Goal: Task Accomplishment & Management: Manage account settings

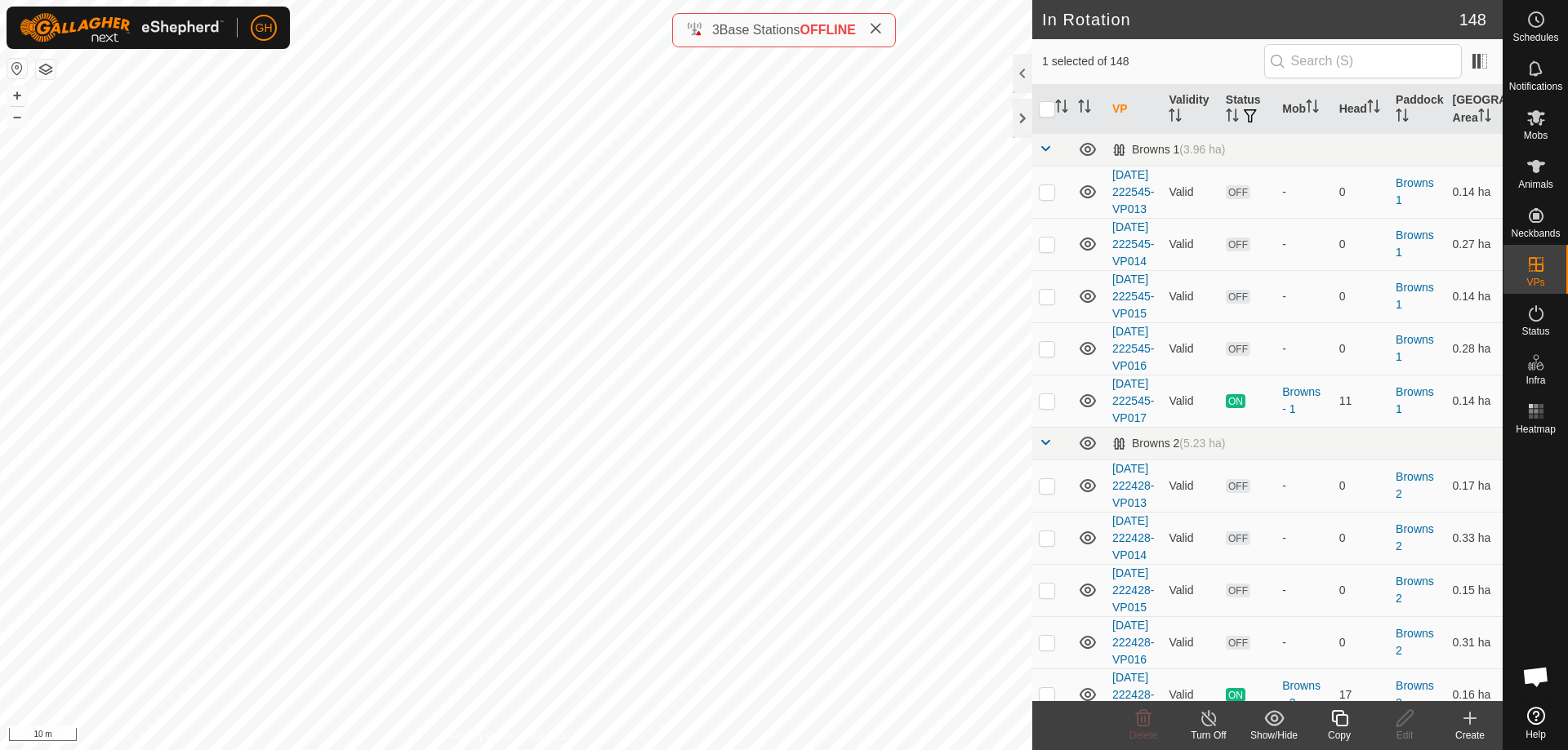
click at [1339, 729] on div "Copy" at bounding box center [1339, 736] width 66 height 15
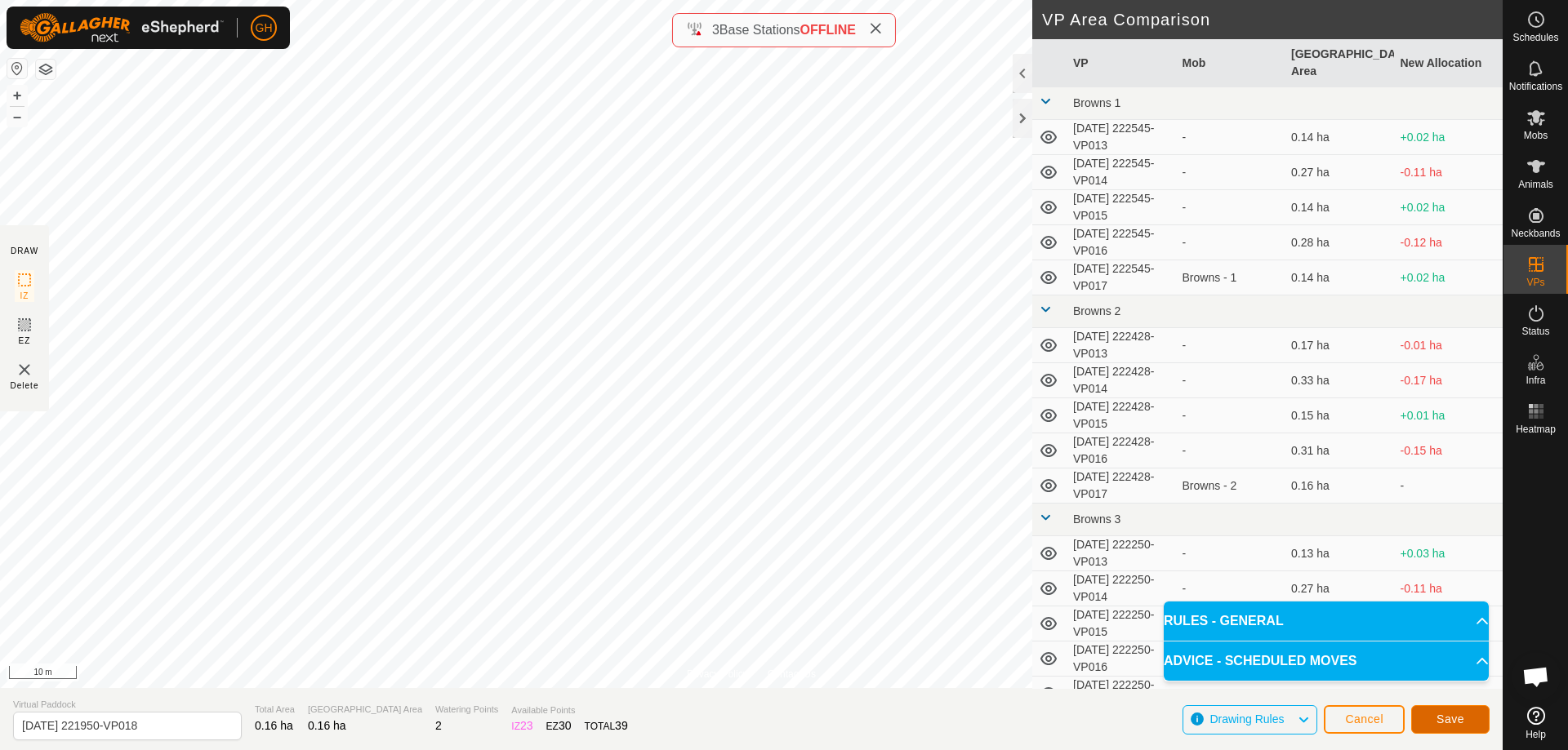
click at [1474, 724] on button "Save" at bounding box center [1451, 719] width 78 height 28
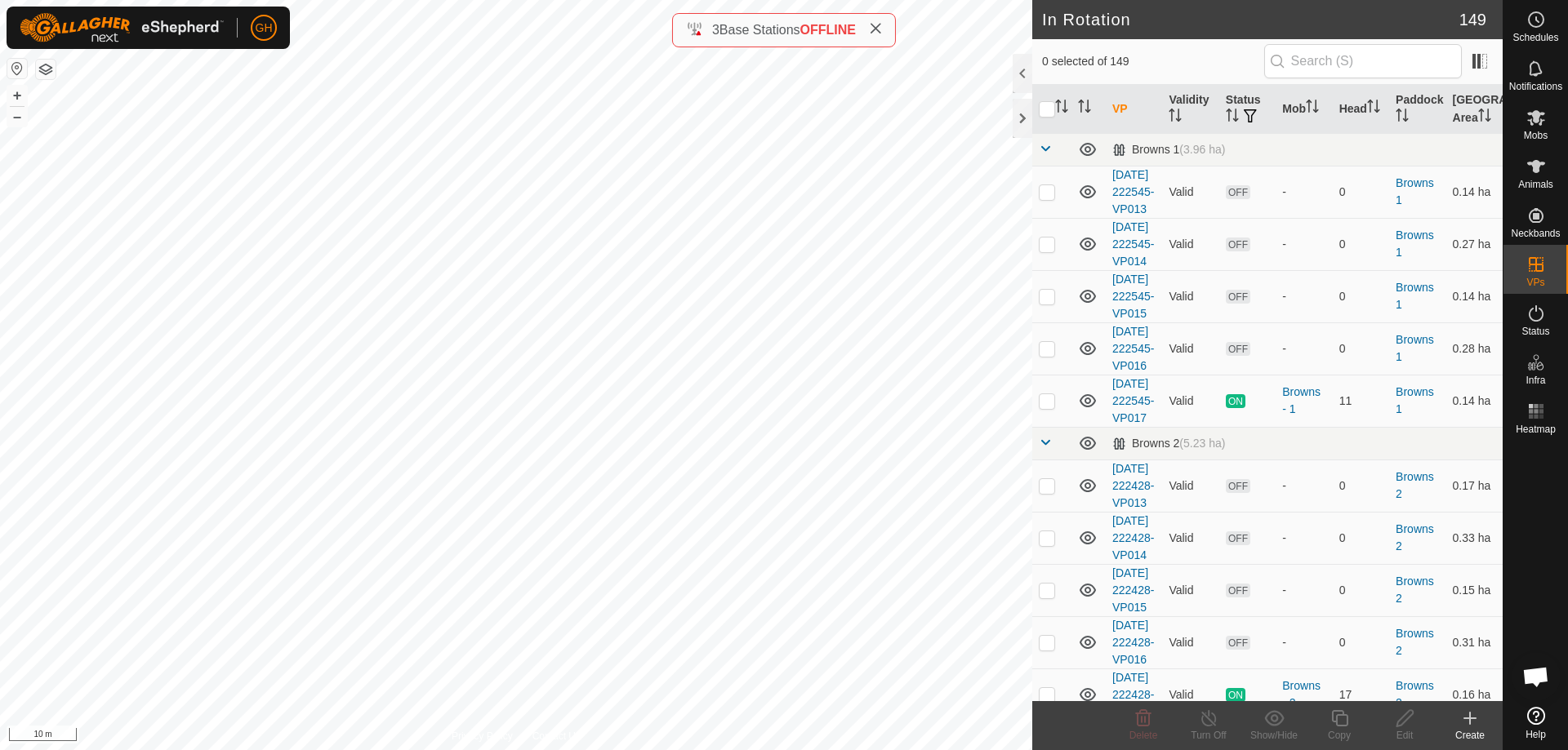
checkbox input "true"
click at [1348, 718] on icon at bounding box center [1339, 718] width 17 height 17
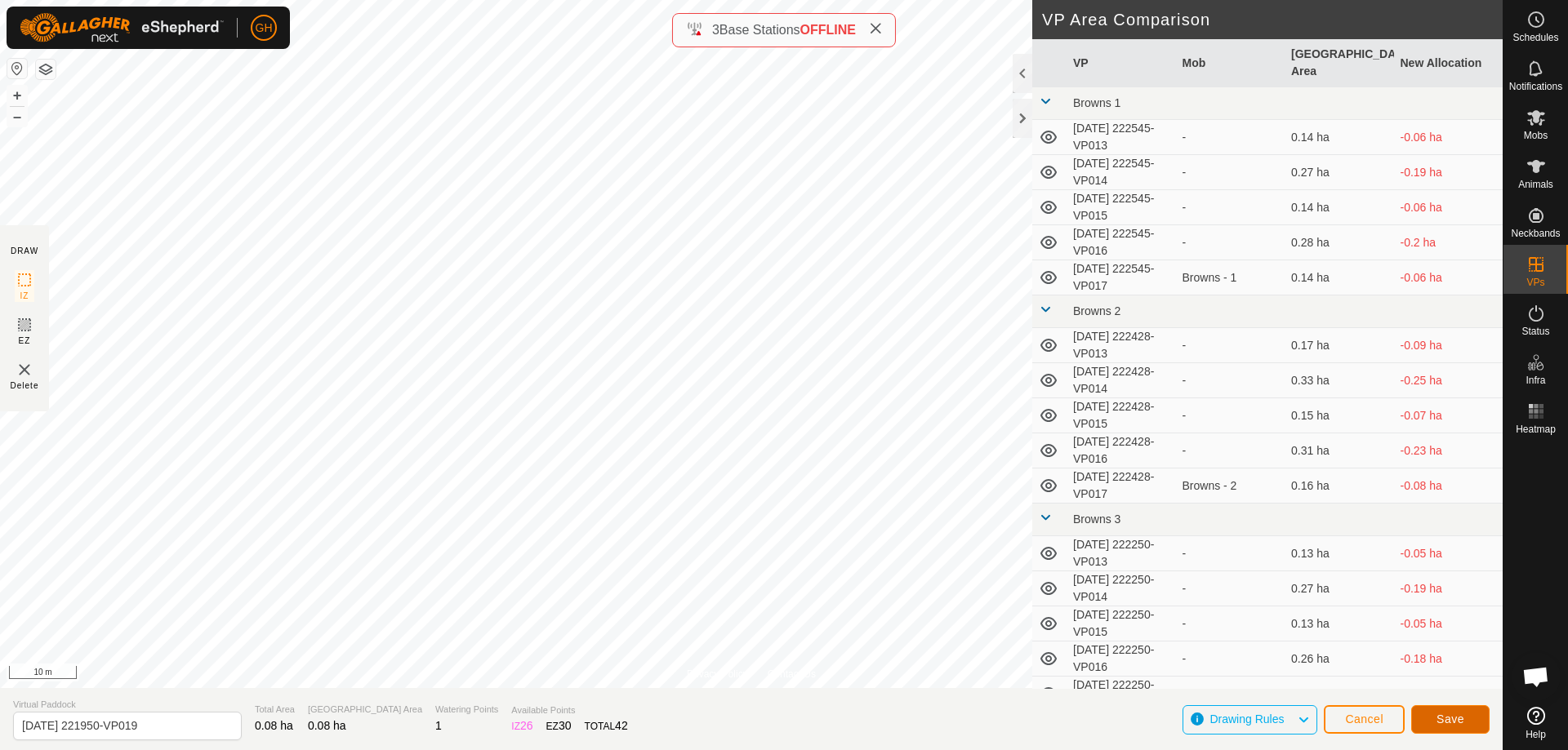
click at [1444, 713] on span "Save" at bounding box center [1450, 719] width 27 height 13
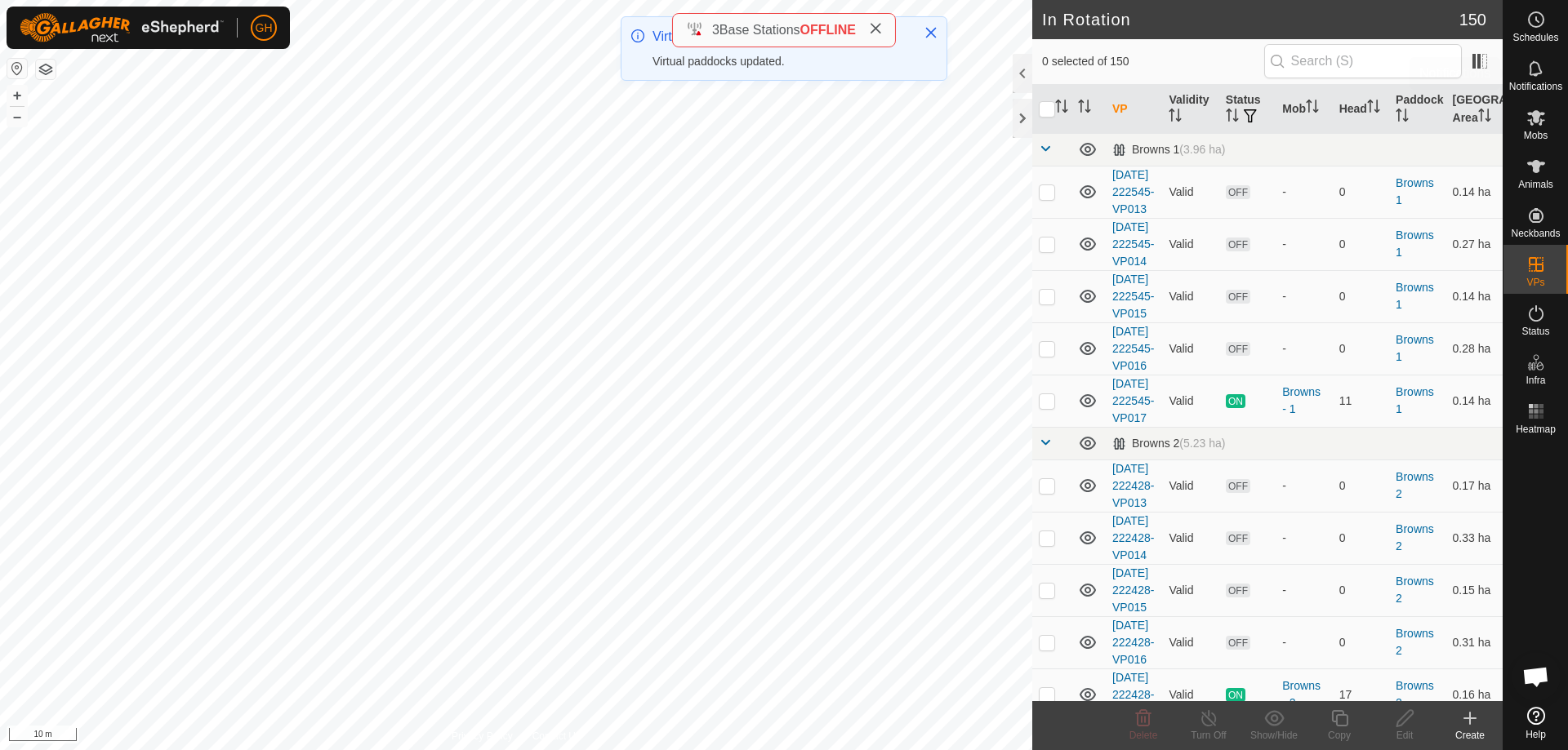
click at [1536, 31] on es-schedule-vp-svg-icon at bounding box center [1536, 19] width 29 height 26
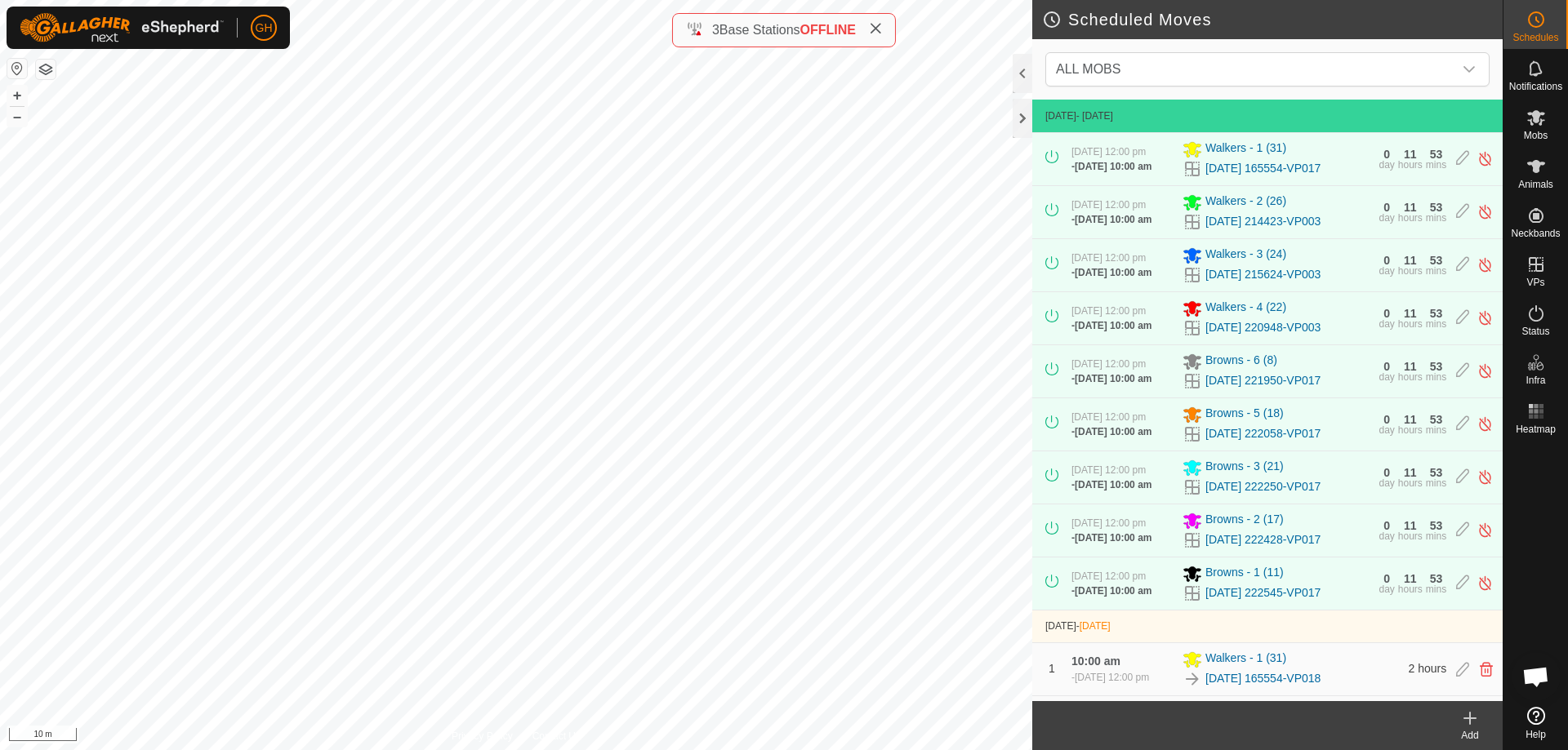
click at [1477, 733] on div "Add" at bounding box center [1470, 736] width 66 height 15
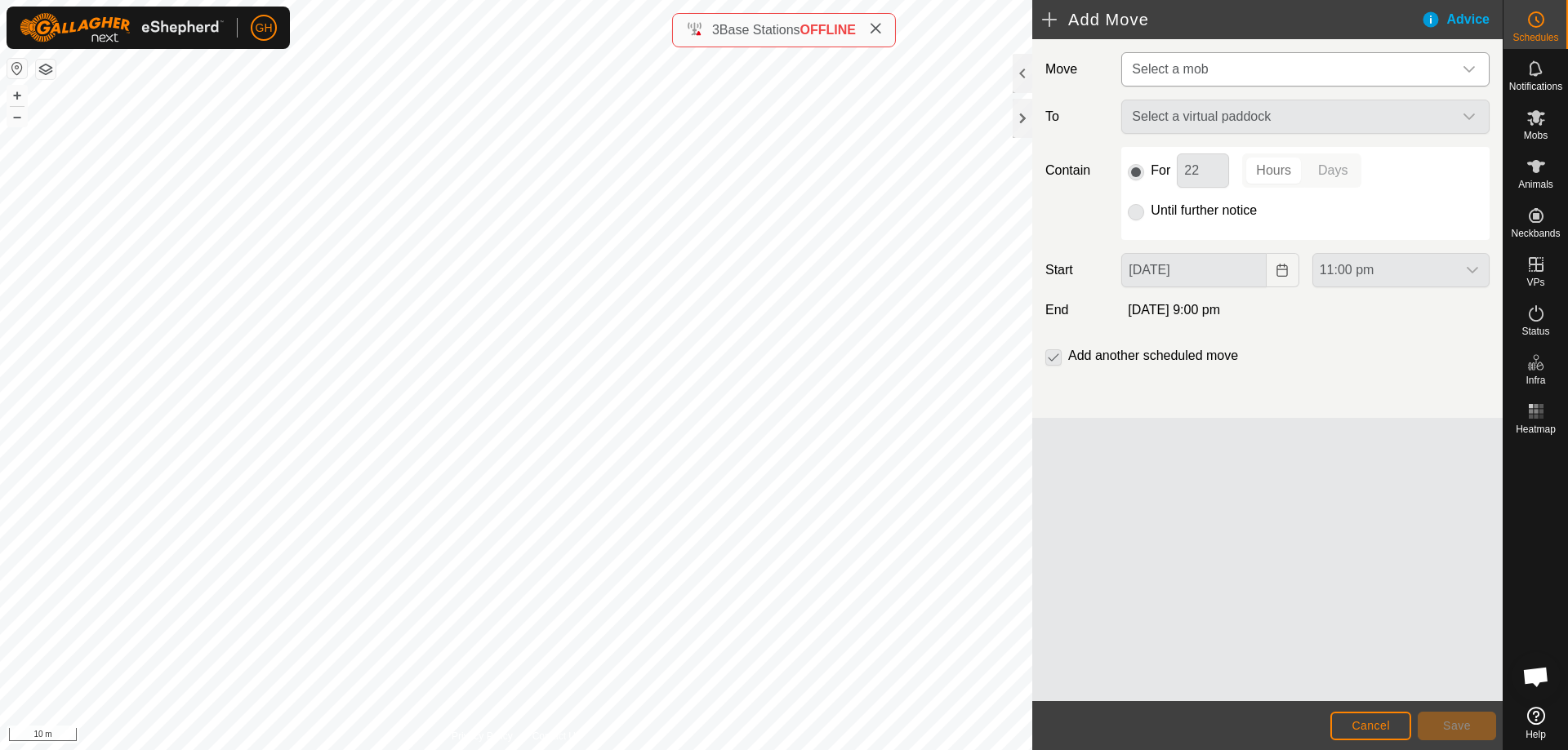
click at [1291, 72] on span "Select a mob" at bounding box center [1289, 69] width 327 height 32
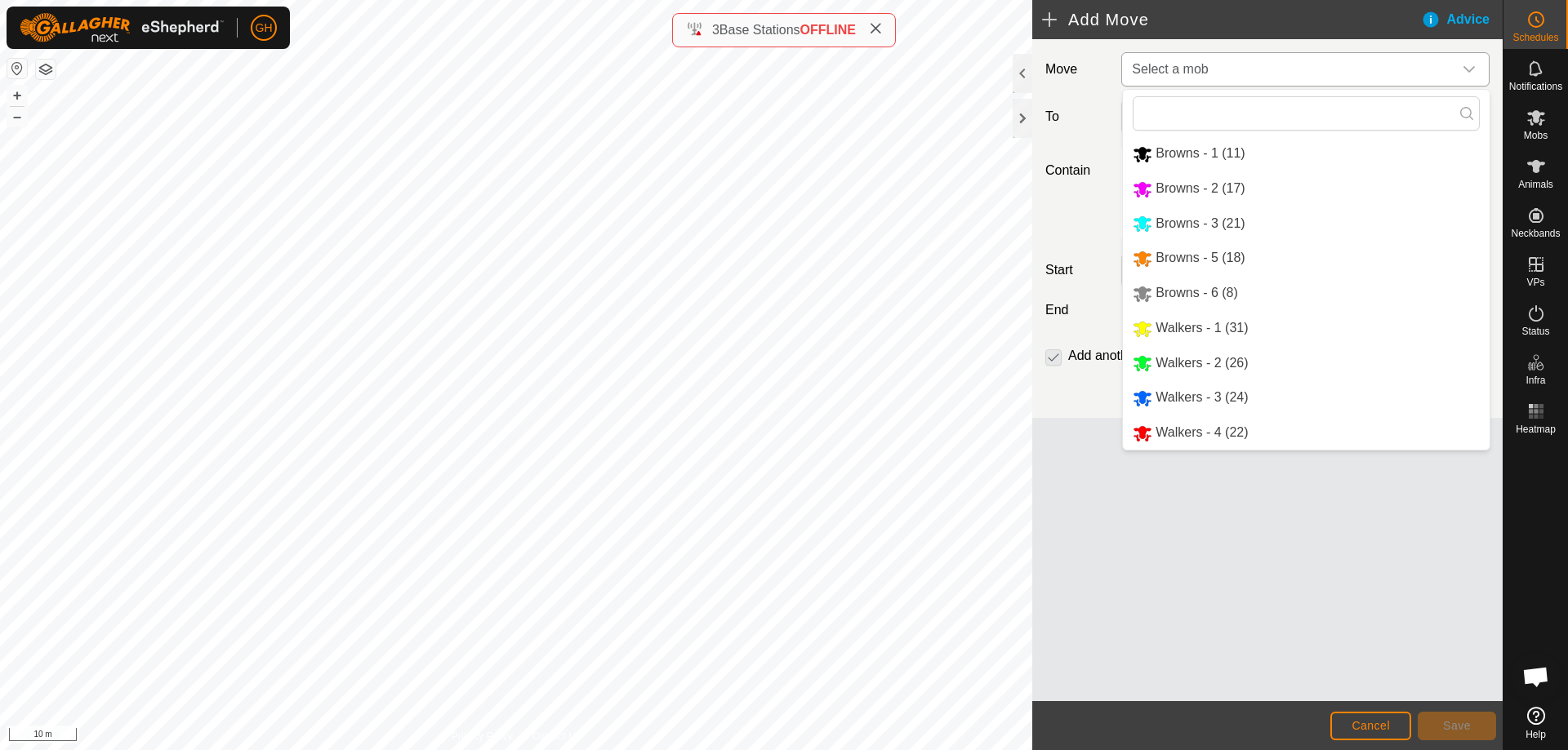
click at [1251, 297] on li "Browns - 6 (8)" at bounding box center [1306, 293] width 366 height 33
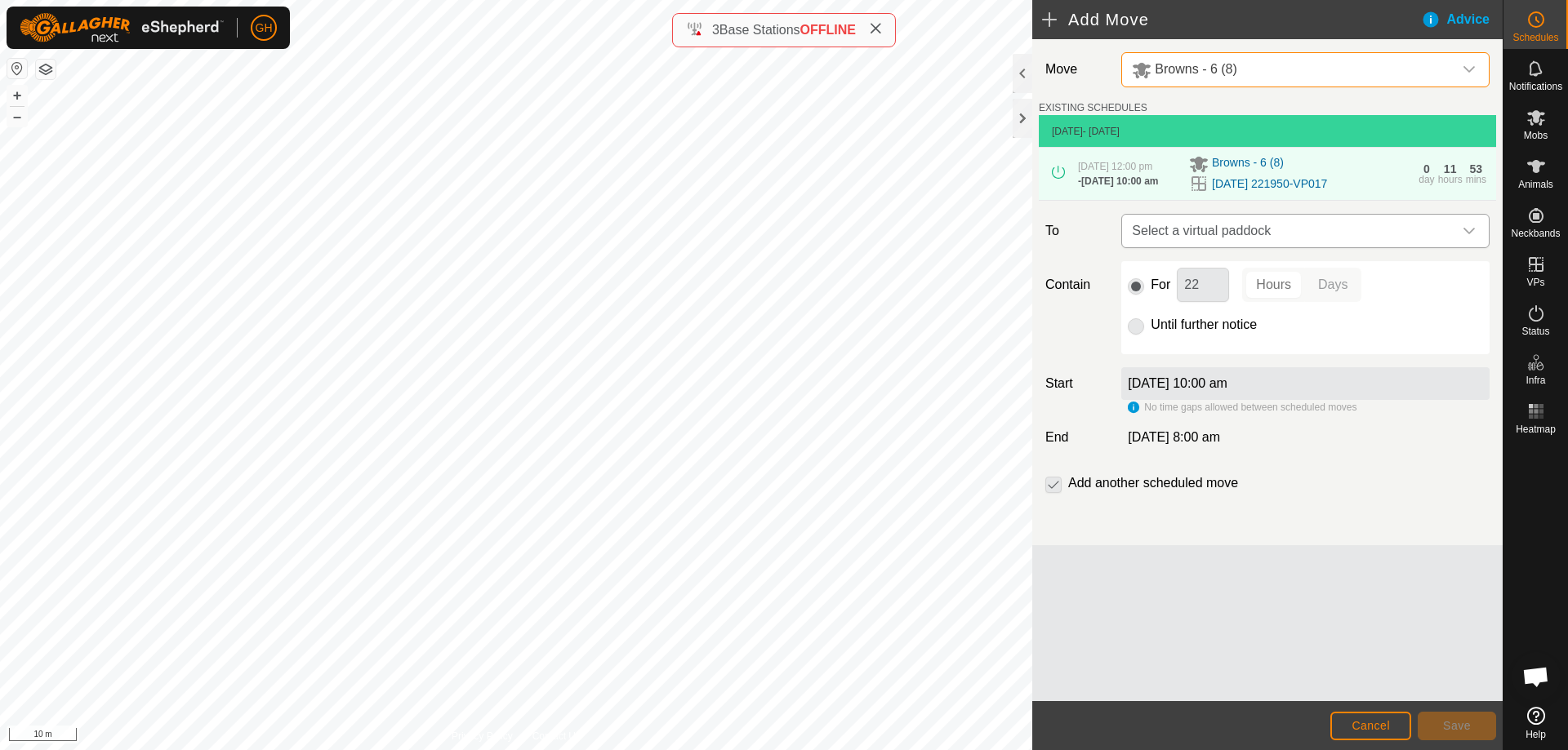
click at [1302, 233] on span "Select a virtual paddock" at bounding box center [1289, 231] width 327 height 32
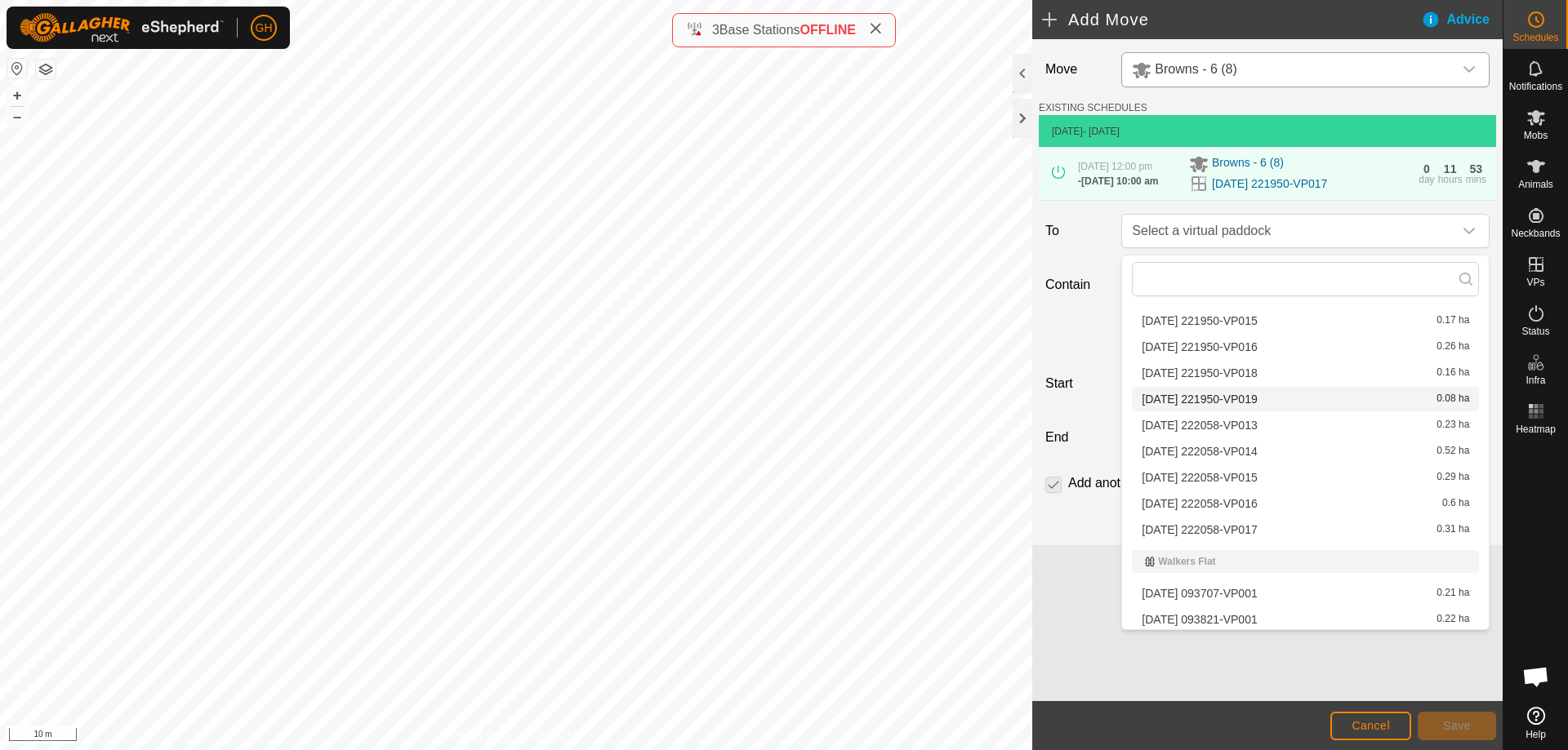
scroll to position [571, 0]
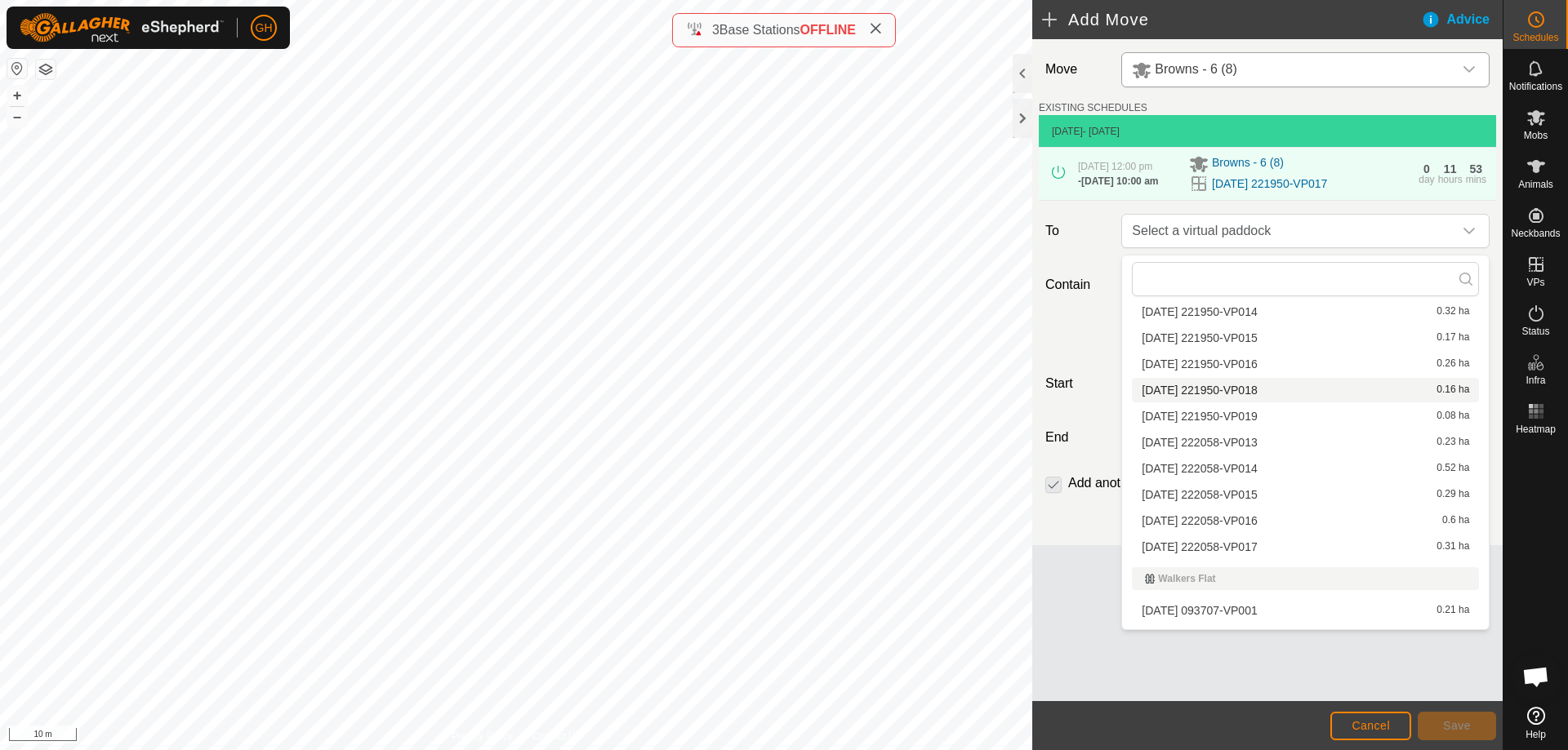
click at [1267, 395] on li "[DATE] 221950-VP018 0.16 ha" at bounding box center [1305, 390] width 347 height 24
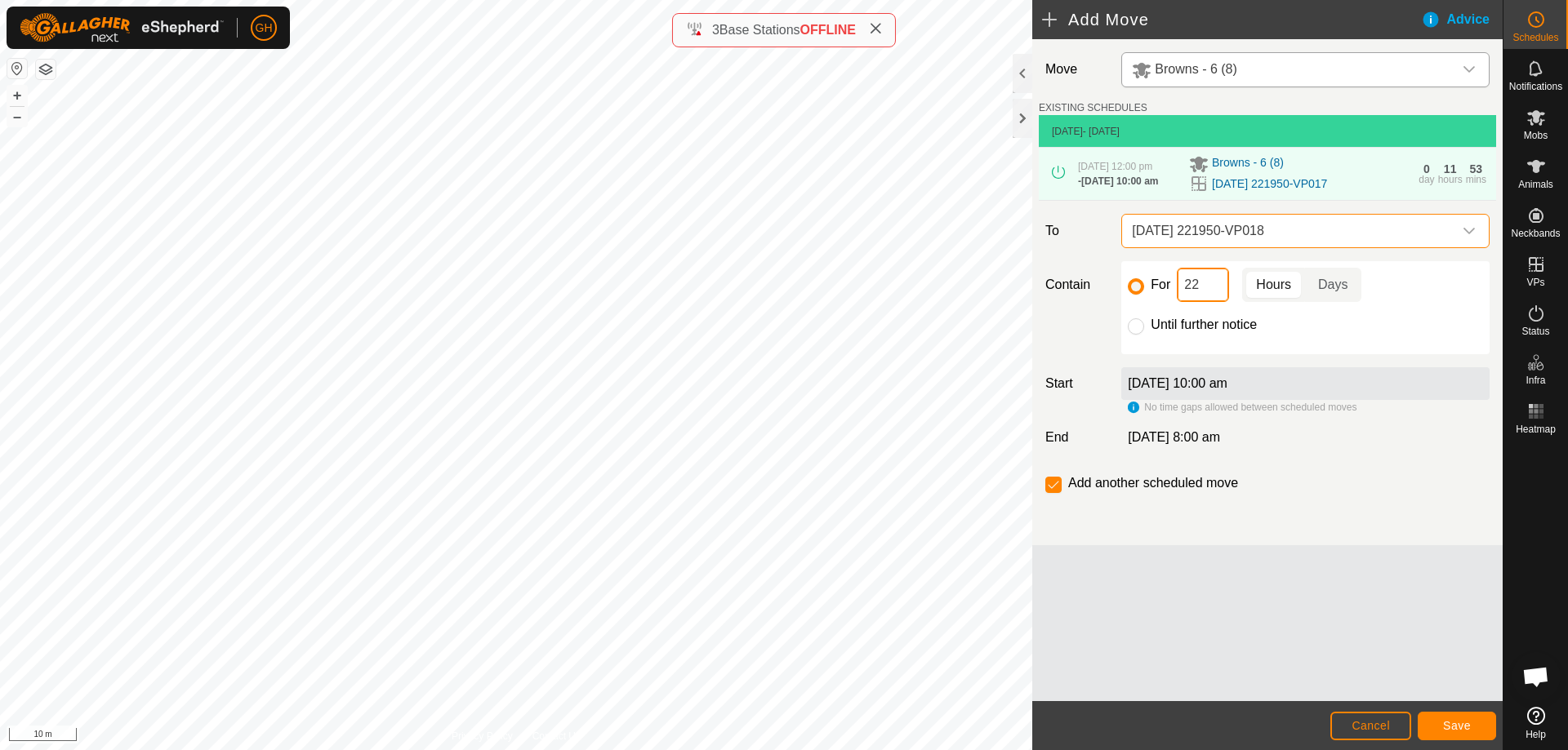
click at [1216, 288] on input "22" at bounding box center [1202, 284] width 52 height 34
click at [1462, 727] on span "Save" at bounding box center [1457, 726] width 27 height 13
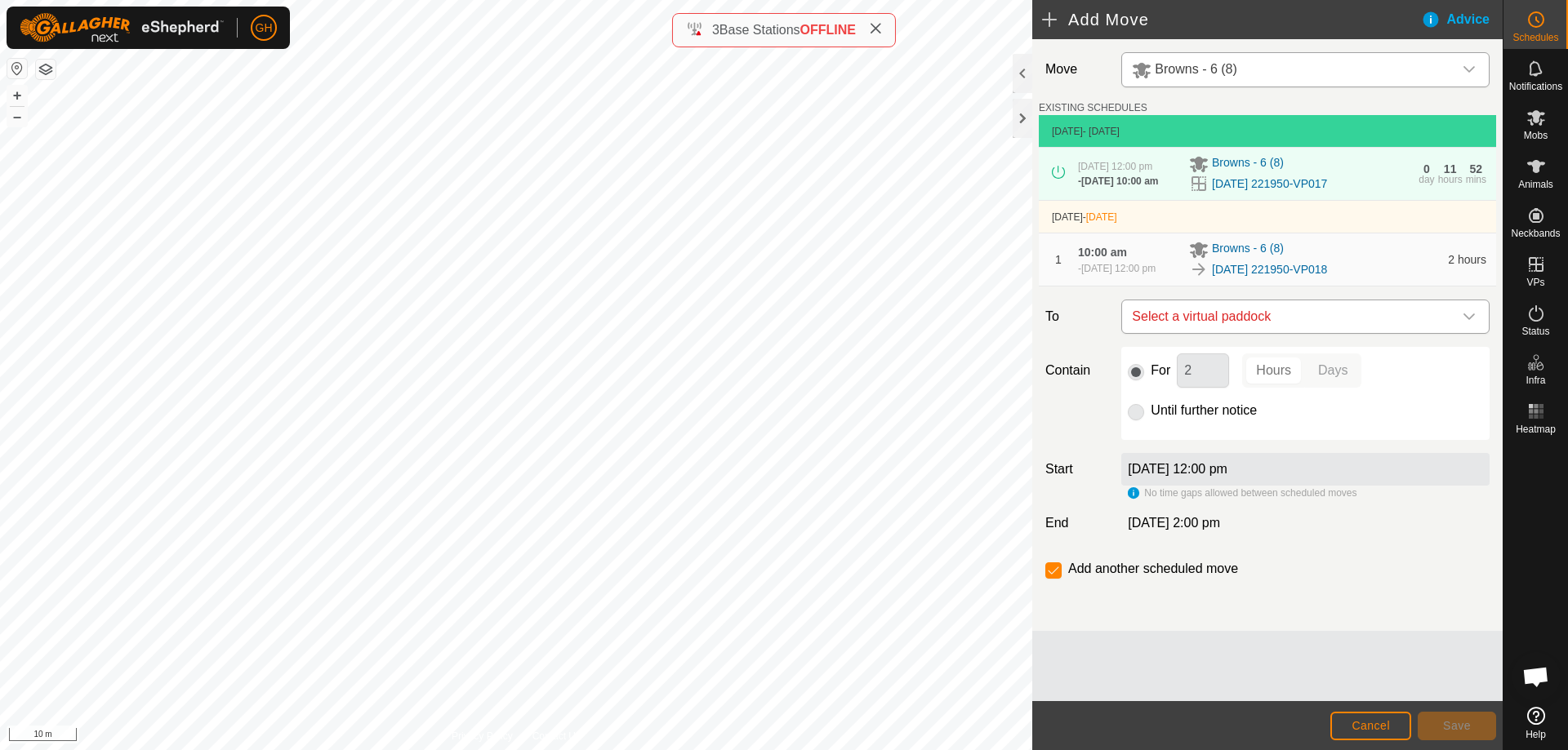
click at [1304, 323] on span "Select a virtual paddock" at bounding box center [1289, 316] width 327 height 32
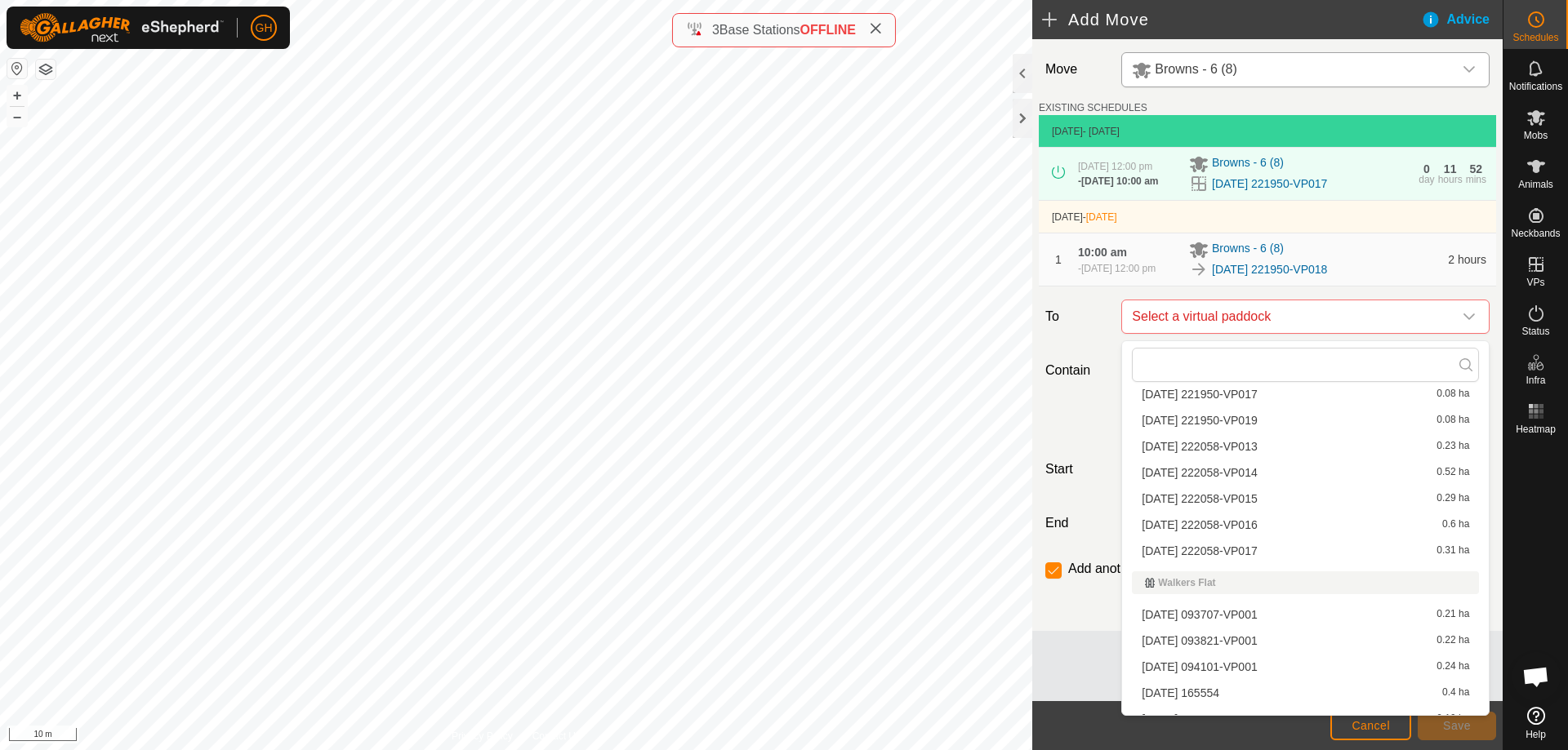
scroll to position [490, 0]
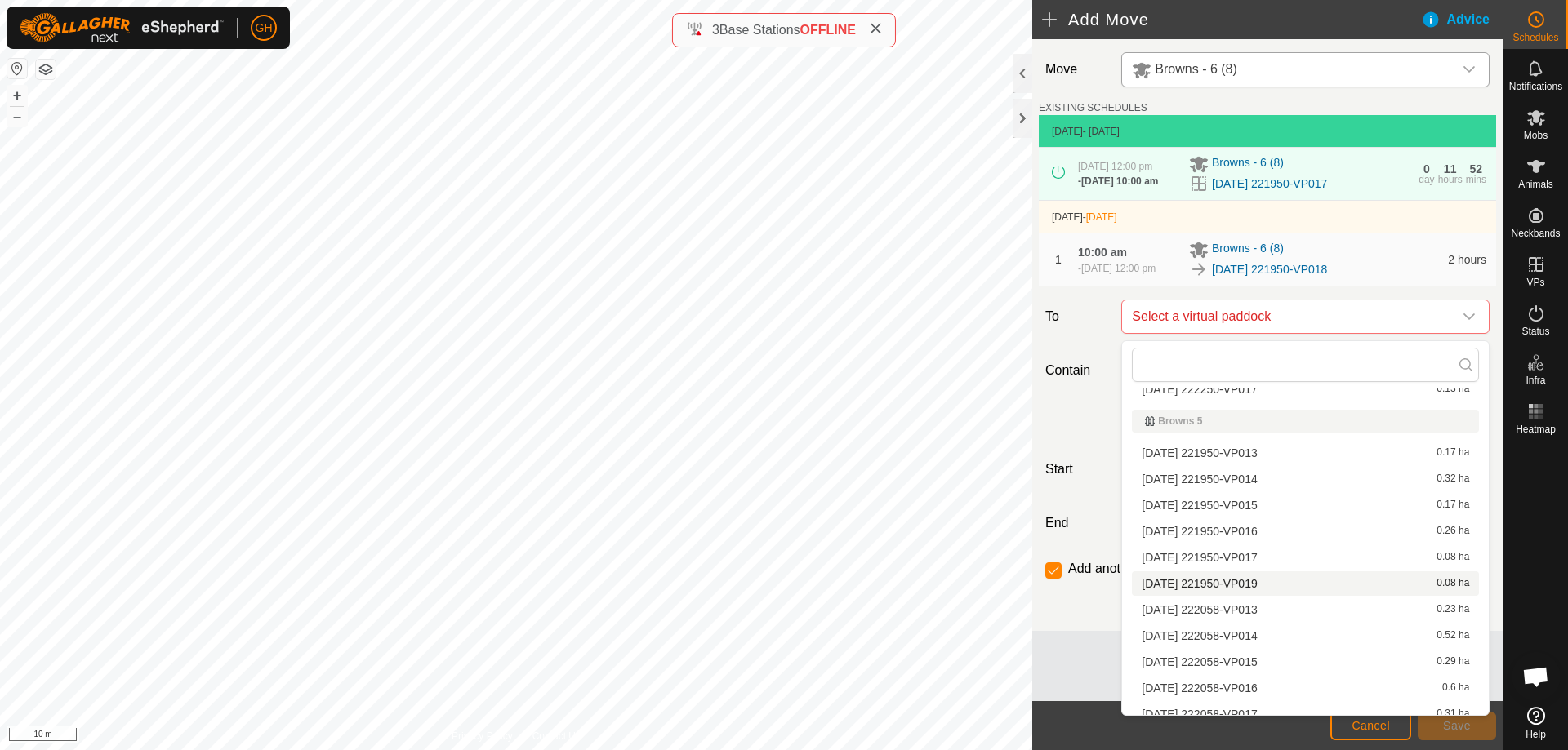
click at [1257, 589] on li "[DATE] 221950-VP019 0.08 ha" at bounding box center [1305, 583] width 347 height 24
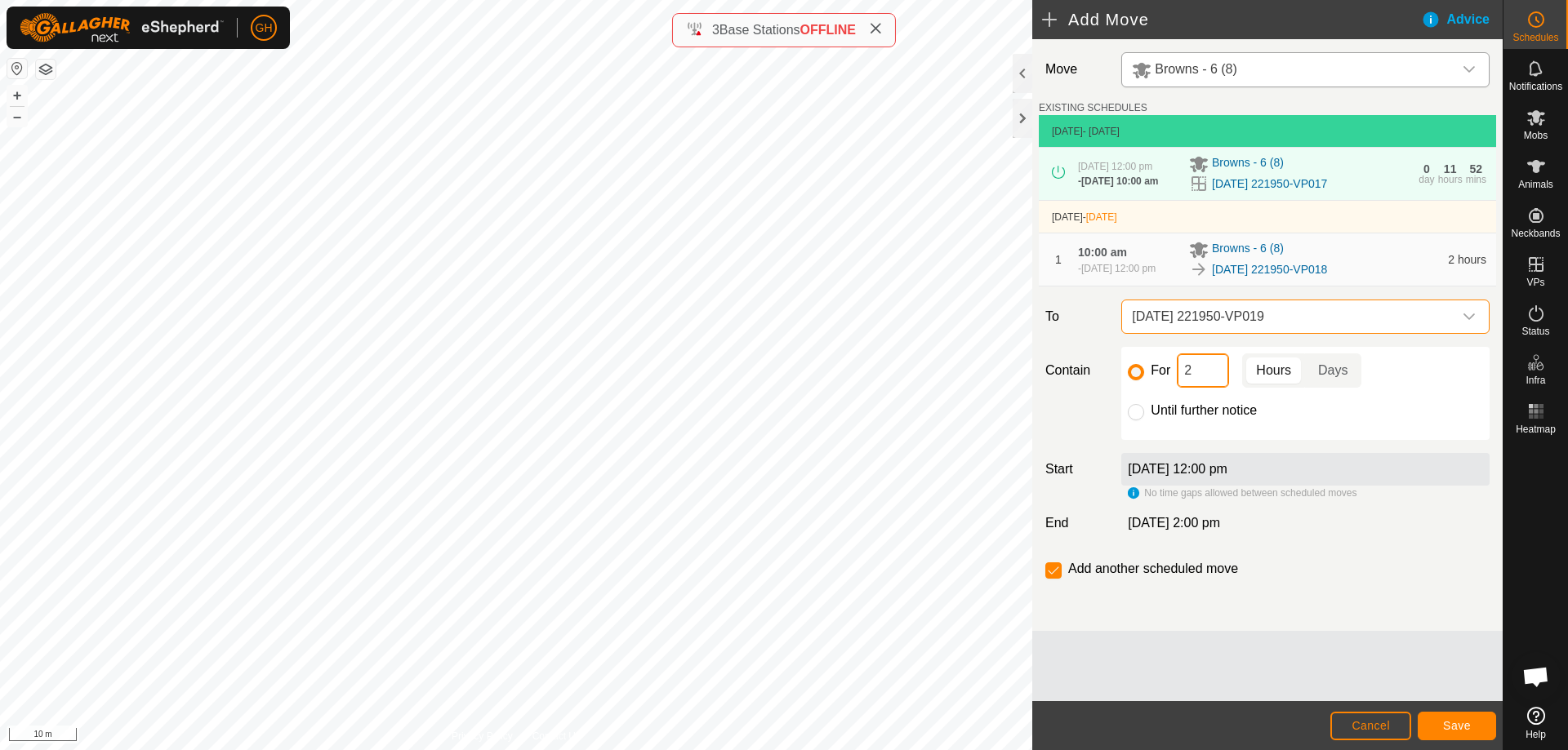
click at [1214, 379] on input "2" at bounding box center [1202, 370] width 52 height 34
type input "22"
click at [1049, 569] on input "checkbox" at bounding box center [1054, 571] width 17 height 17
checkbox input "false"
click at [1421, 723] on button "Save" at bounding box center [1457, 726] width 78 height 28
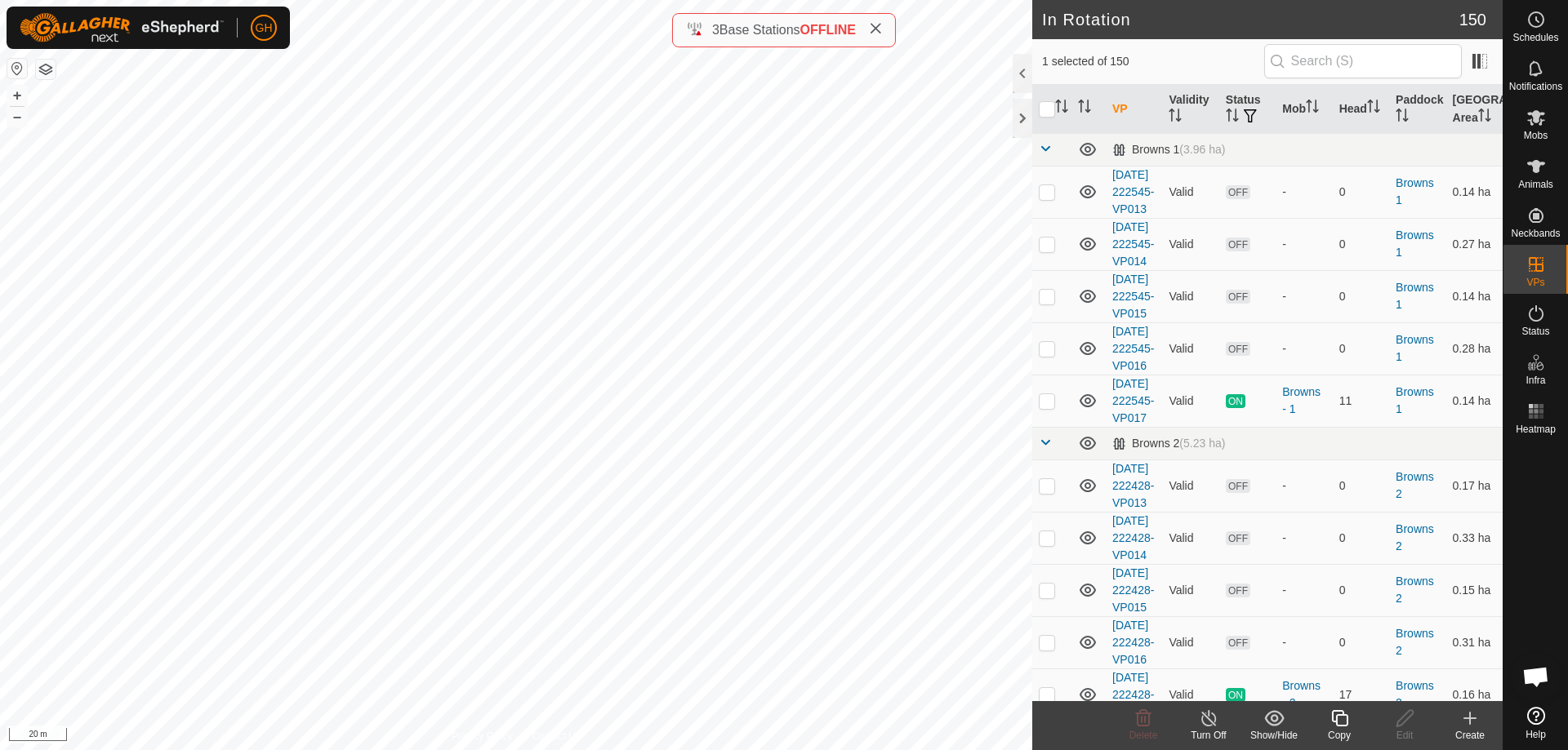
click at [1349, 717] on icon at bounding box center [1339, 718] width 21 height 20
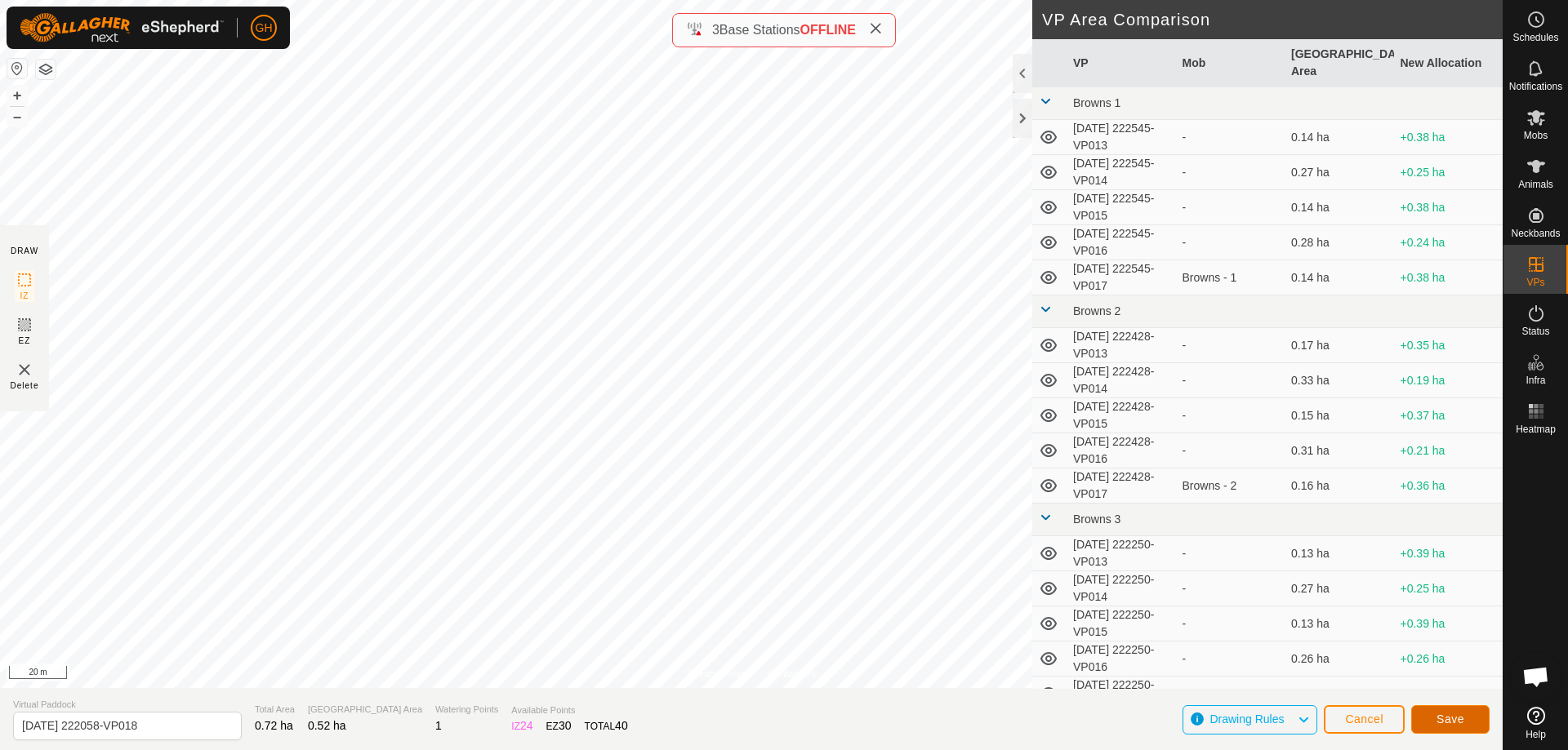
click at [1452, 731] on button "Save" at bounding box center [1451, 719] width 78 height 28
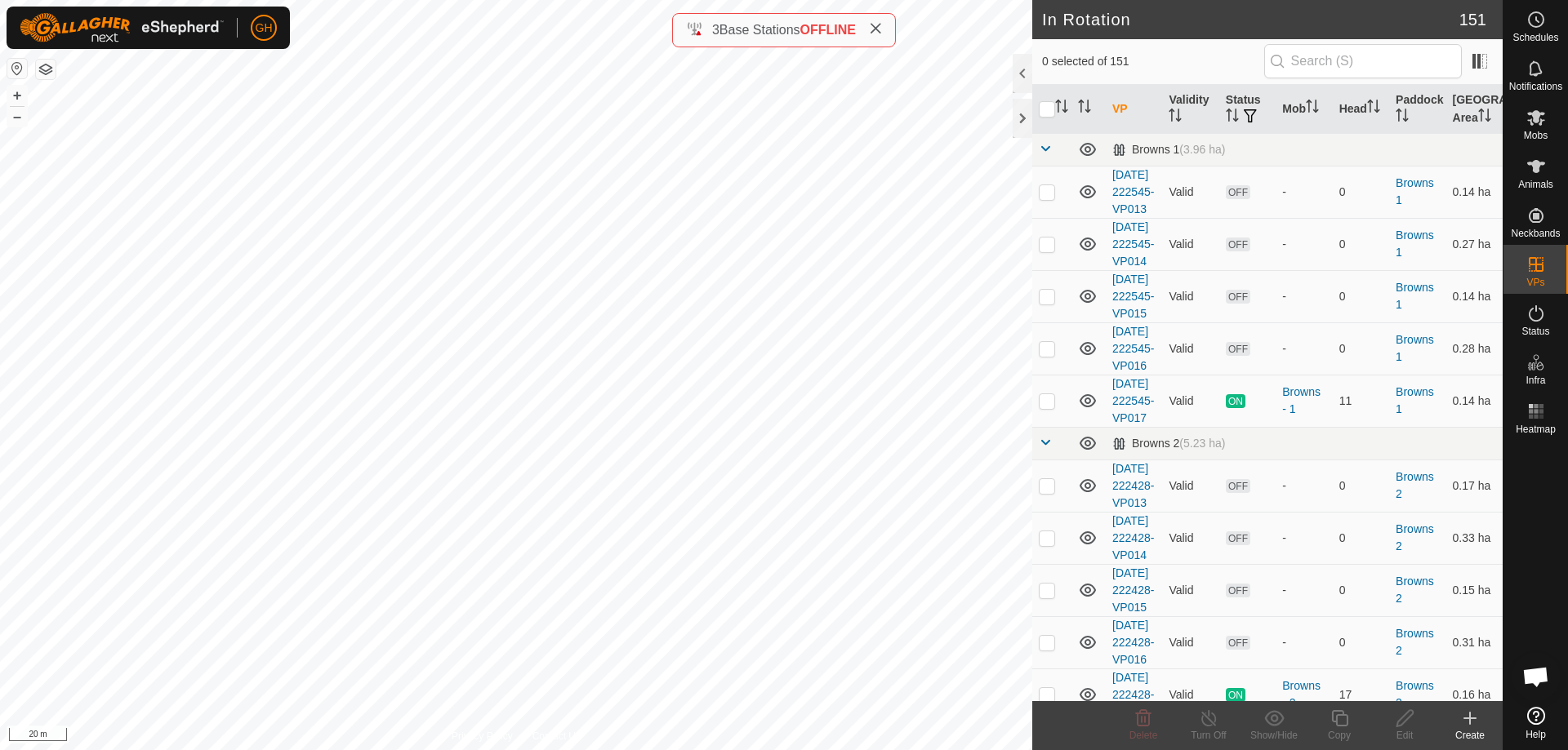
checkbox input "true"
click at [1333, 718] on icon at bounding box center [1339, 718] width 17 height 17
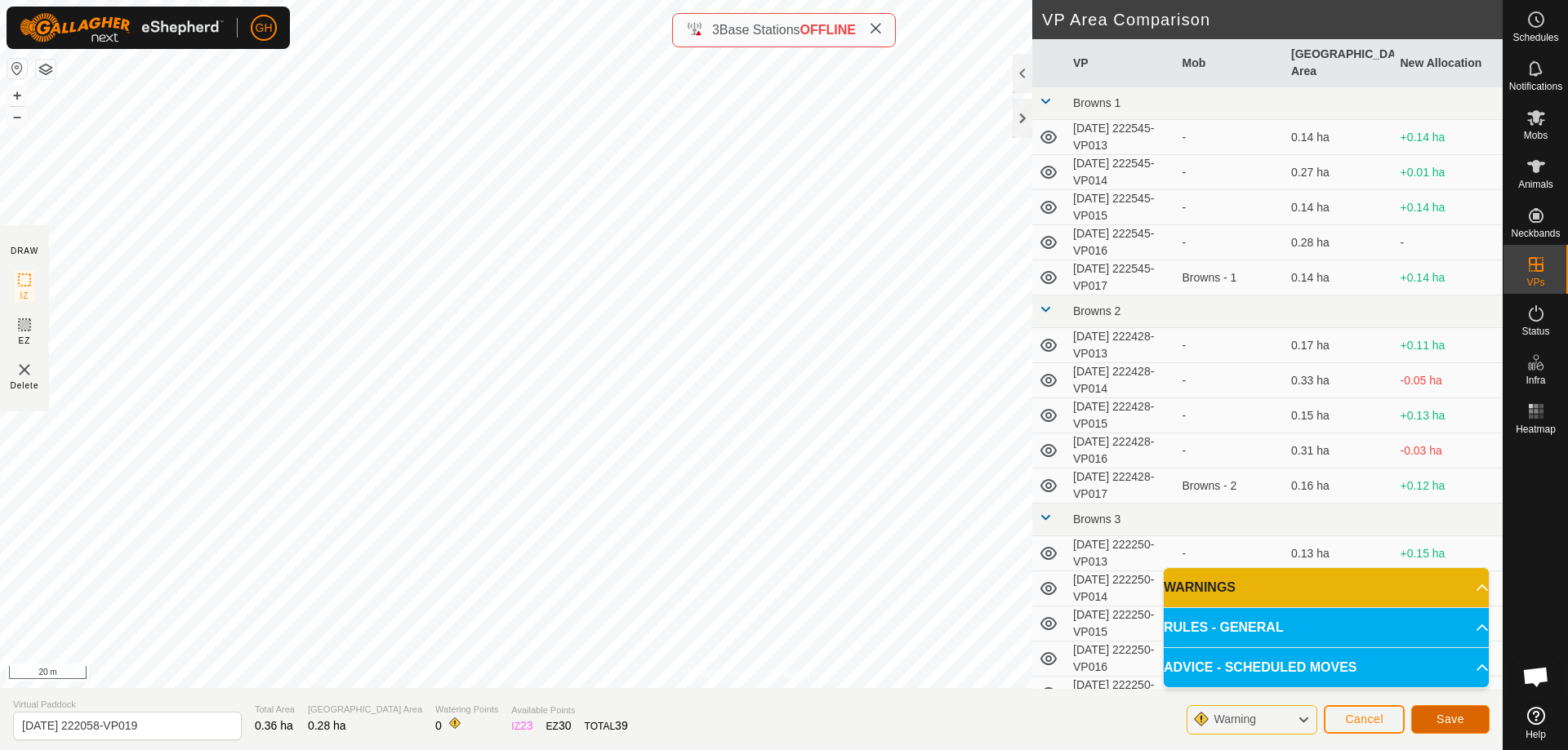
click at [1477, 719] on button "Save" at bounding box center [1451, 719] width 78 height 28
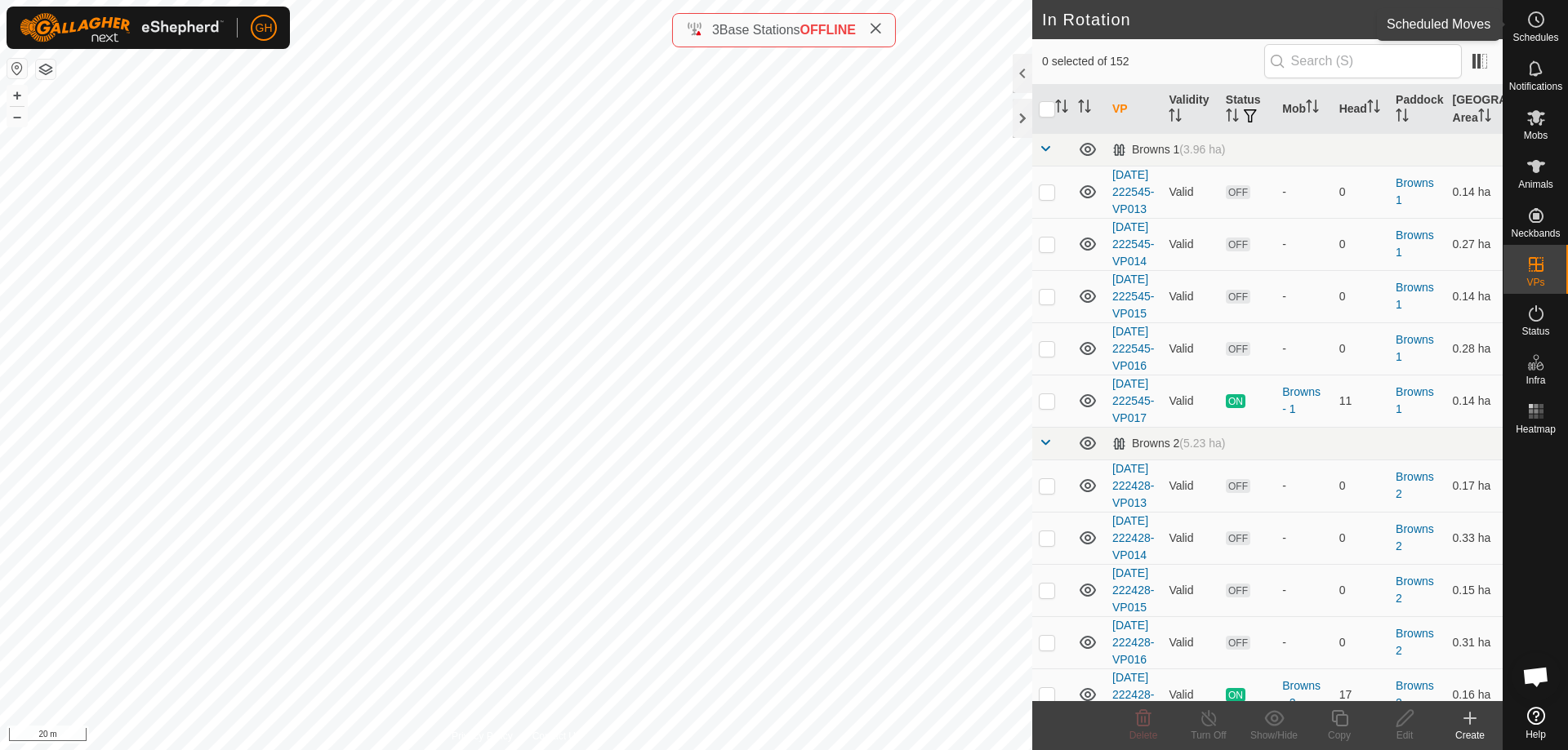
click at [1541, 17] on icon at bounding box center [1536, 20] width 20 height 20
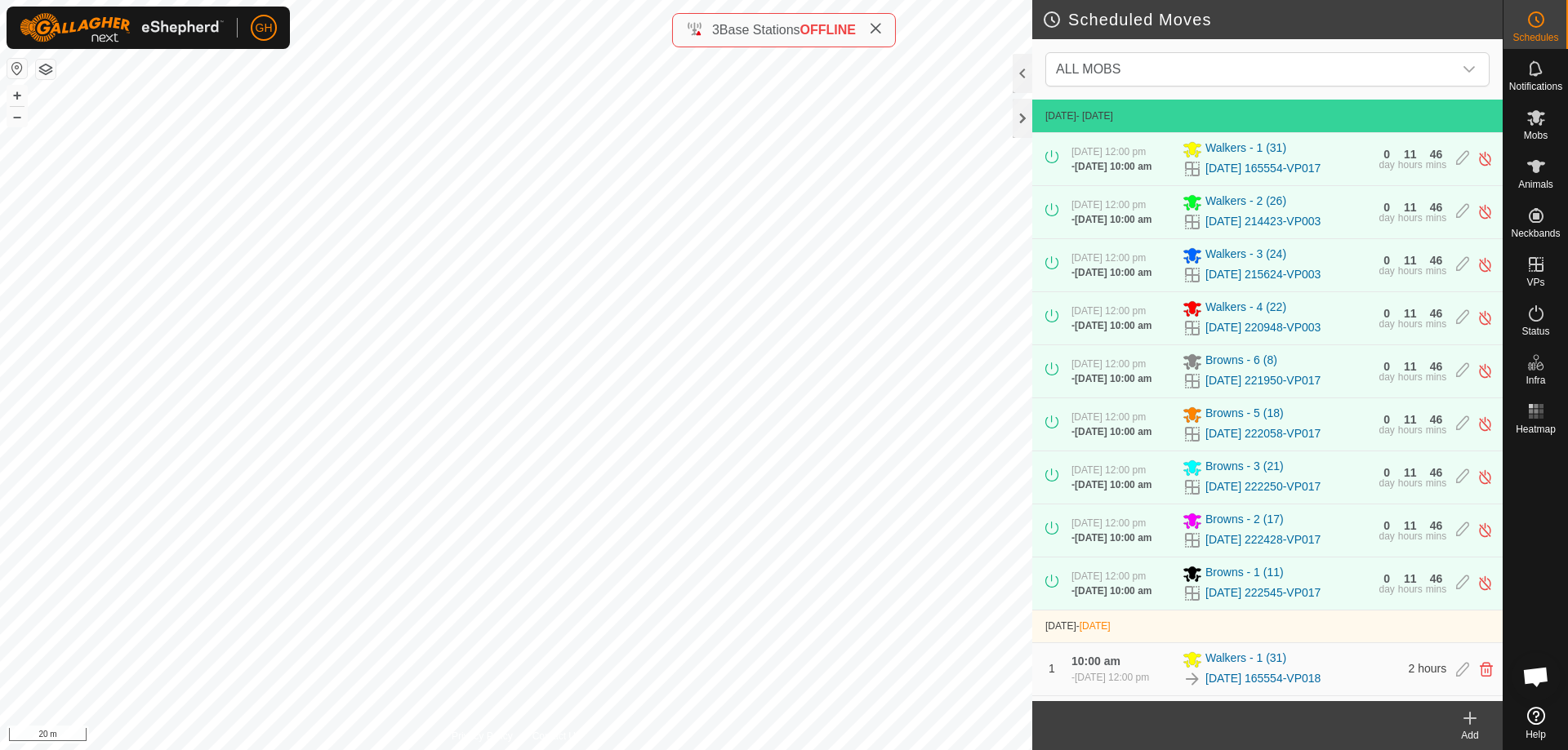
click at [1471, 718] on icon at bounding box center [1470, 718] width 12 height 0
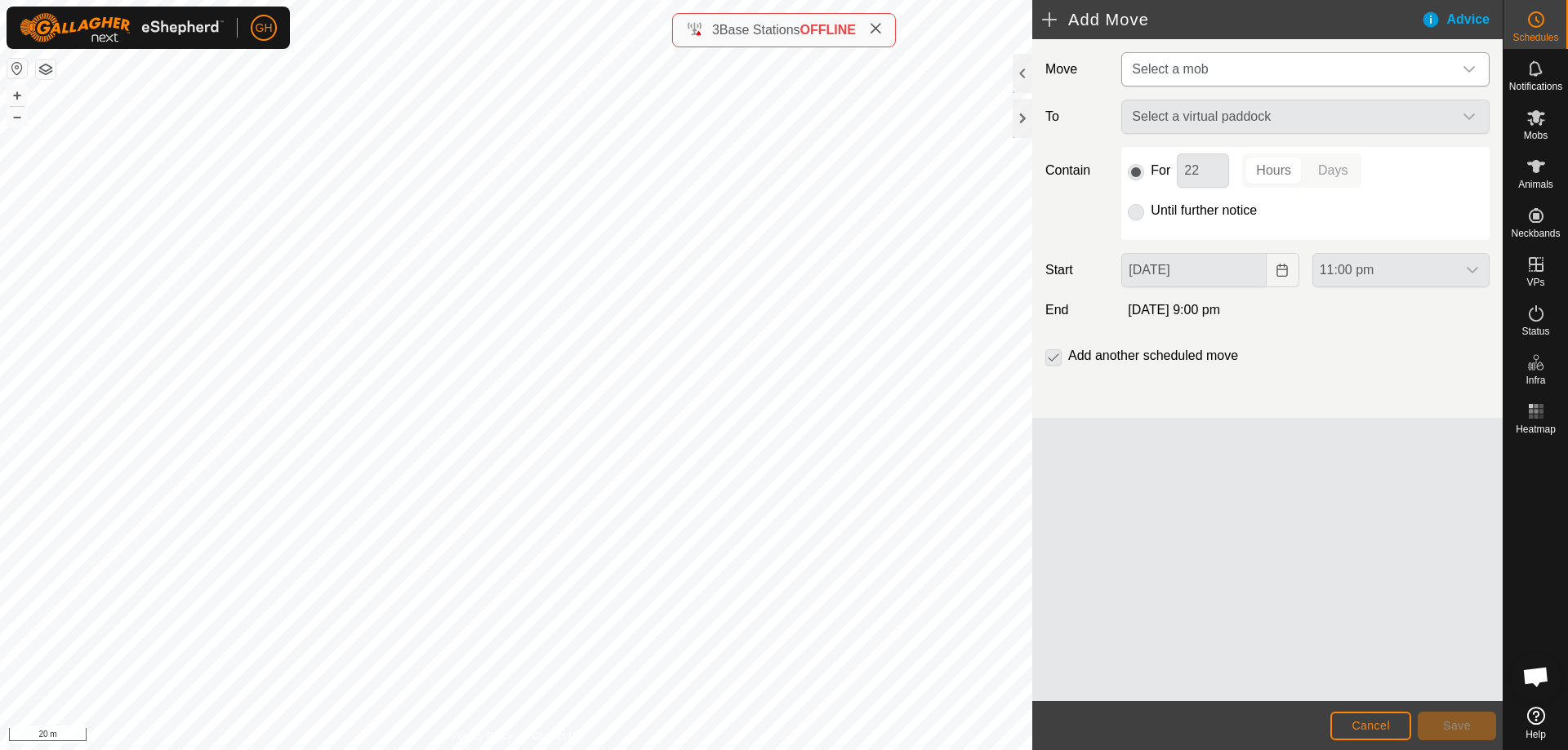
click at [1191, 71] on span "Select a mob" at bounding box center [1169, 69] width 76 height 14
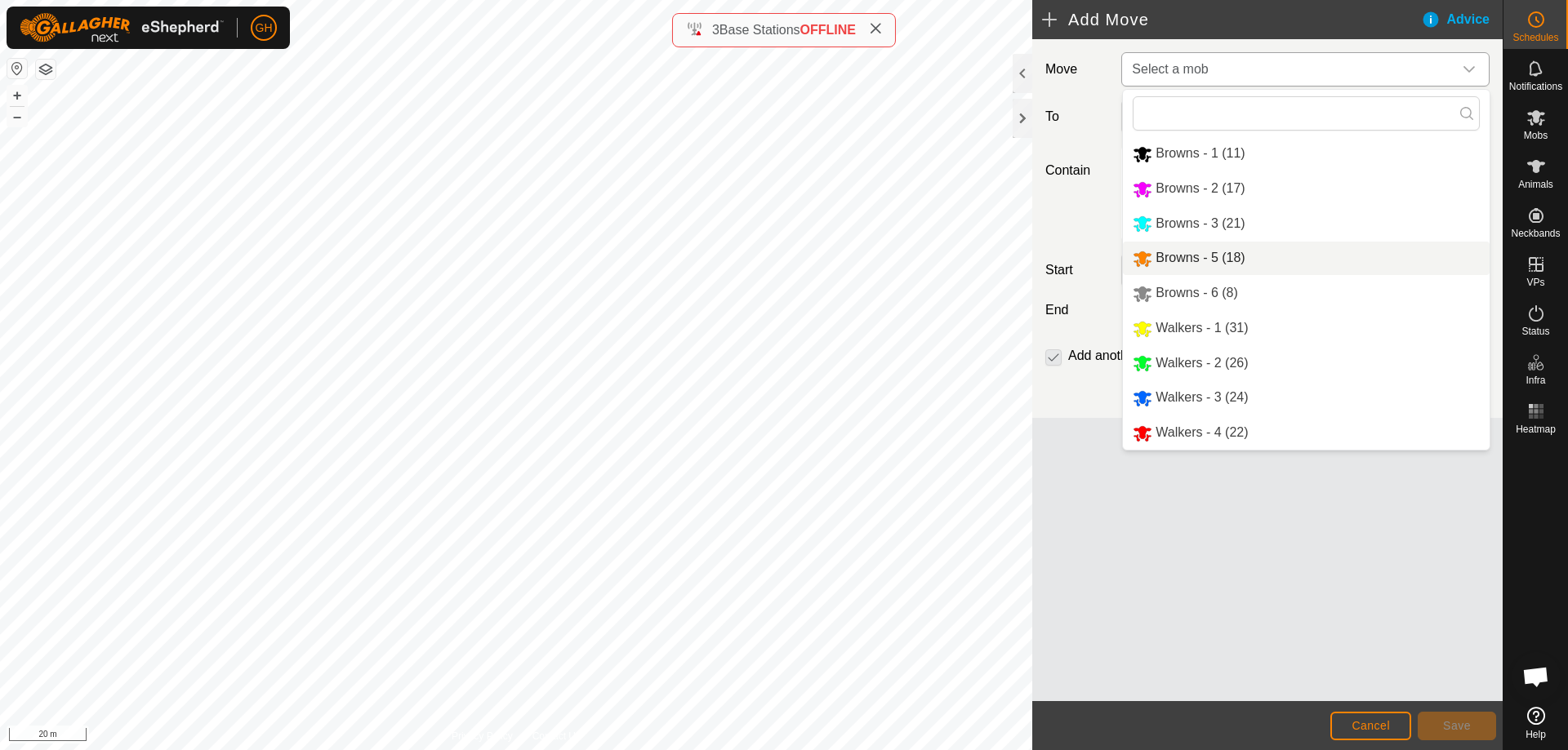
click at [1197, 250] on li "Browns - 5 (18)" at bounding box center [1306, 258] width 366 height 33
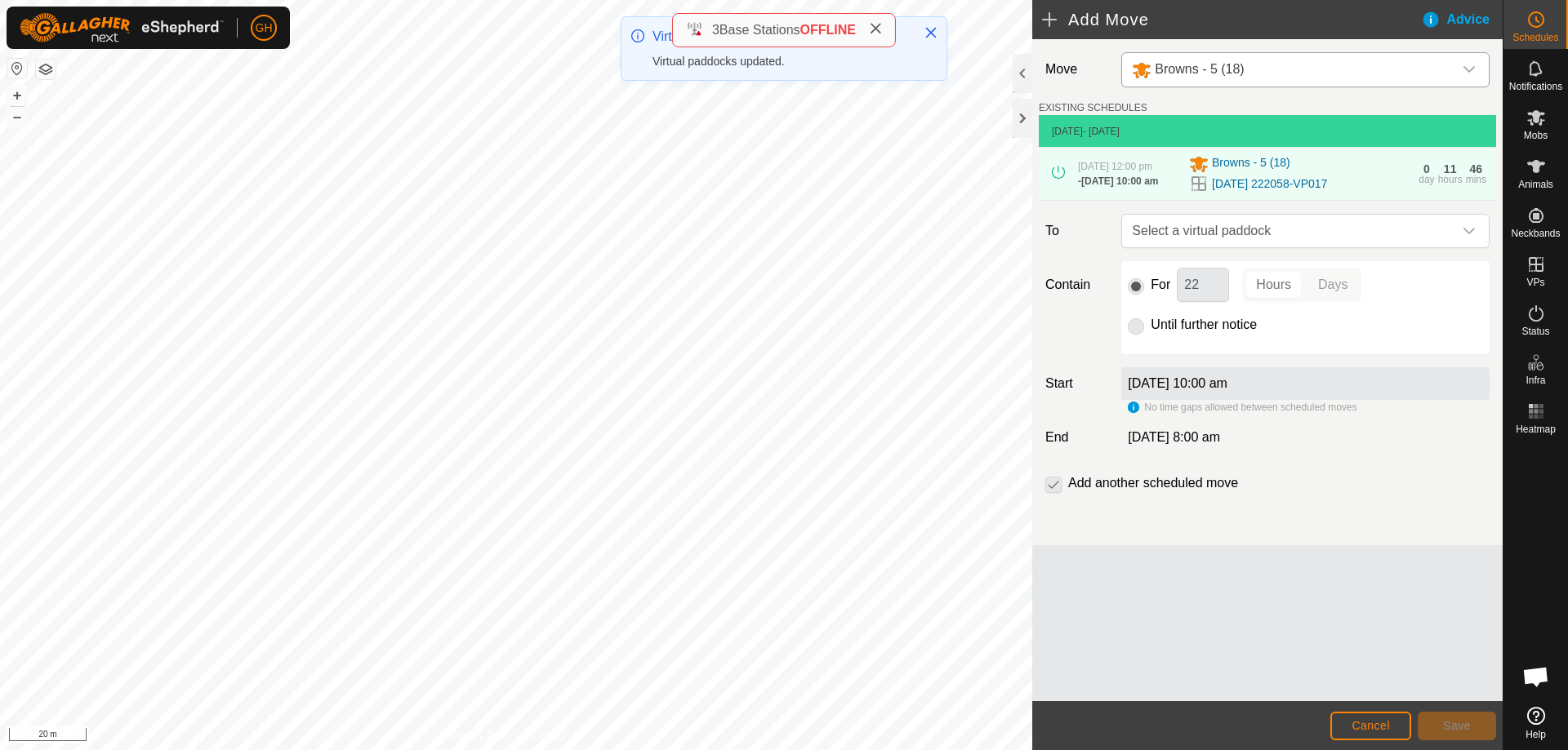
click at [1331, 241] on span "Select a virtual paddock" at bounding box center [1289, 231] width 327 height 32
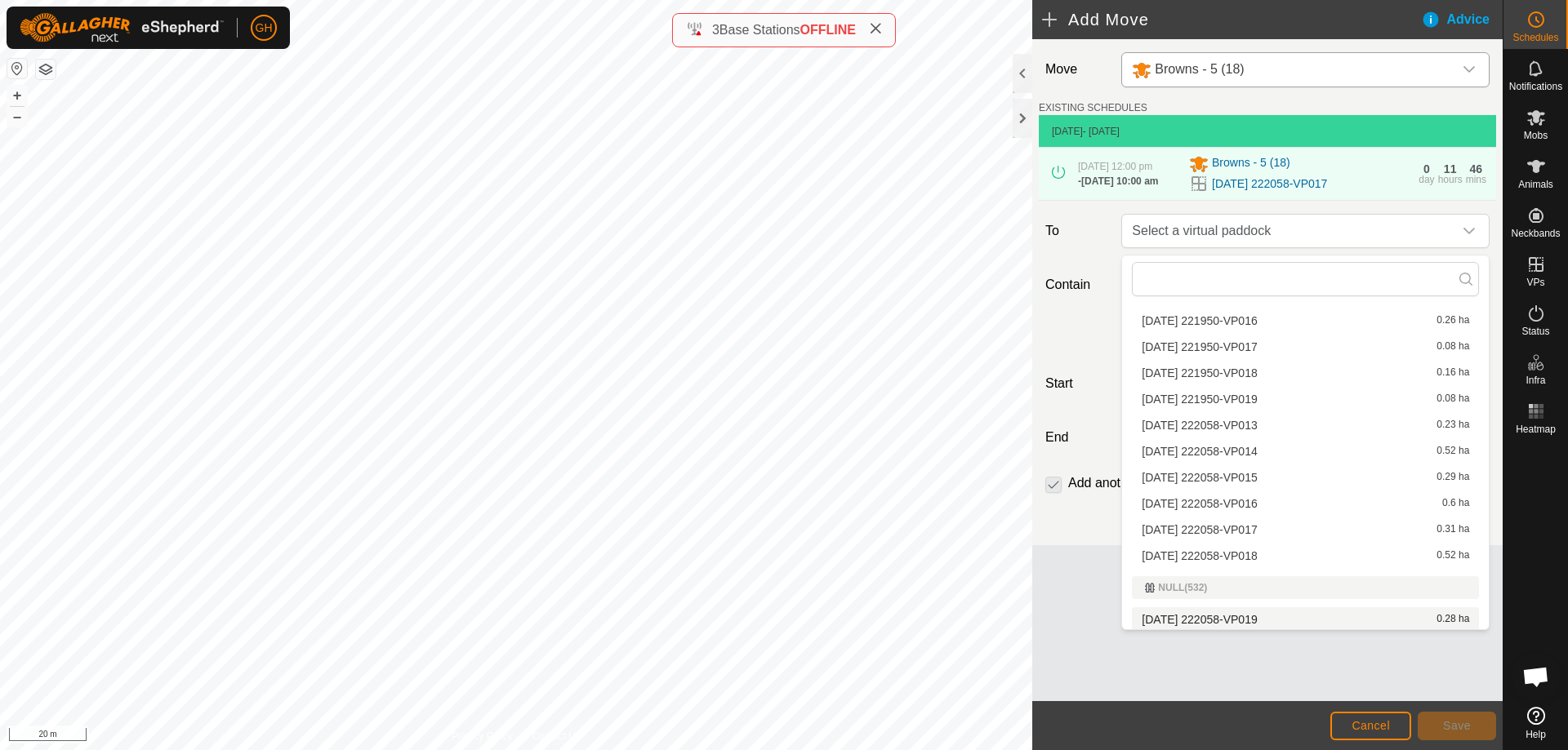
scroll to position [571, 0]
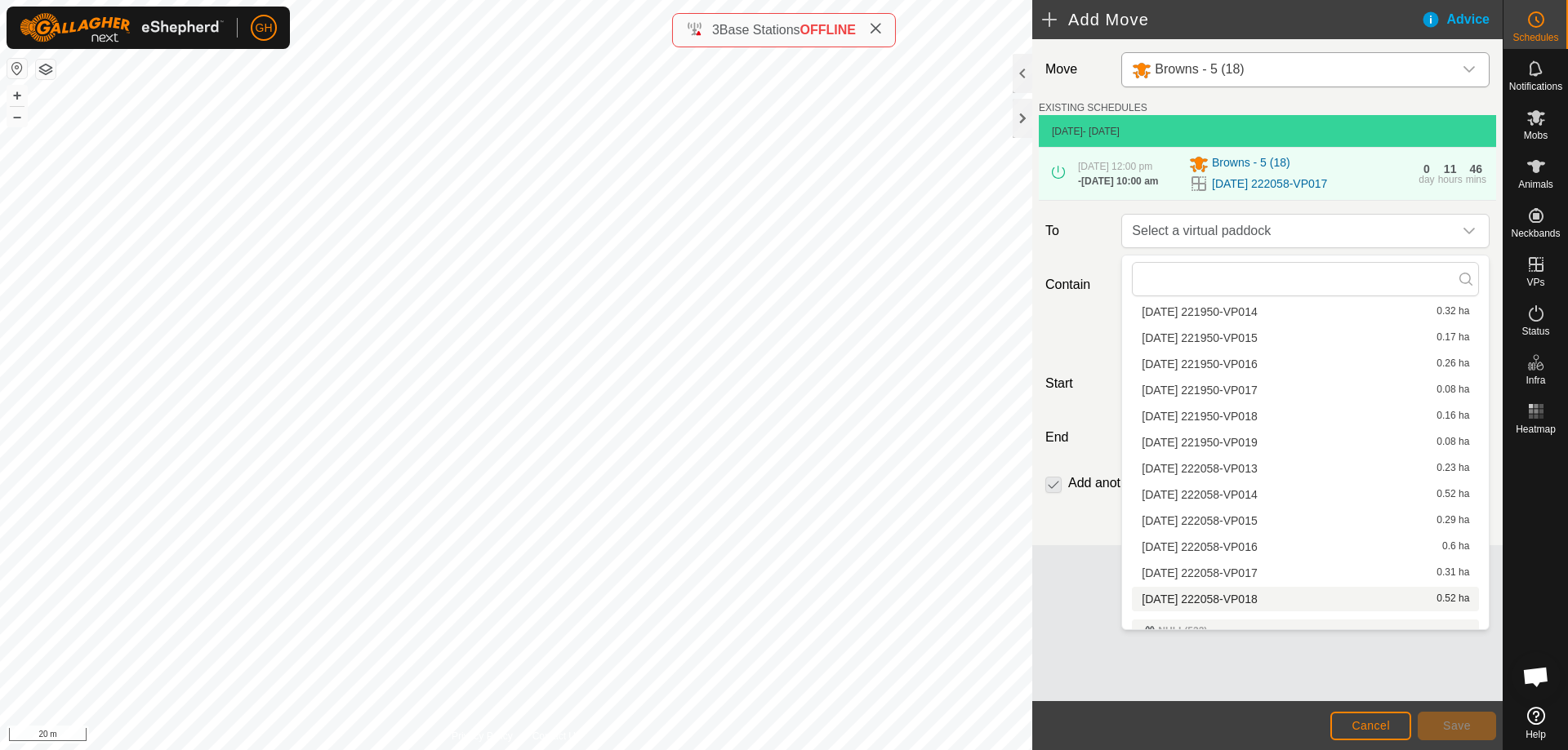
click at [1285, 598] on li "[DATE] 222058-VP018 0.52 ha" at bounding box center [1305, 599] width 347 height 24
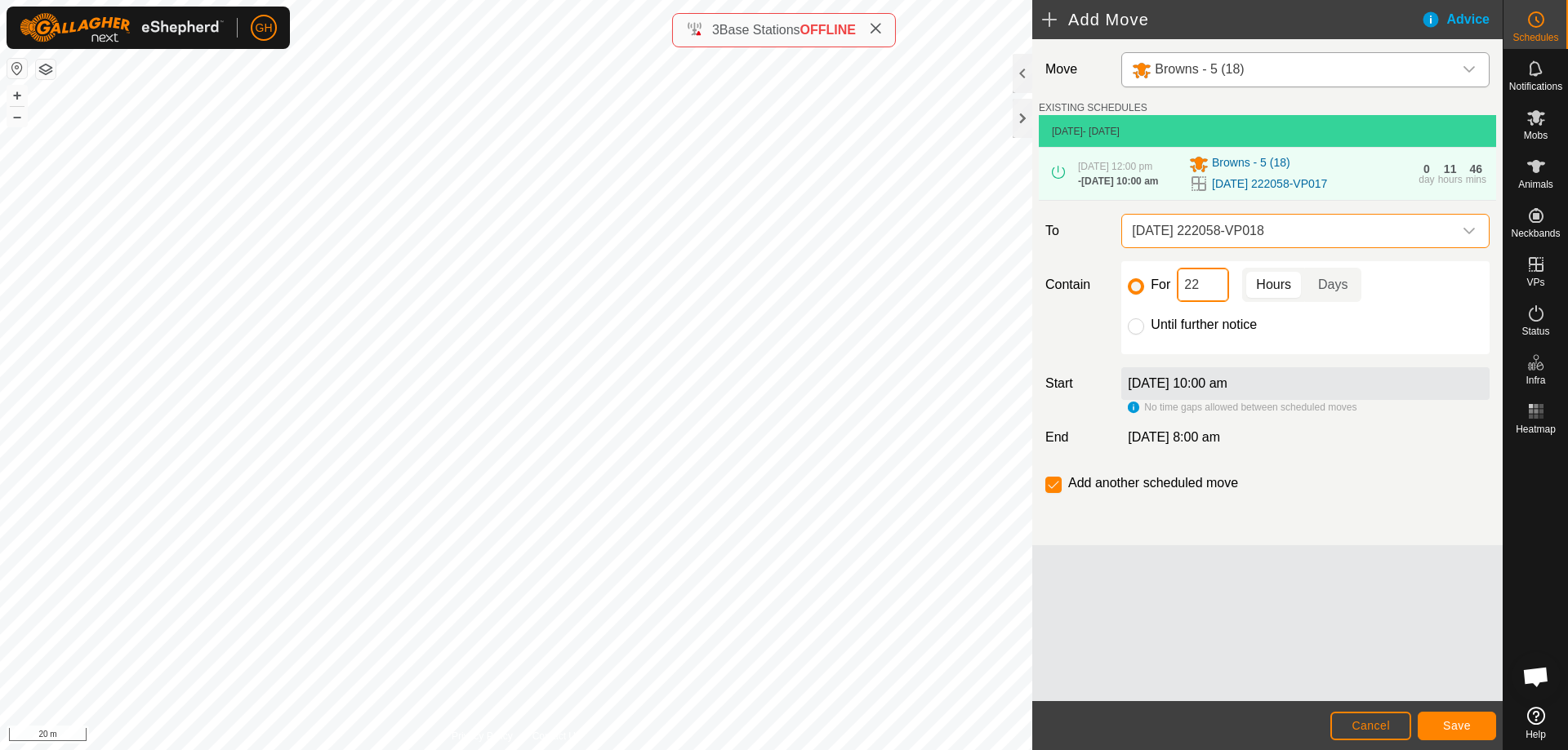
click at [1217, 296] on input "22" at bounding box center [1202, 284] width 52 height 34
click at [1467, 722] on span "Save" at bounding box center [1457, 726] width 27 height 13
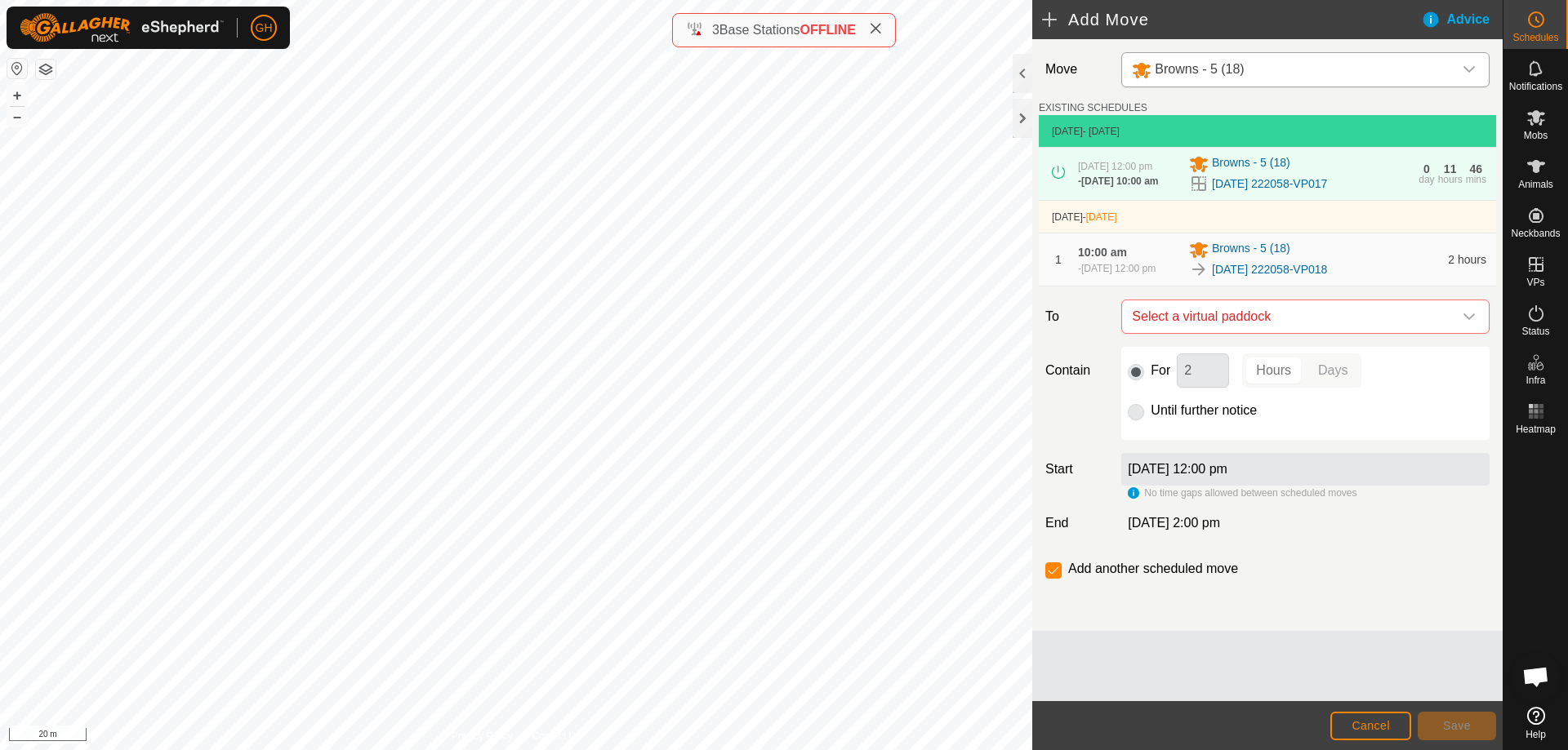
click at [1384, 301] on div "Move Browns - 5 (18) EXISTING SCHEDULES [DATE] - [DATE] [DATE] 12:00 pm - [DATE…" at bounding box center [1267, 335] width 470 height 592
click at [1372, 332] on span "Select a virtual paddock" at bounding box center [1289, 316] width 327 height 32
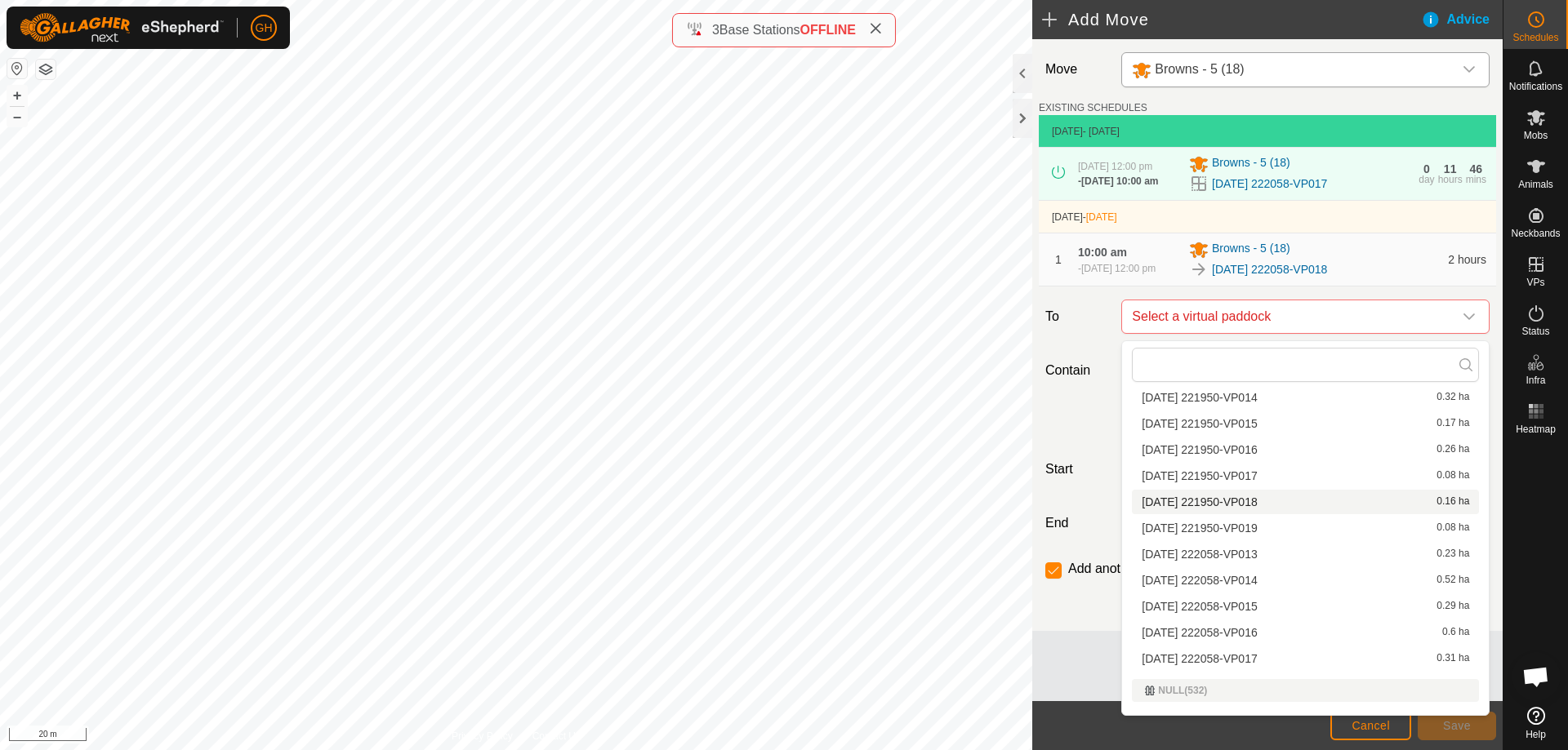
scroll to position [653, 0]
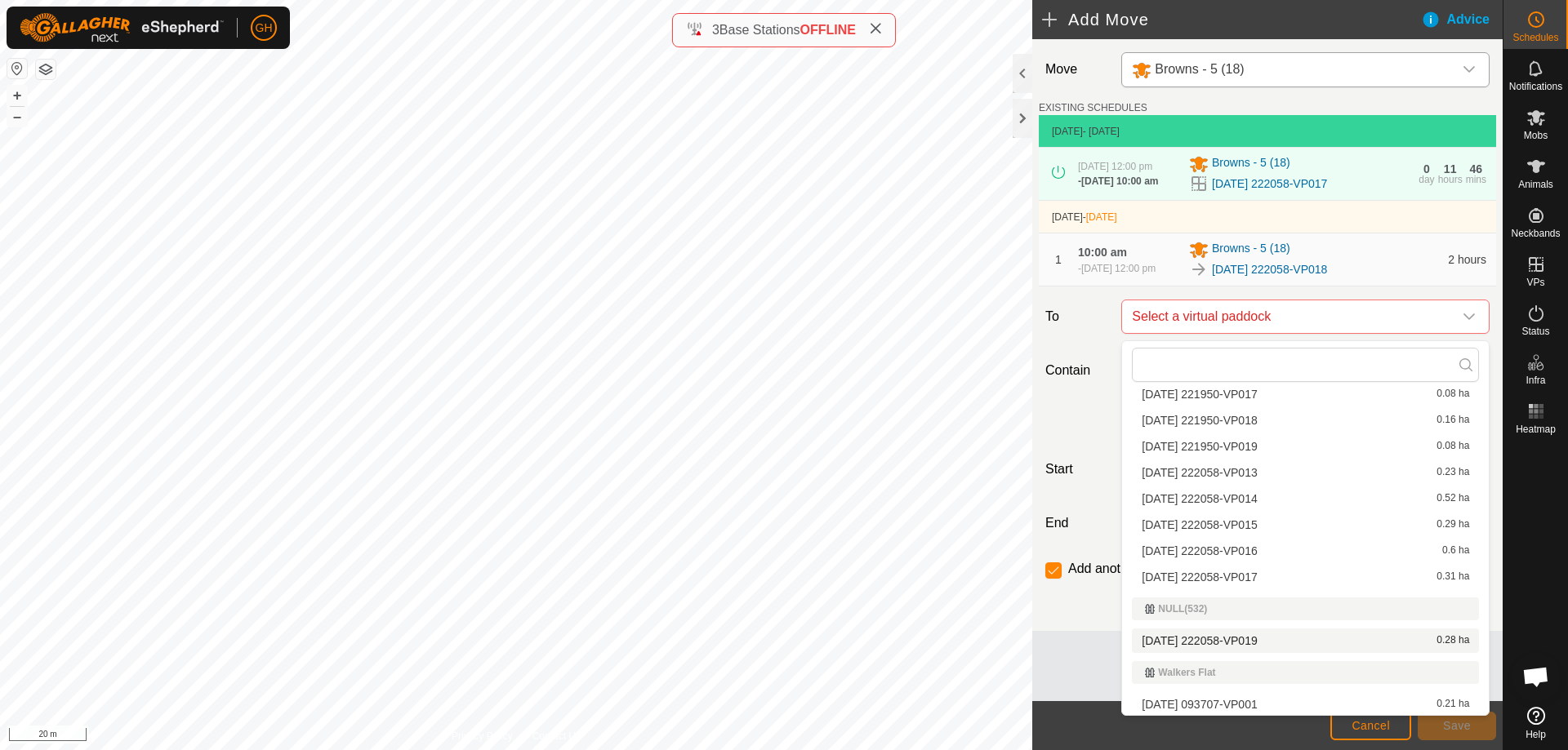
click at [1271, 641] on li "[DATE] 222058-VP019 0.28 ha" at bounding box center [1305, 640] width 347 height 24
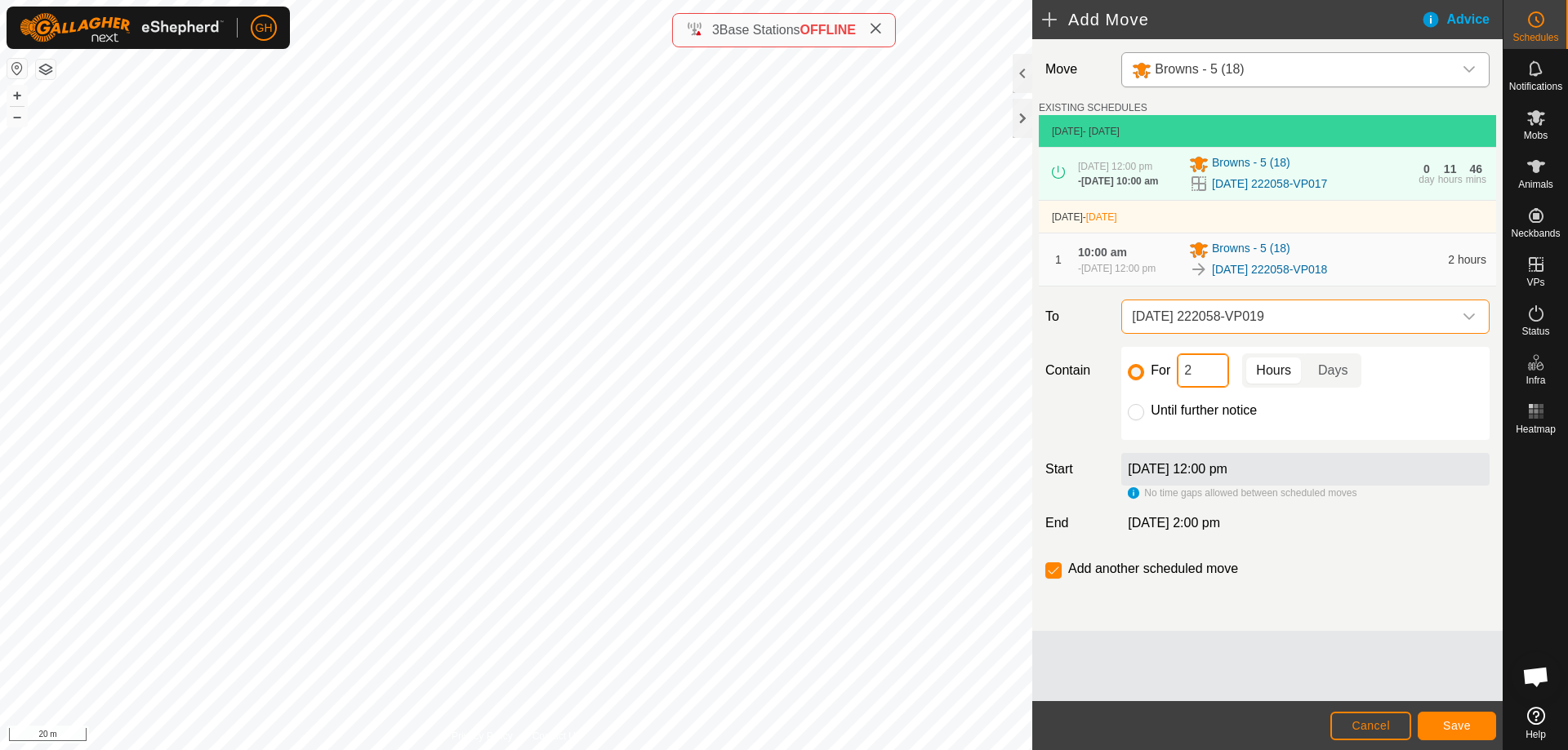
click at [1207, 381] on input "2" at bounding box center [1202, 370] width 52 height 34
type input "22"
click at [1054, 576] on input "checkbox" at bounding box center [1054, 571] width 17 height 17
checkbox input "false"
click at [1457, 723] on span "Save" at bounding box center [1457, 726] width 27 height 13
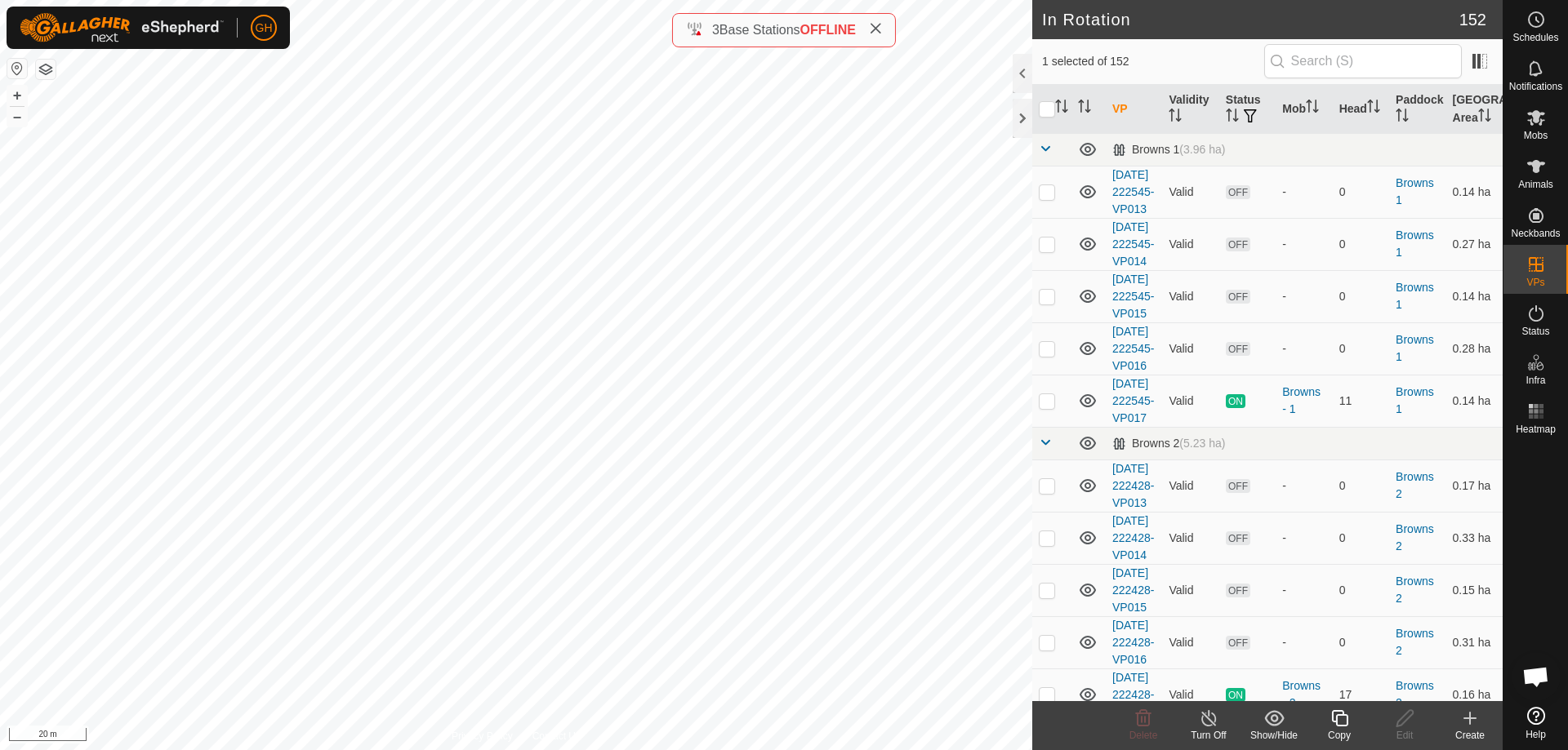
click at [1334, 721] on icon at bounding box center [1339, 718] width 17 height 17
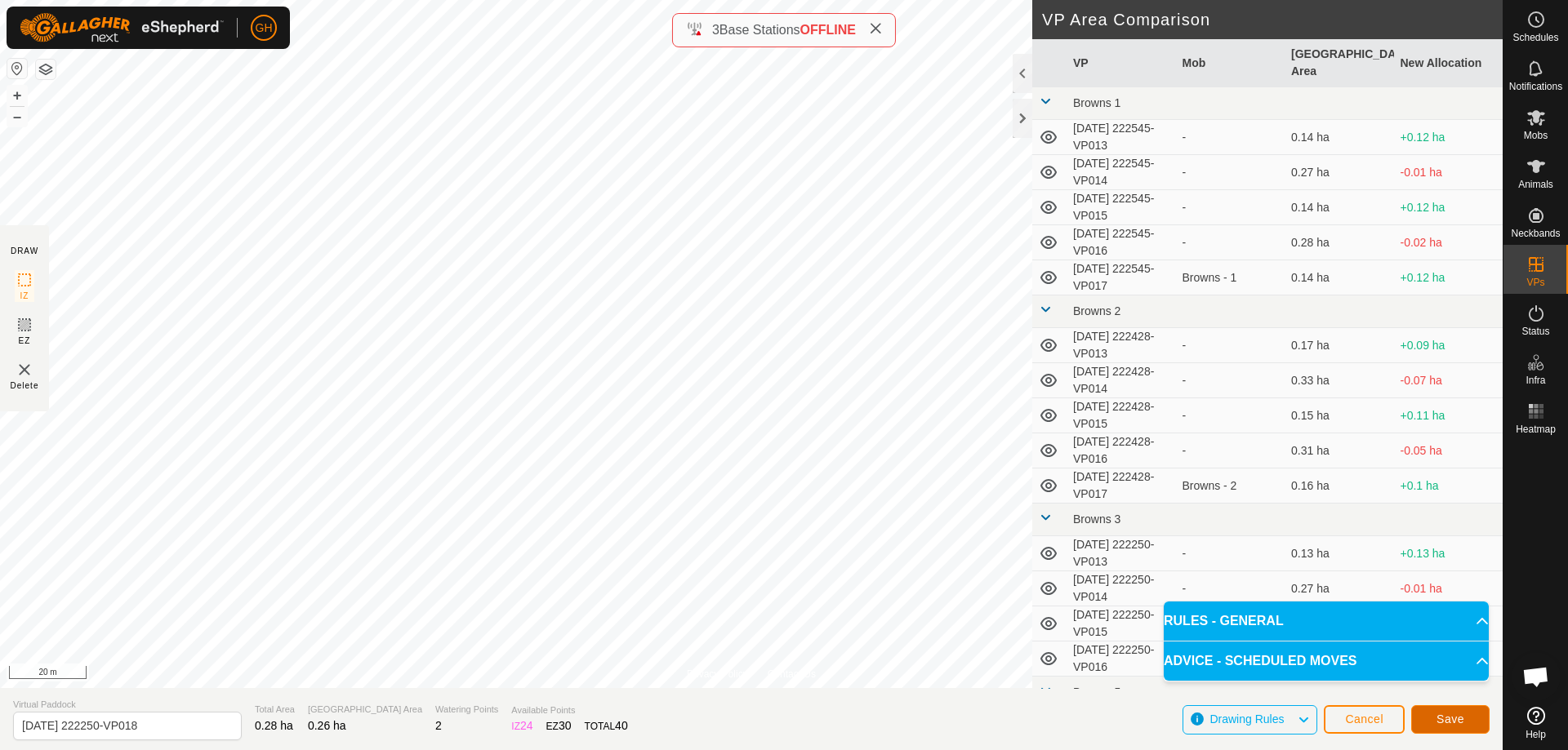
click at [1455, 715] on span "Save" at bounding box center [1450, 719] width 27 height 13
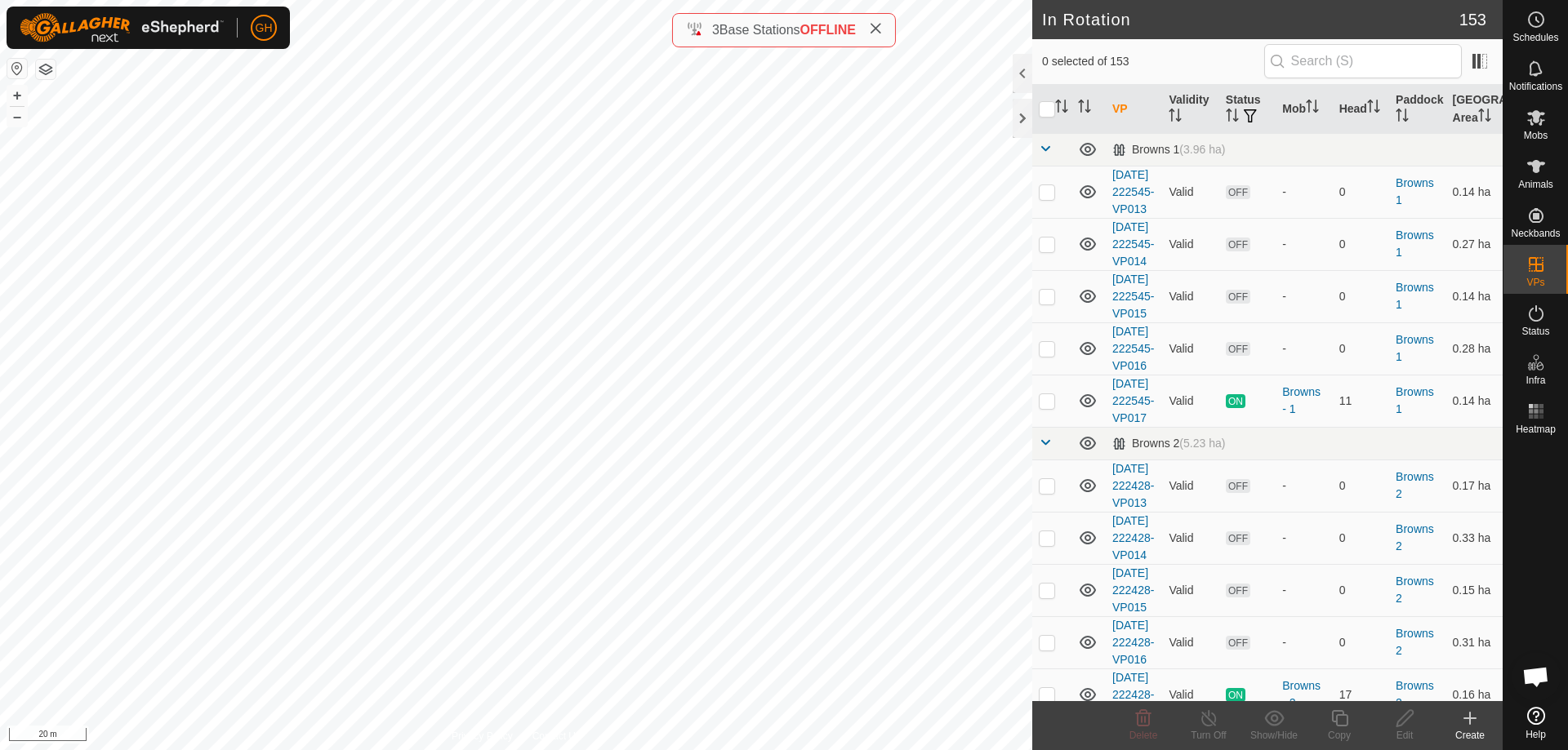
checkbox input "true"
click at [1340, 718] on icon at bounding box center [1339, 718] width 21 height 20
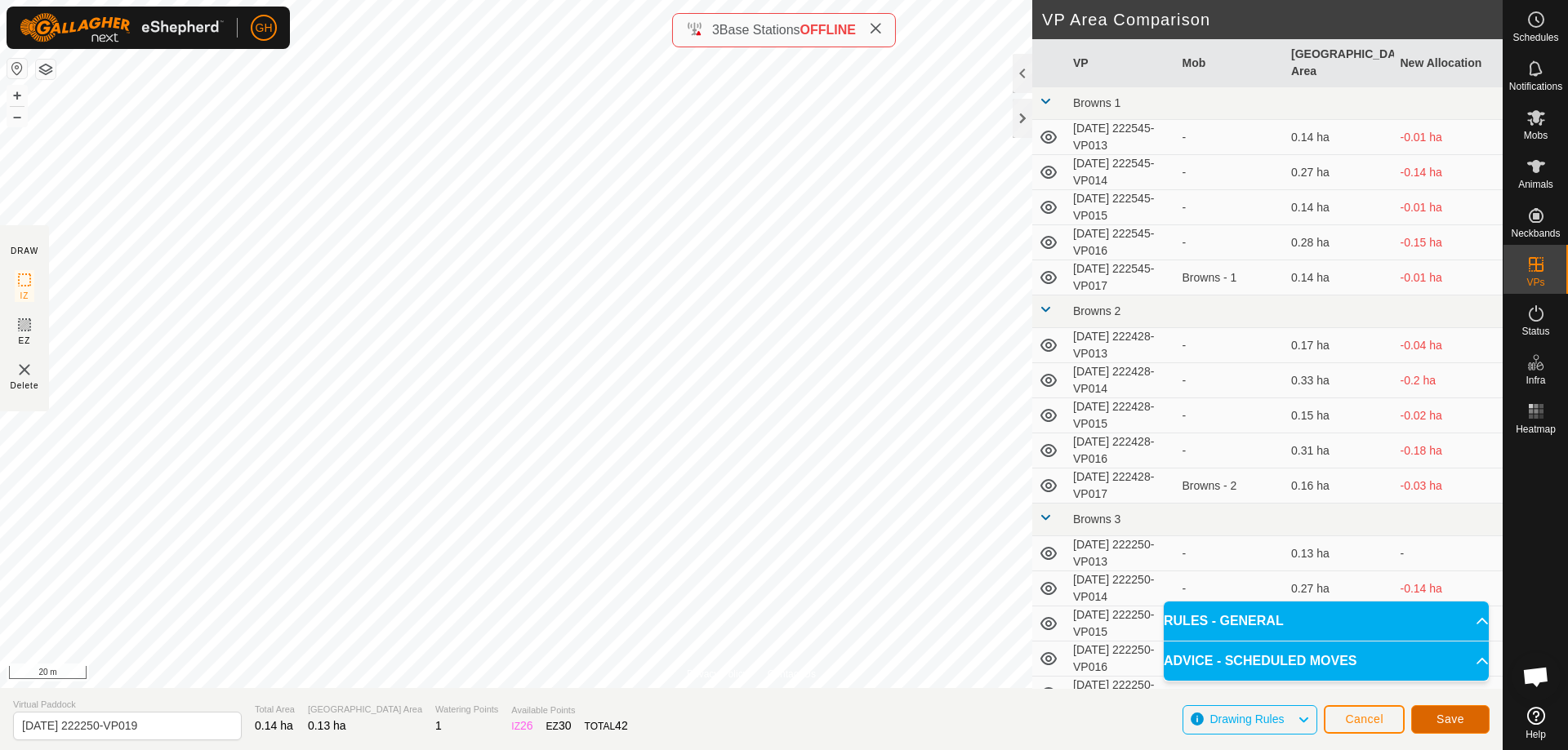
click at [1429, 723] on button "Save" at bounding box center [1451, 719] width 78 height 28
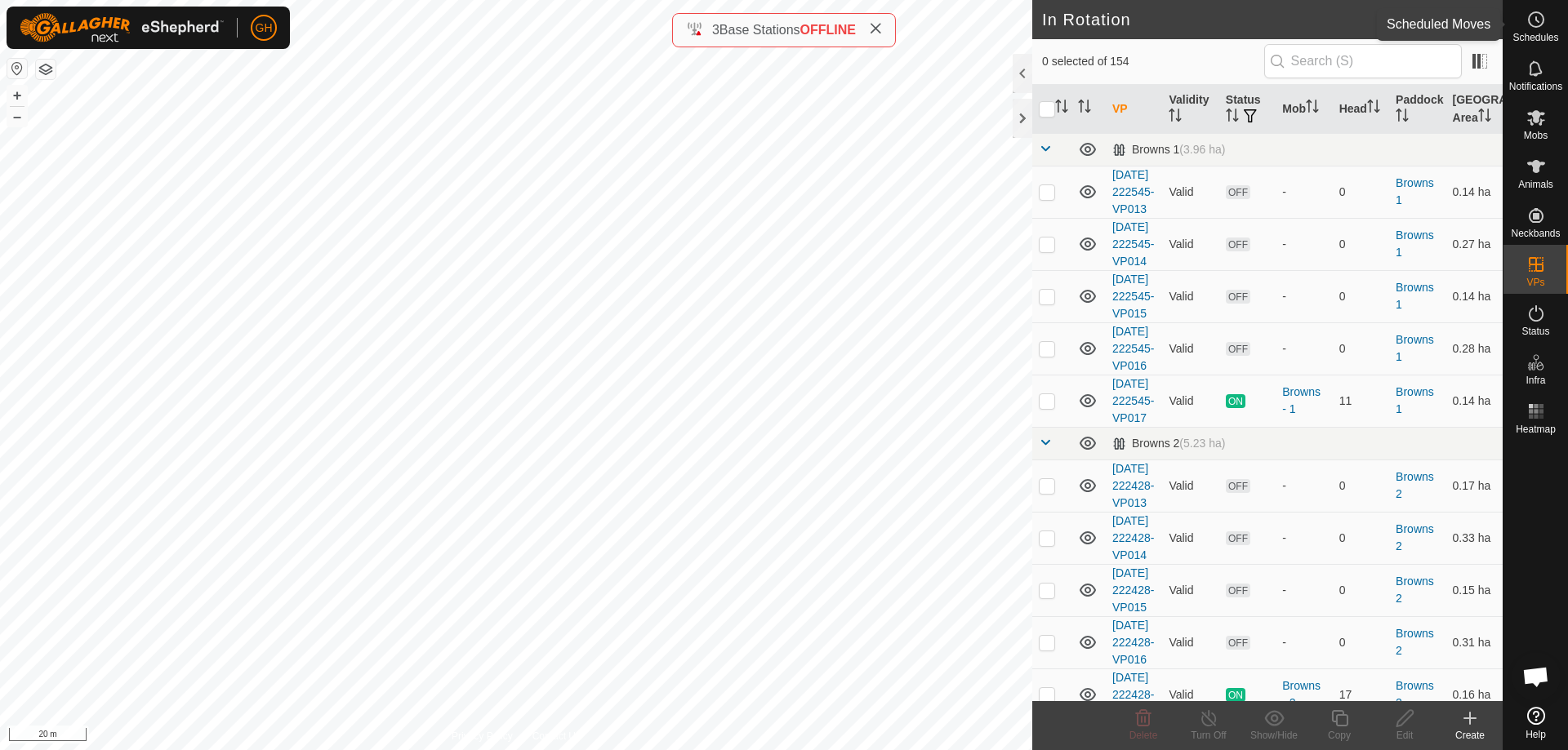
click at [1538, 17] on icon at bounding box center [1536, 20] width 20 height 20
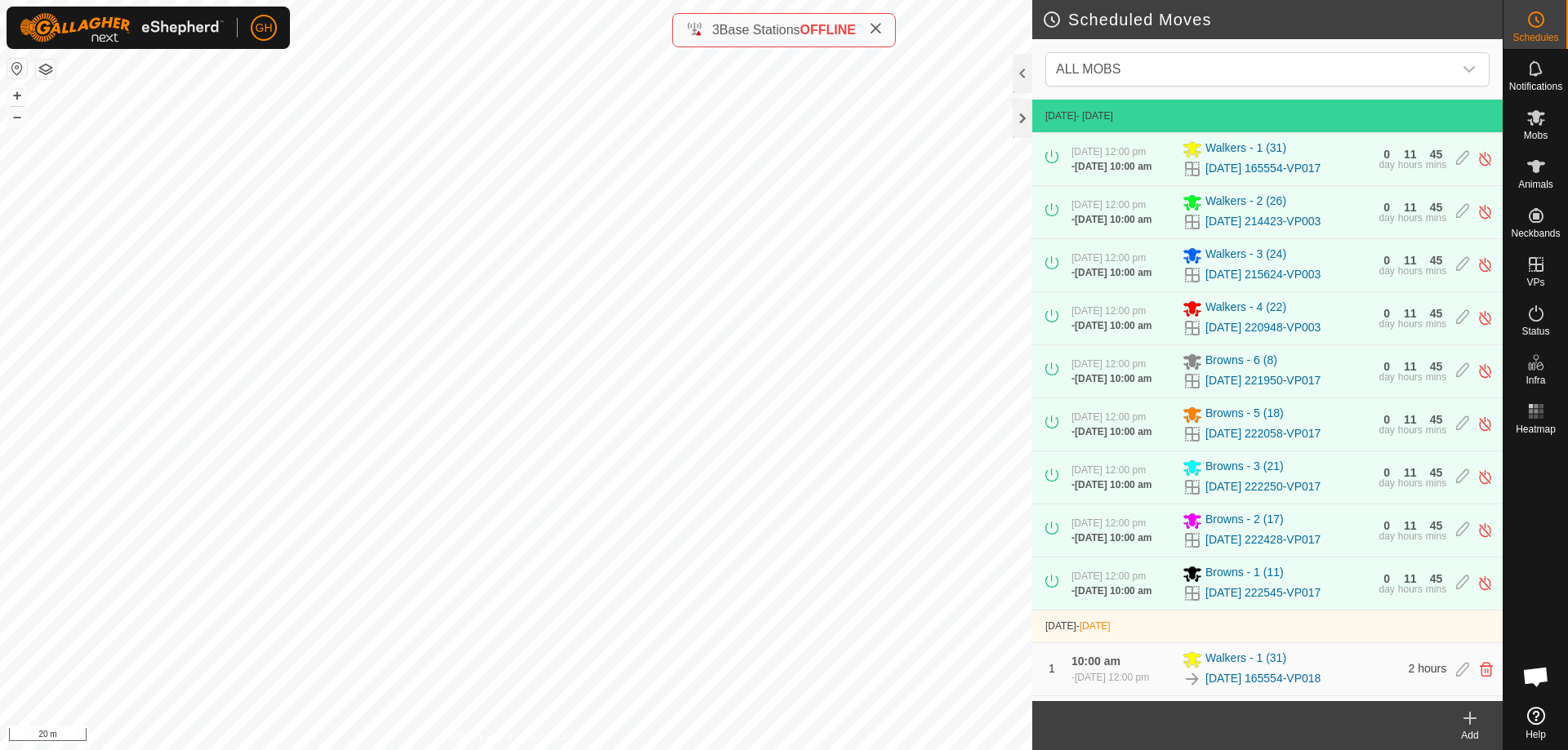
click at [1482, 721] on create-svg-icon at bounding box center [1470, 718] width 66 height 20
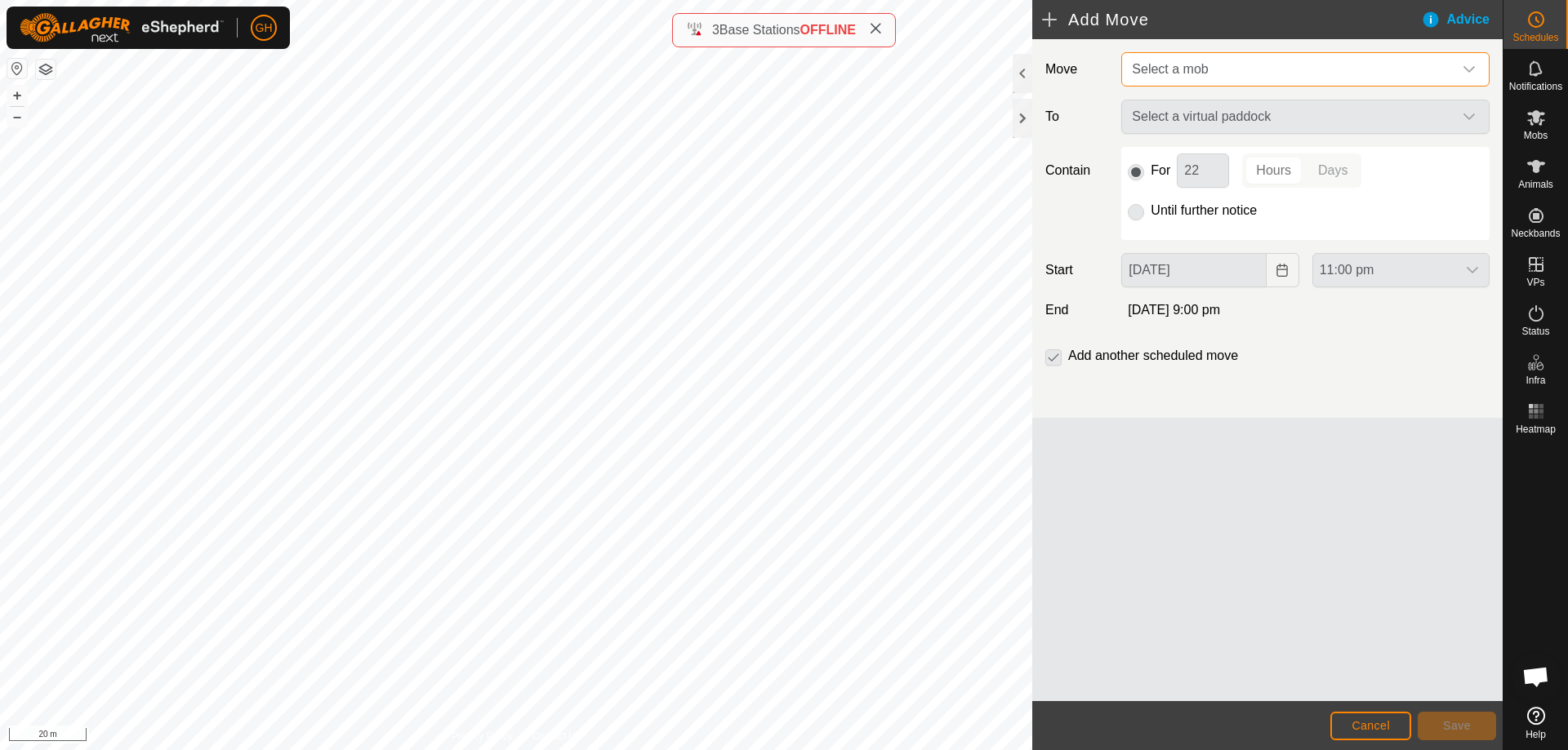
click at [1255, 70] on span "Select a mob" at bounding box center [1289, 69] width 327 height 32
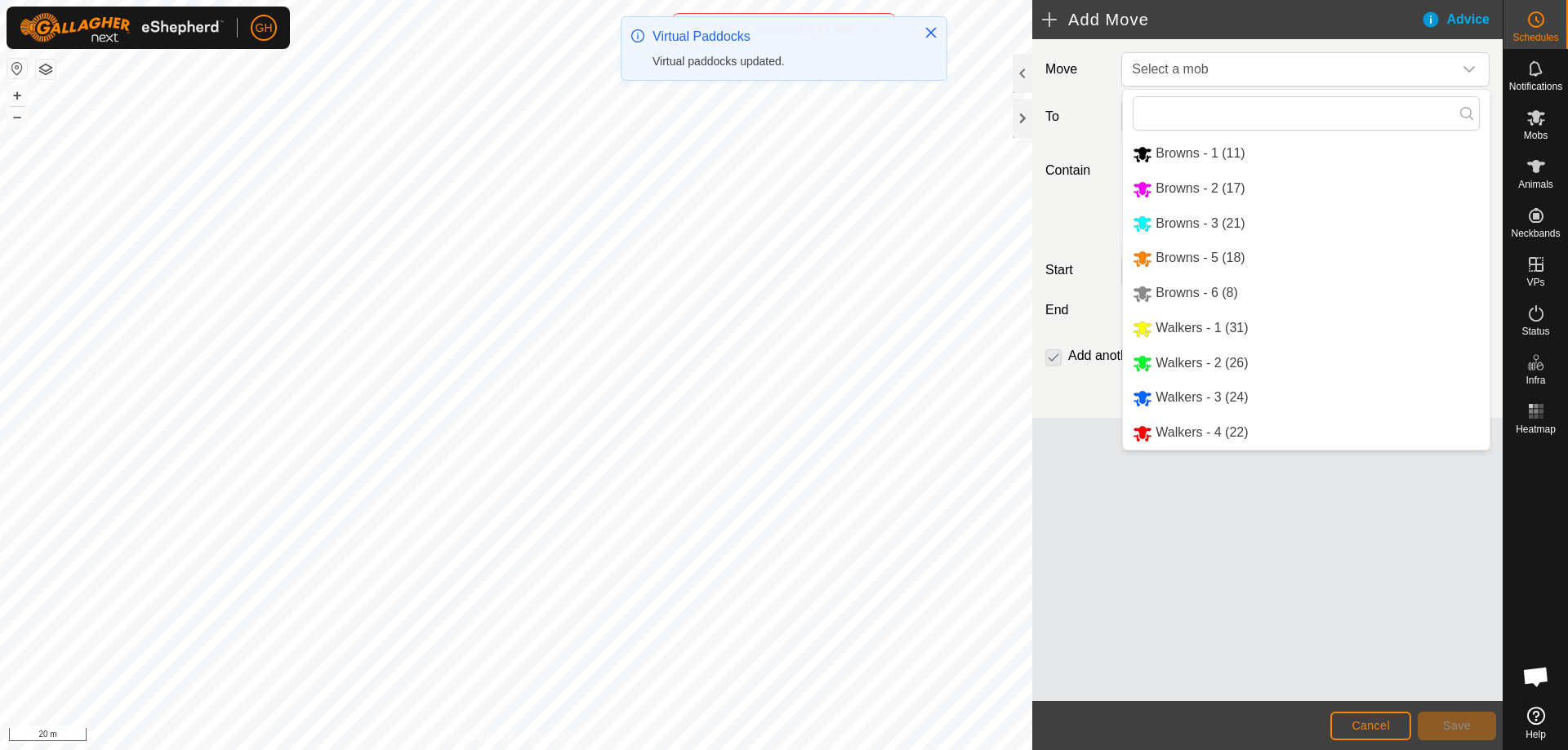
click at [1253, 220] on li "Browns - 3 (21)" at bounding box center [1306, 224] width 366 height 33
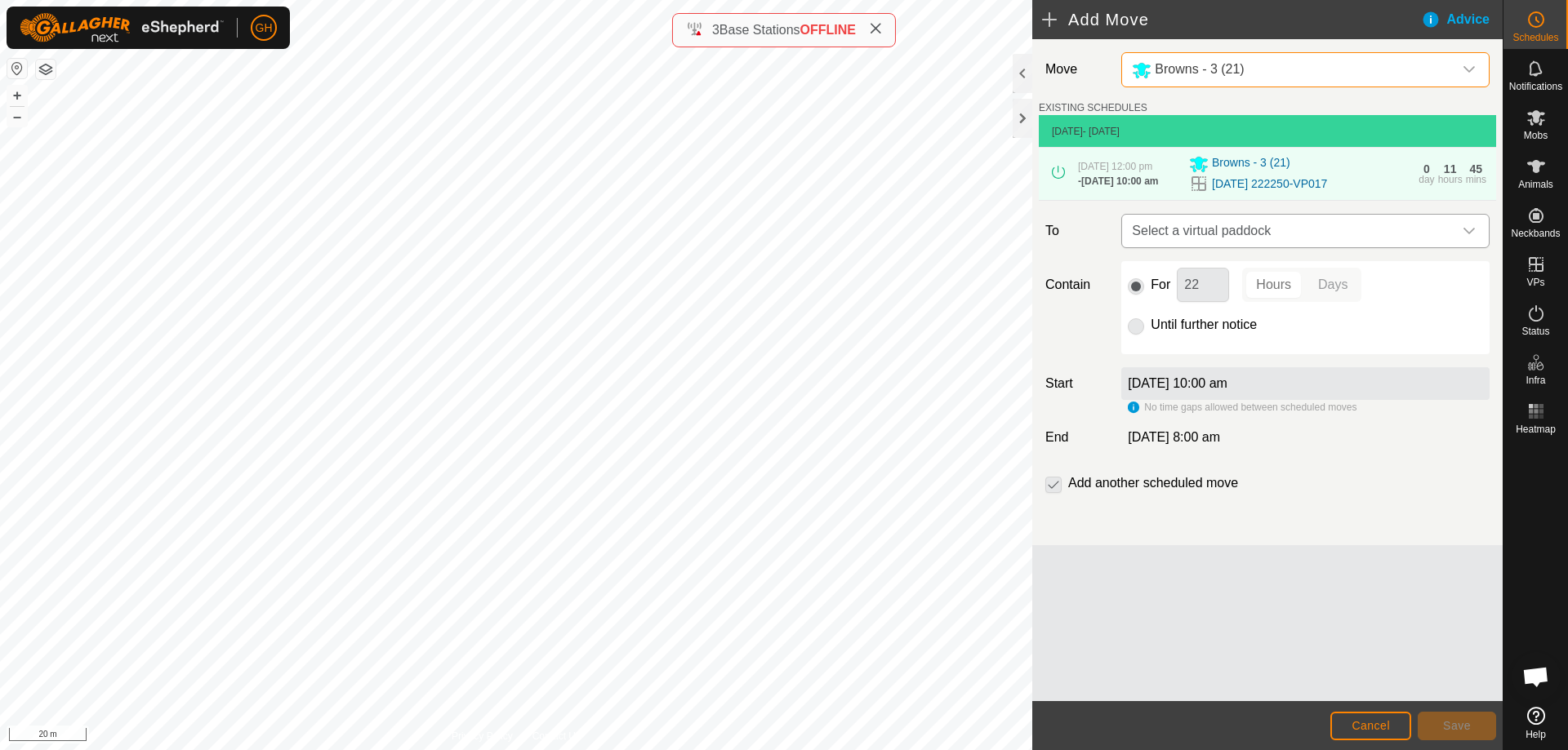
click at [1262, 236] on span "Select a virtual paddock" at bounding box center [1289, 231] width 327 height 32
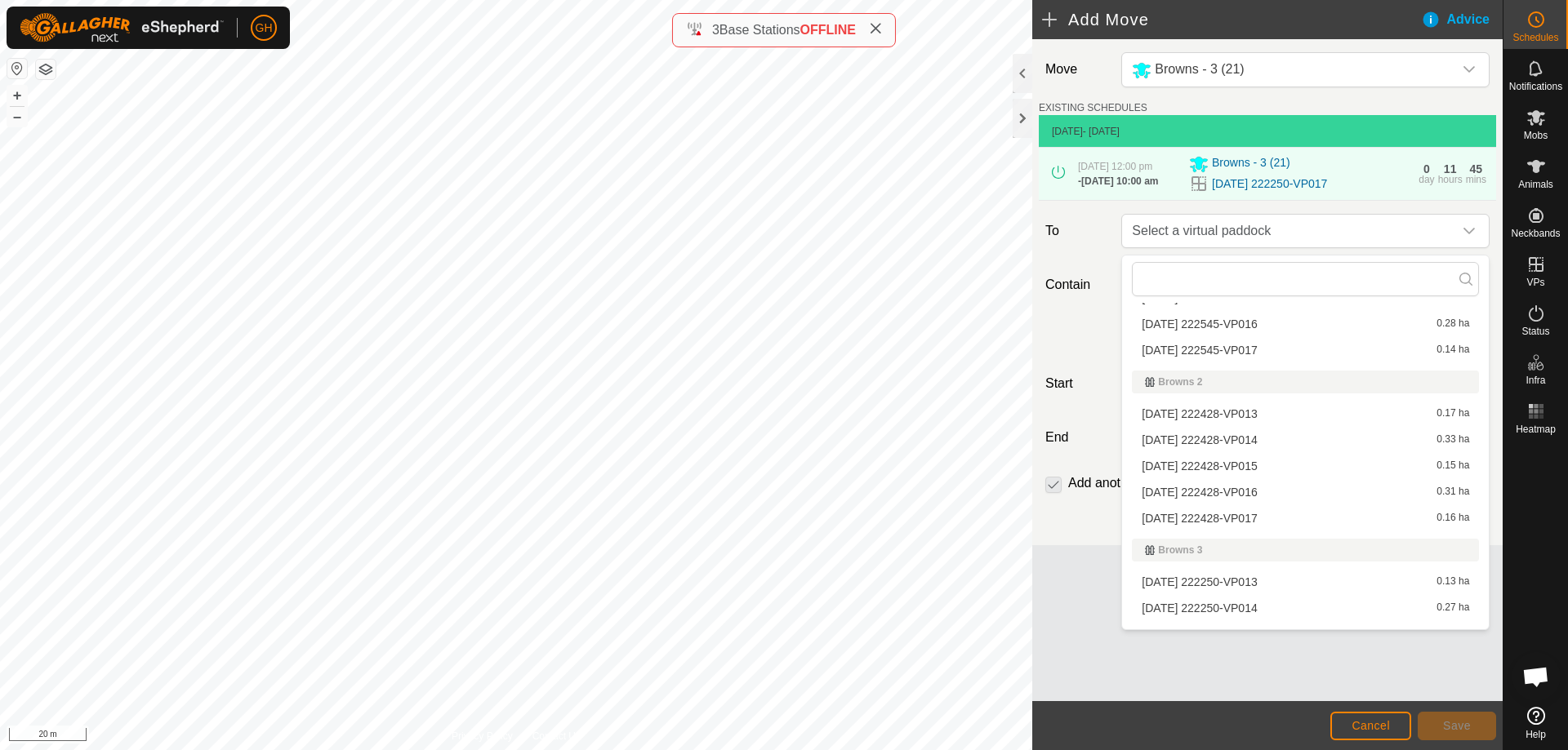
scroll to position [245, 0]
click at [1261, 552] on li "[DATE] 222250-VP018 0.26 ha" at bounding box center [1305, 548] width 347 height 24
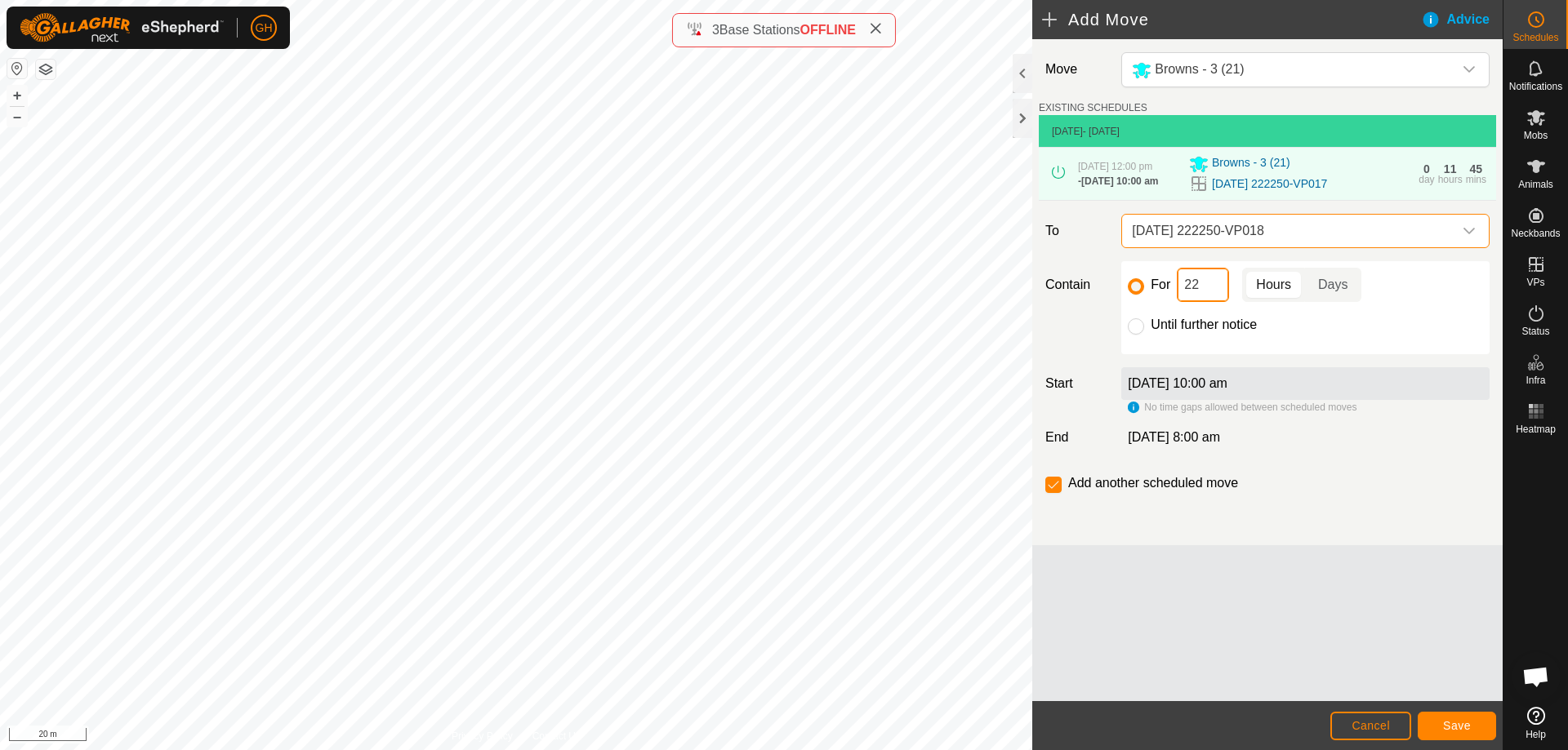
click at [1218, 297] on input "22" at bounding box center [1202, 284] width 52 height 34
click at [1454, 716] on button "Save" at bounding box center [1457, 726] width 78 height 28
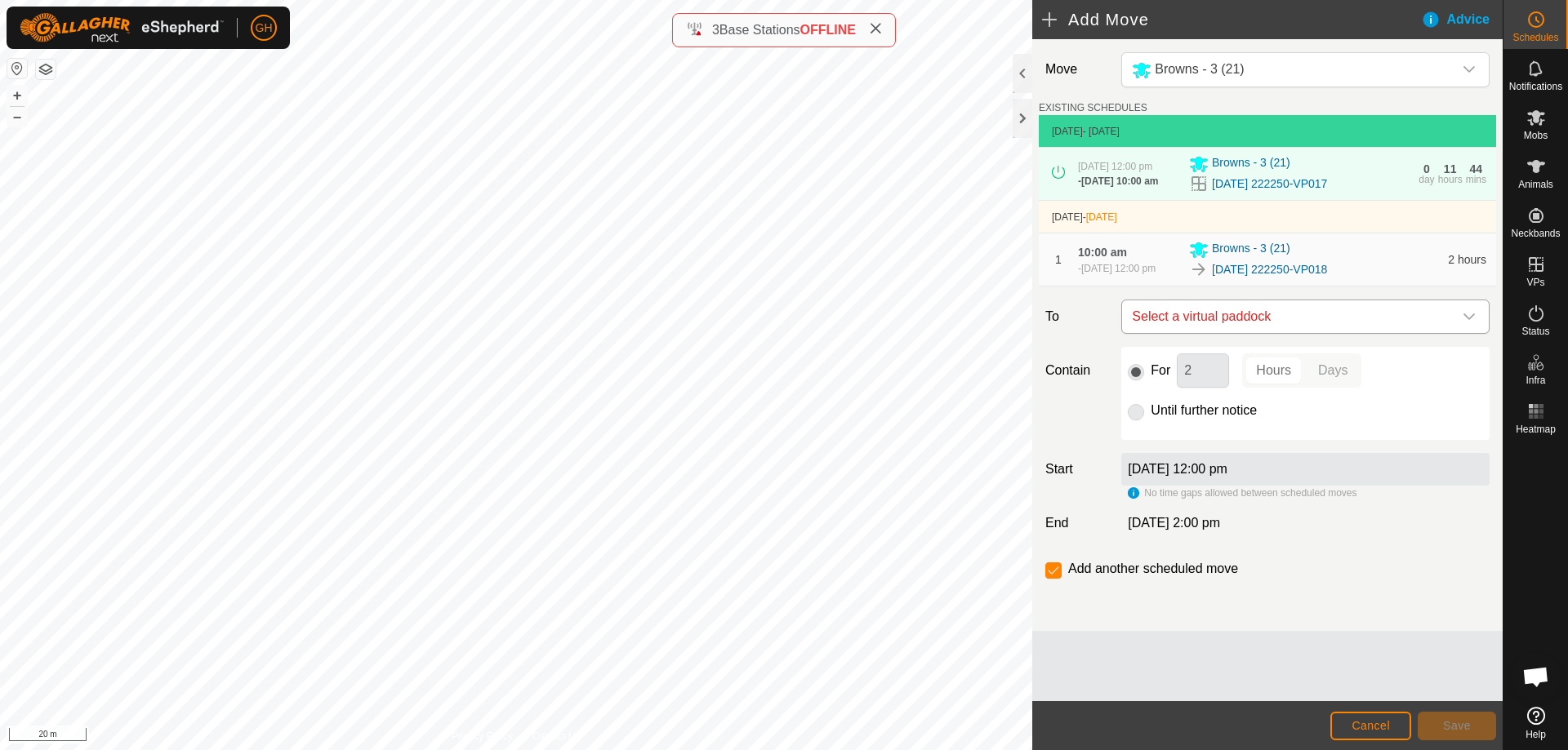
click at [1287, 311] on span "Select a virtual paddock" at bounding box center [1289, 316] width 327 height 32
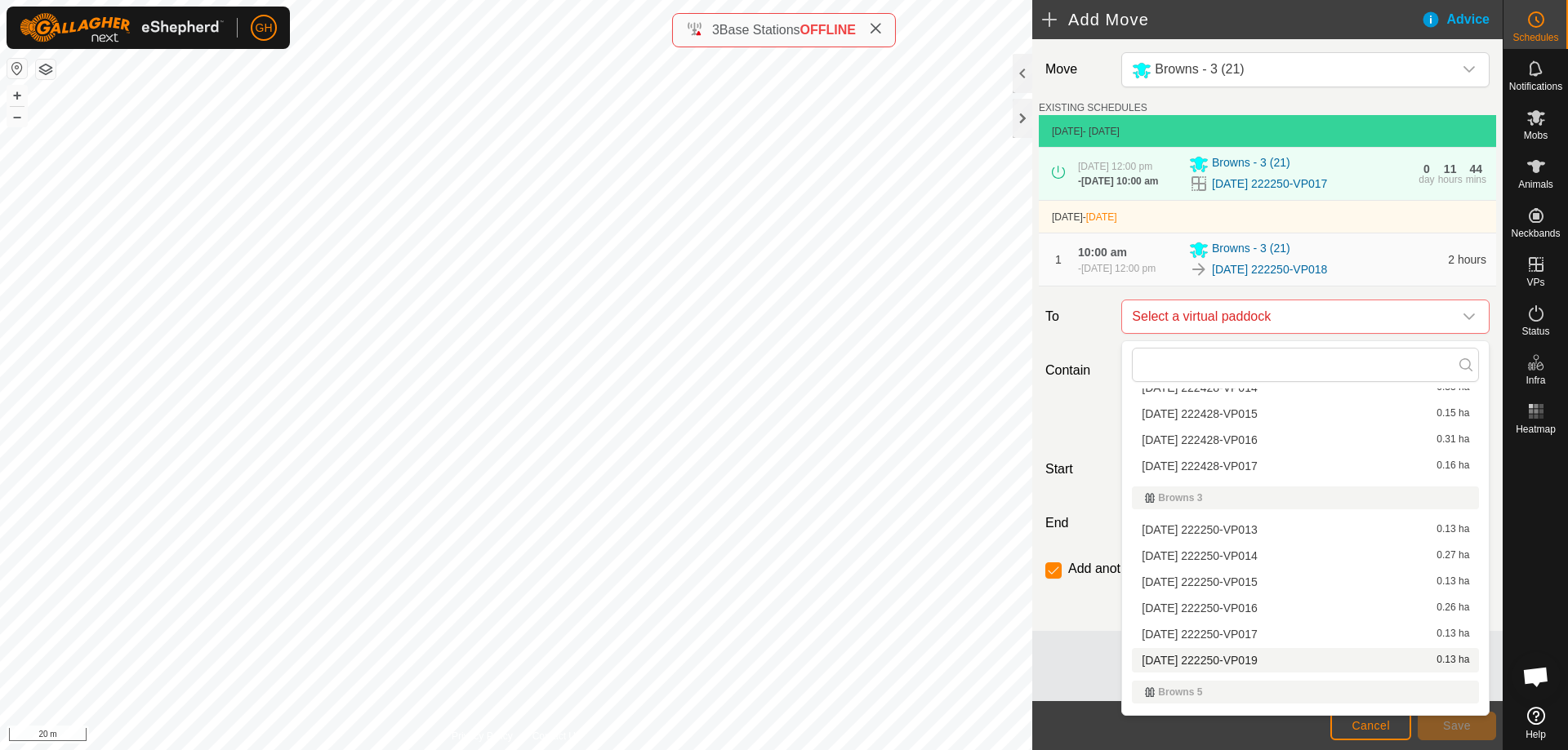
click at [1287, 658] on li "[DATE] 222250-VP019 0.13 ha" at bounding box center [1305, 659] width 347 height 24
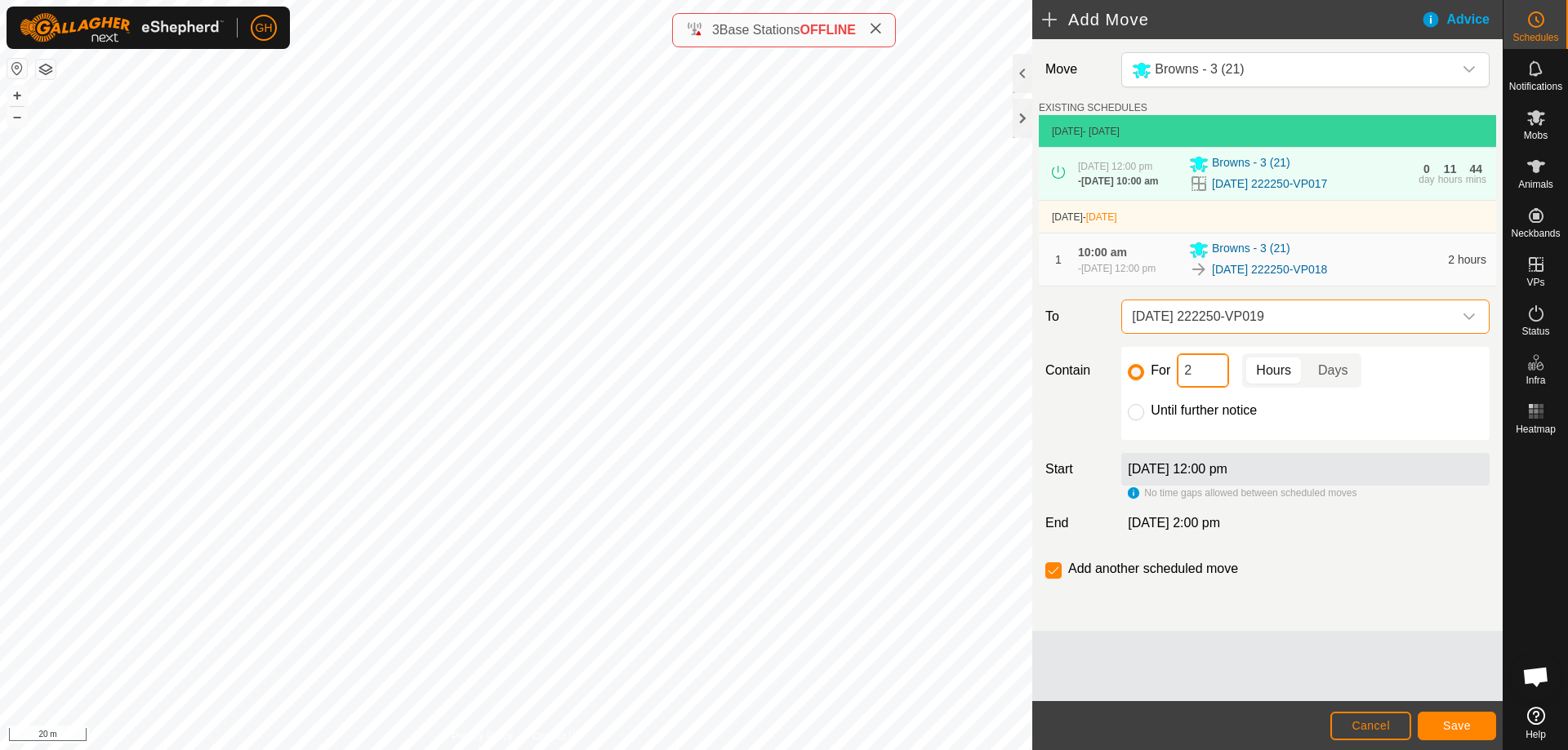
click at [1219, 384] on input "2" at bounding box center [1202, 370] width 52 height 34
type input "22"
click at [1057, 572] on input "checkbox" at bounding box center [1054, 571] width 17 height 17
checkbox input "false"
click at [1438, 713] on button "Save" at bounding box center [1457, 726] width 78 height 28
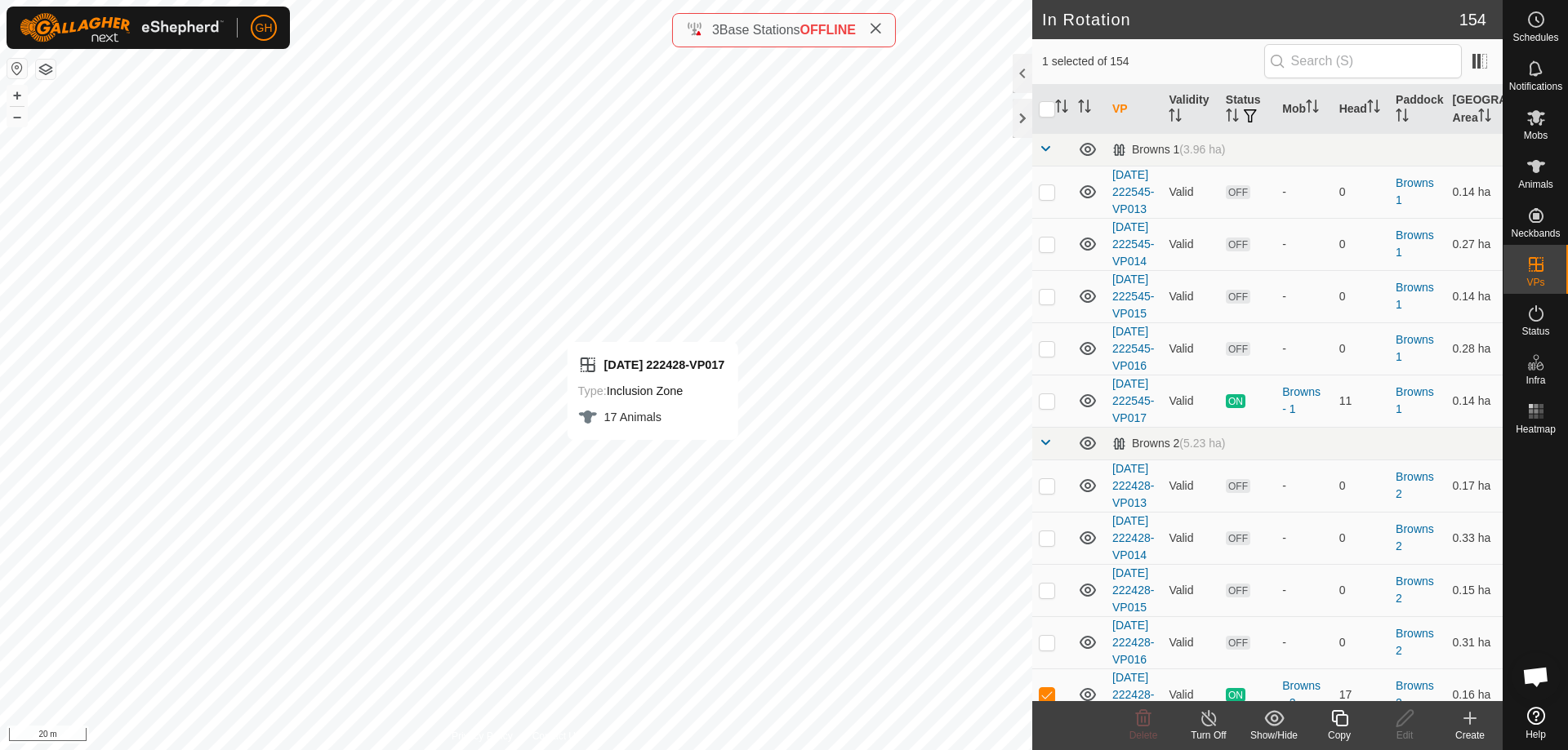
click at [1341, 715] on icon at bounding box center [1339, 718] width 17 height 17
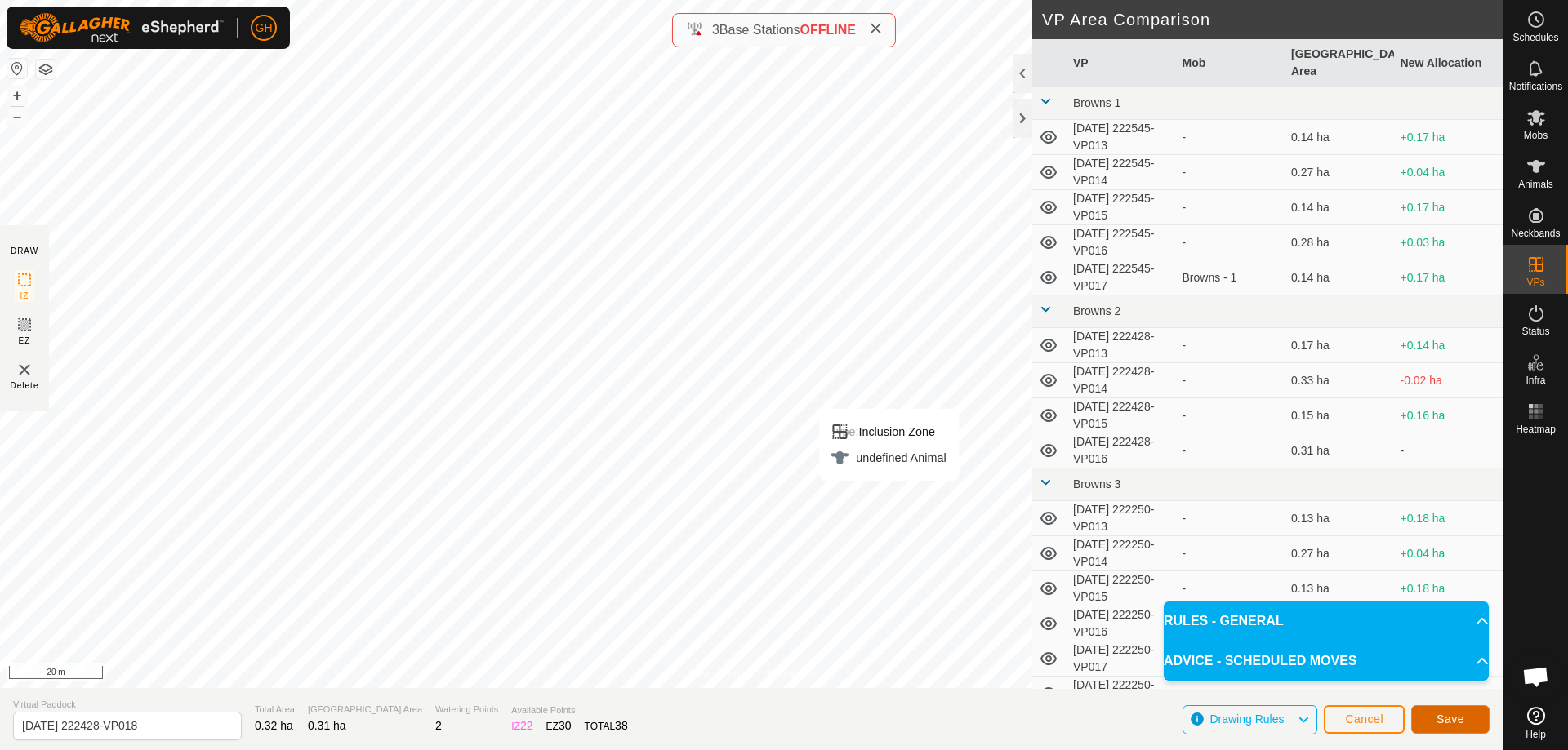
click at [1477, 732] on button "Save" at bounding box center [1451, 719] width 78 height 28
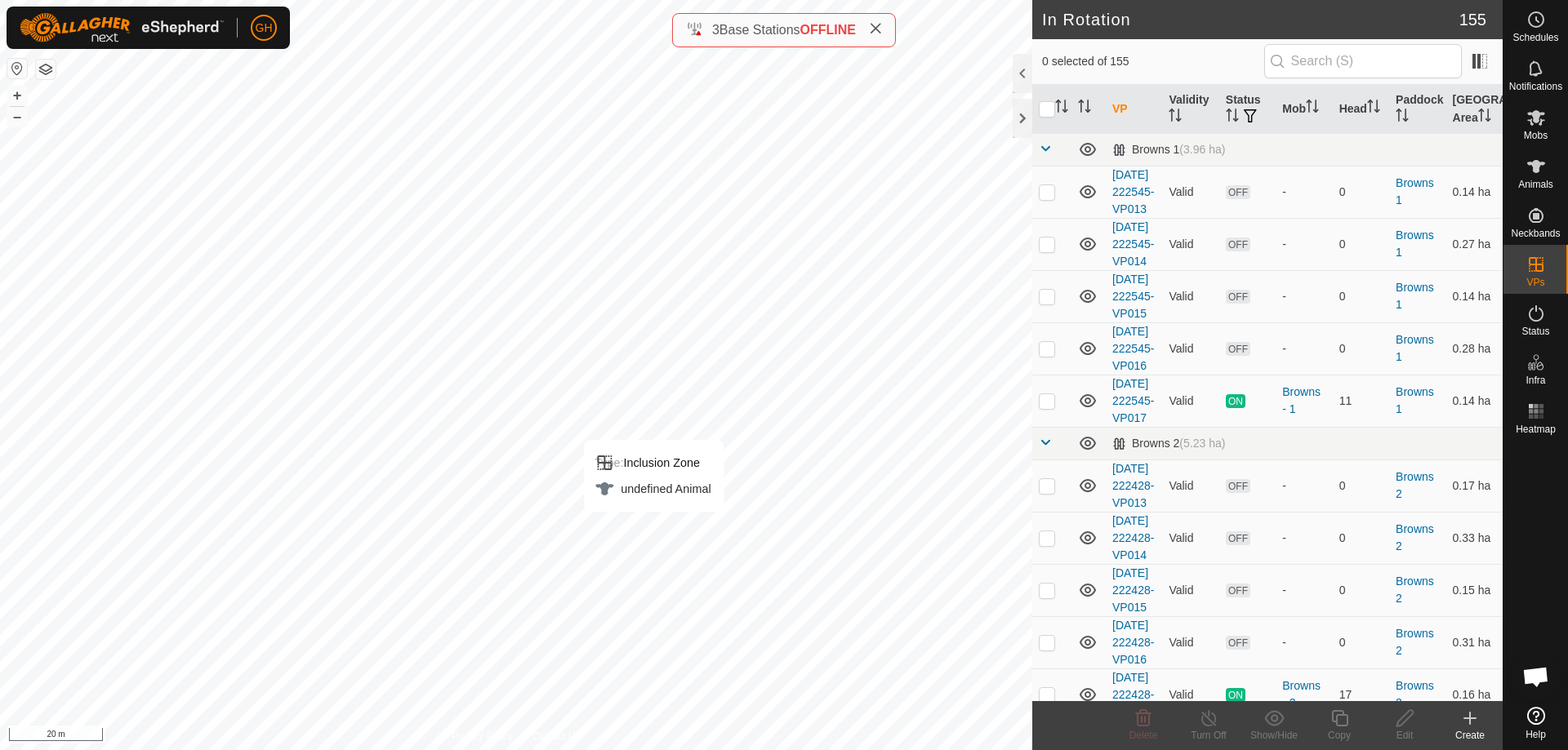
checkbox input "true"
click at [1344, 728] on div "Copy" at bounding box center [1339, 736] width 66 height 15
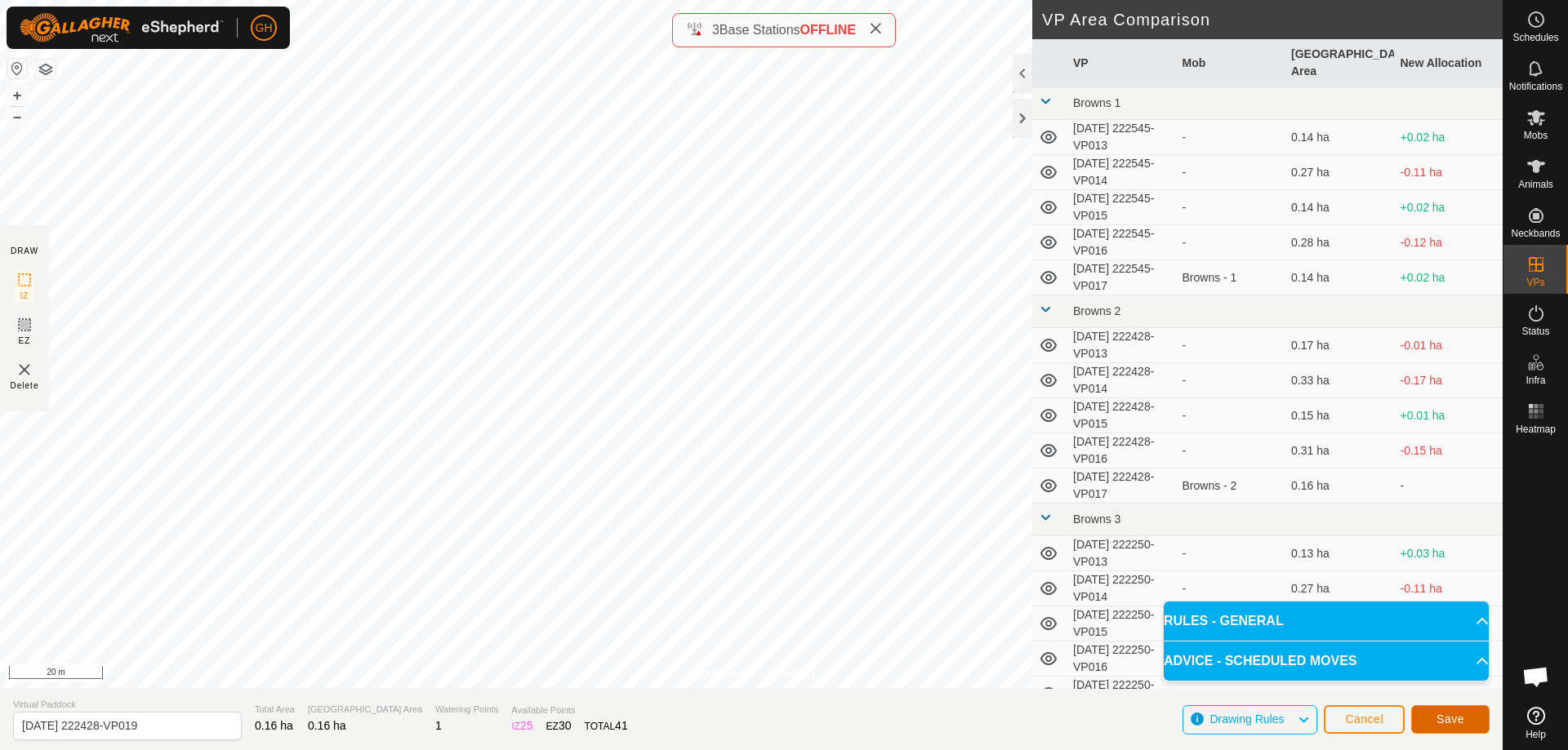
click at [1457, 722] on span "Save" at bounding box center [1450, 719] width 27 height 13
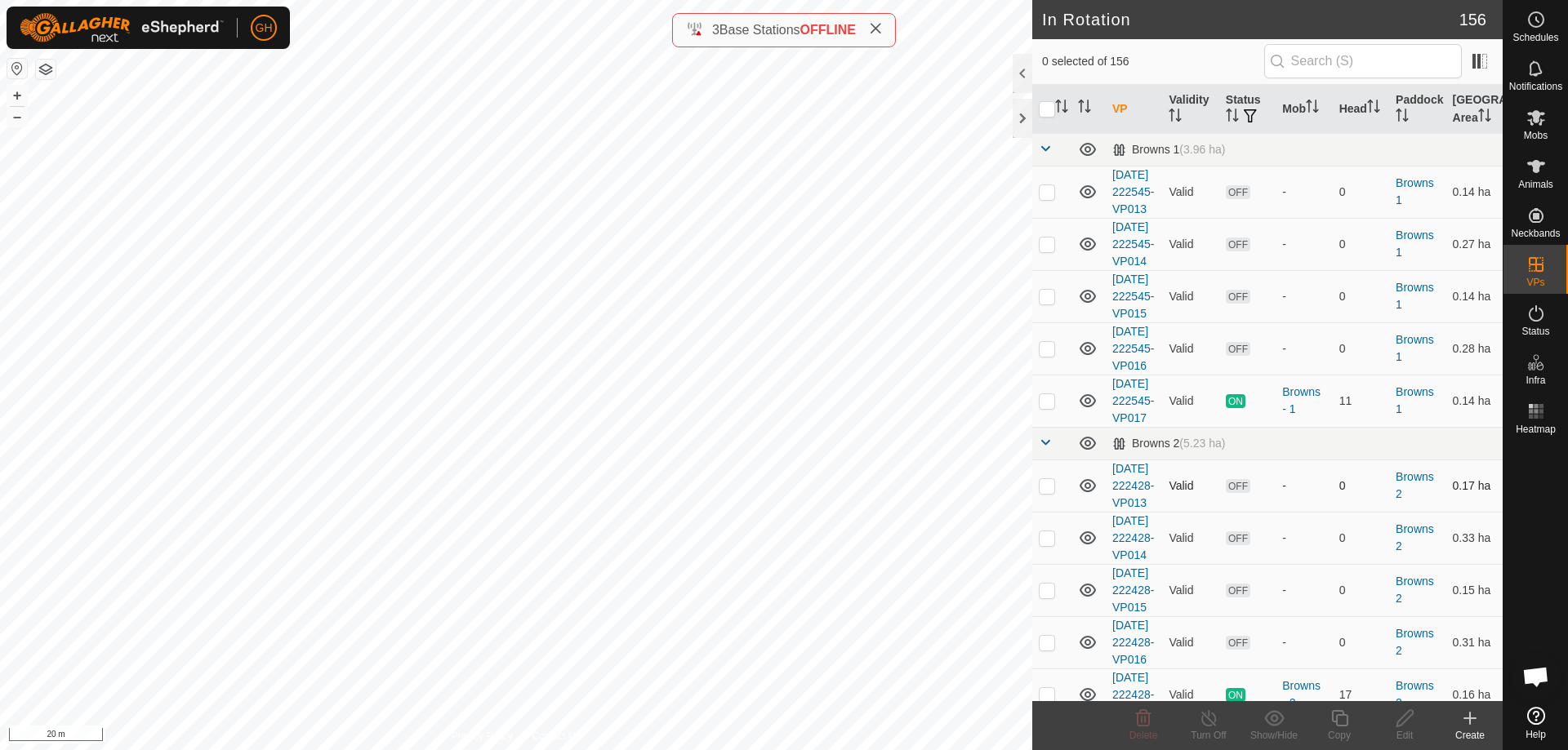
checkbox input "true"
click at [1544, 28] on icon at bounding box center [1536, 20] width 20 height 20
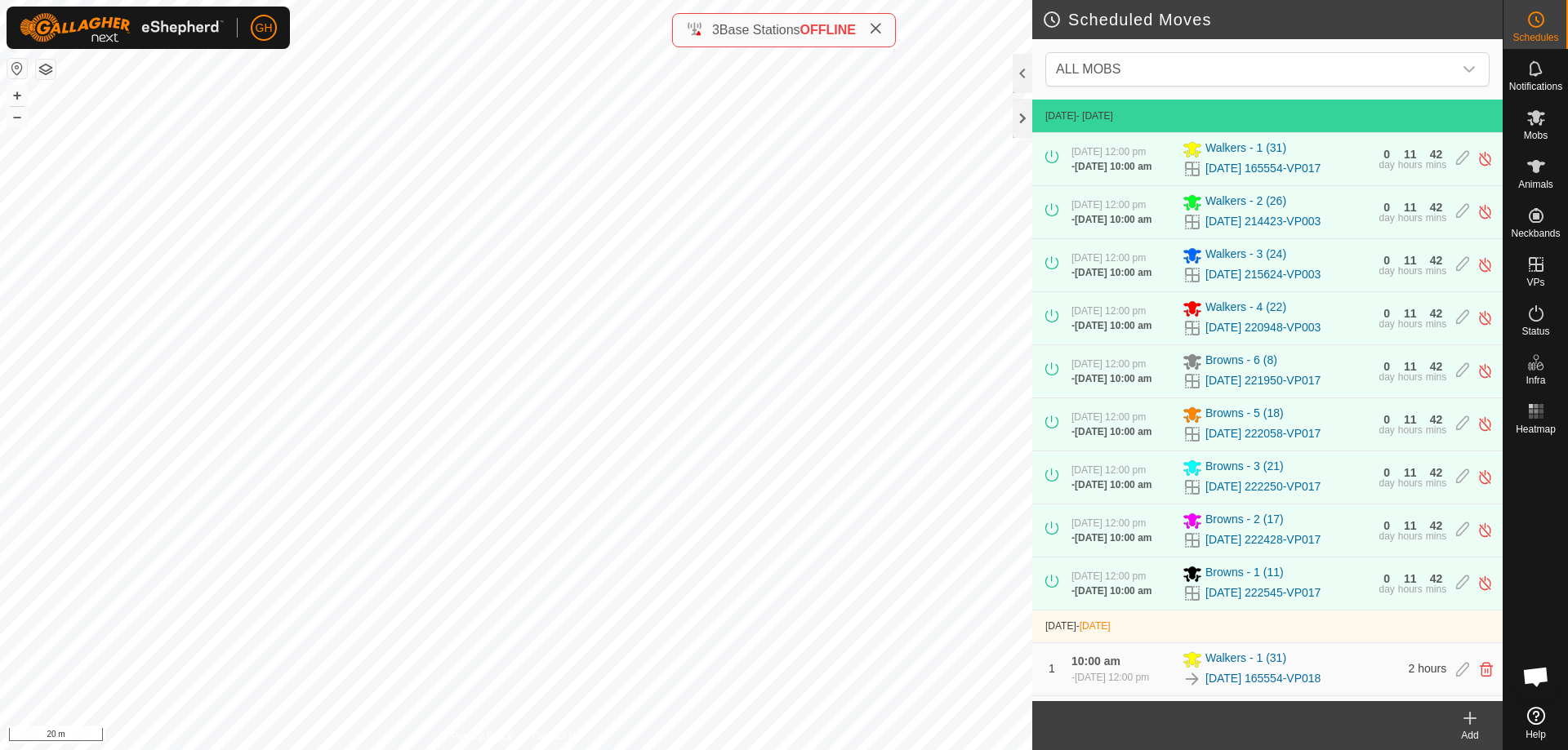
click at [1473, 722] on icon at bounding box center [1470, 718] width 20 height 20
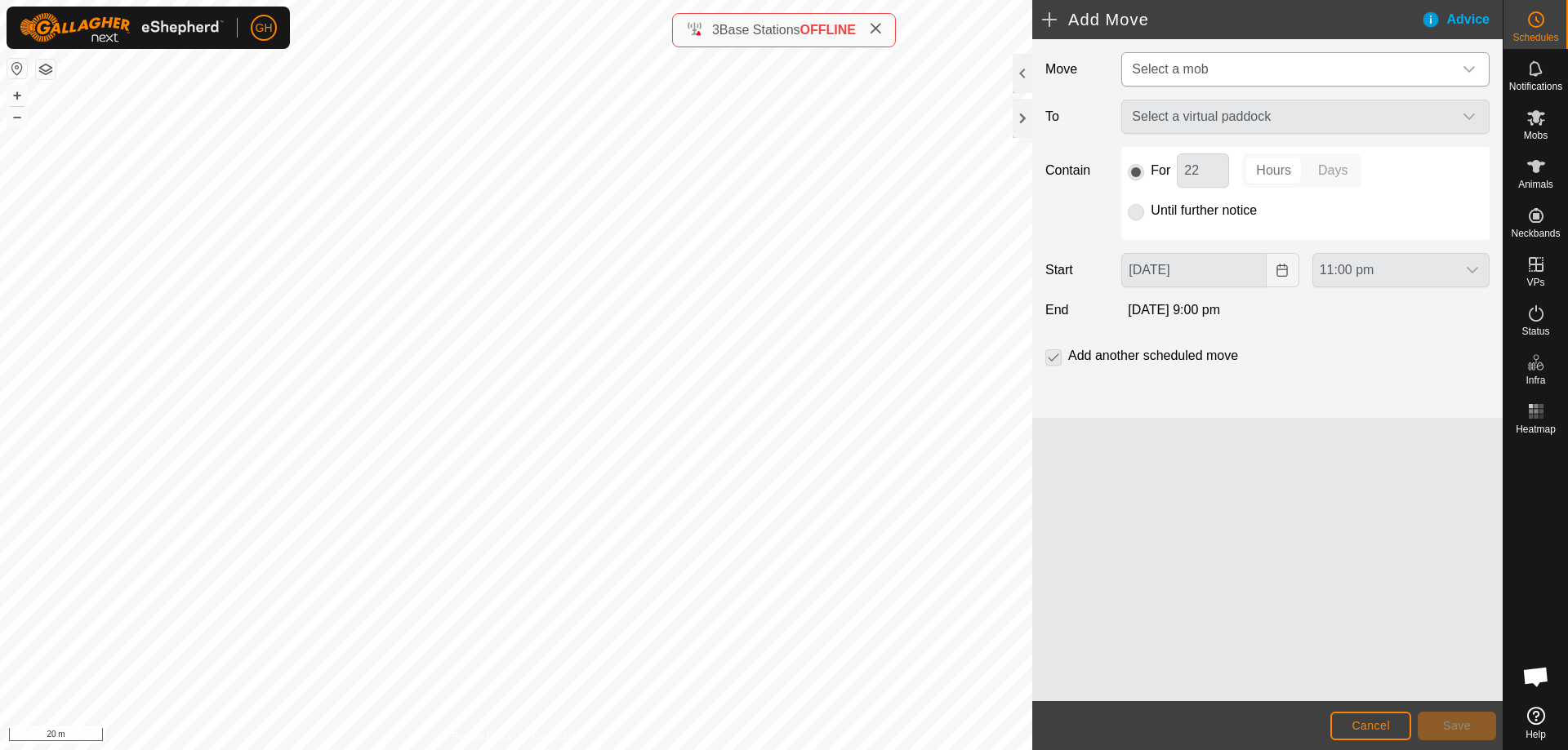
click at [1224, 83] on span "Select a mob" at bounding box center [1289, 69] width 327 height 32
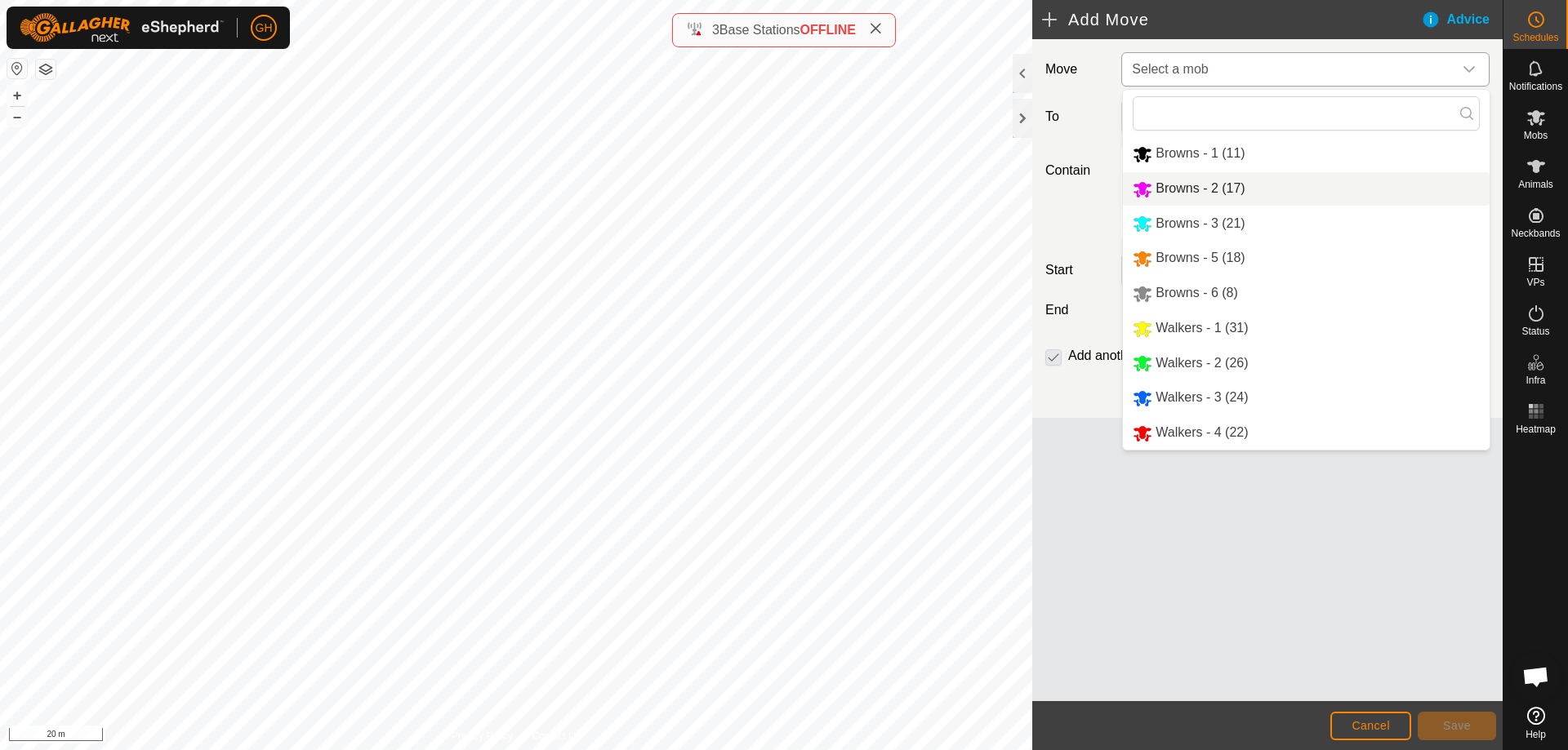
click at [1219, 182] on li "Browns - 2 (17)" at bounding box center [1306, 189] width 366 height 33
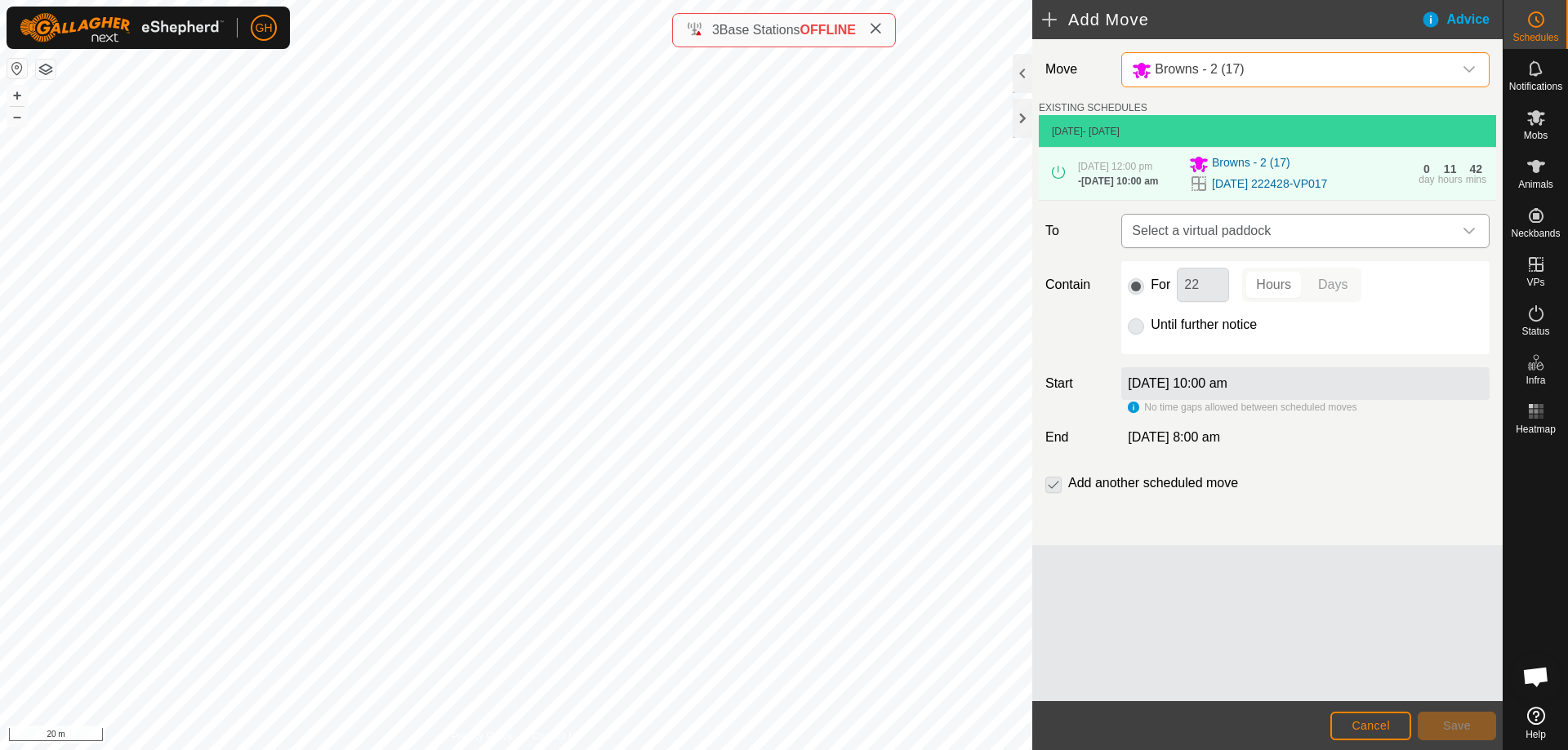
click at [1285, 241] on span "Select a virtual paddock" at bounding box center [1289, 231] width 327 height 32
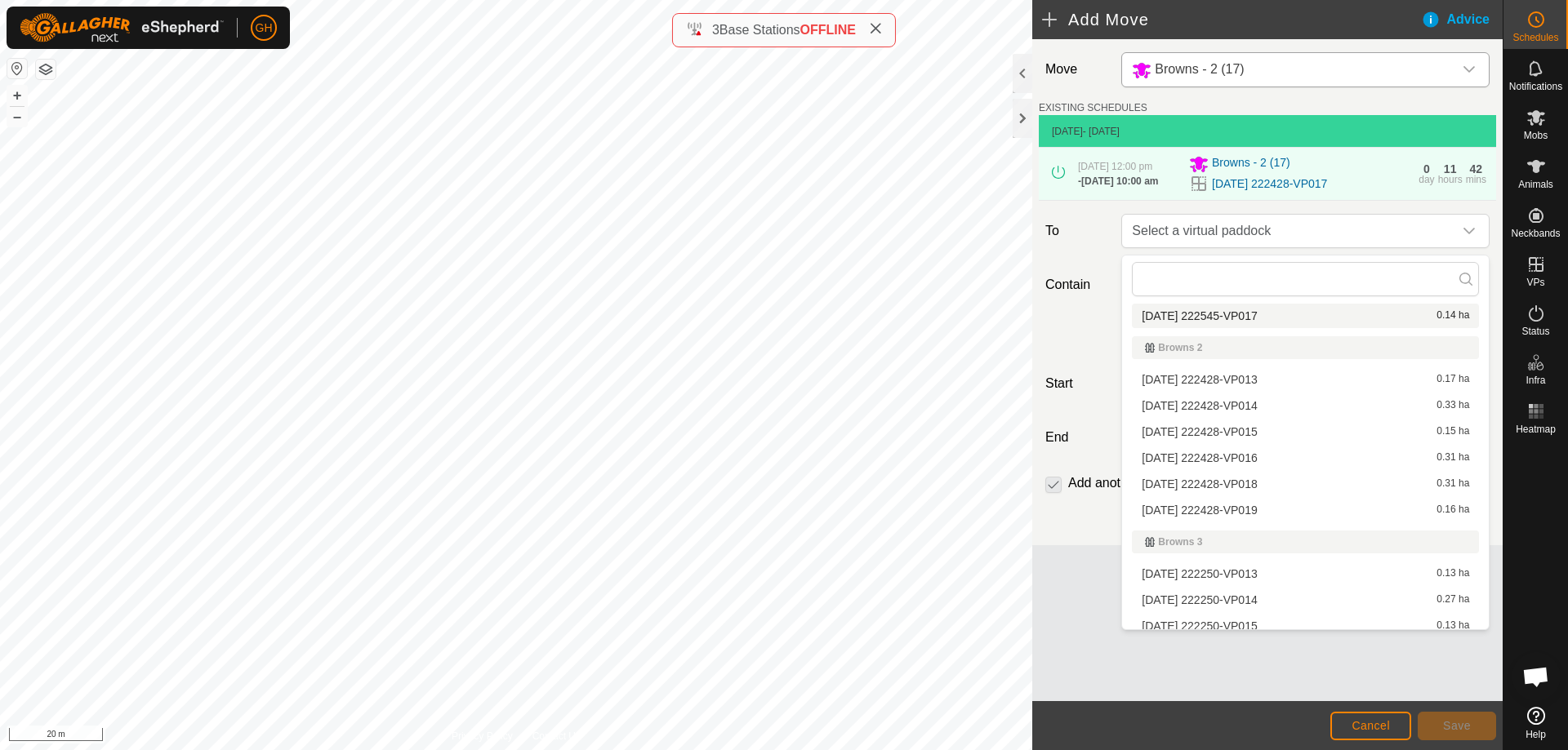
scroll to position [164, 0]
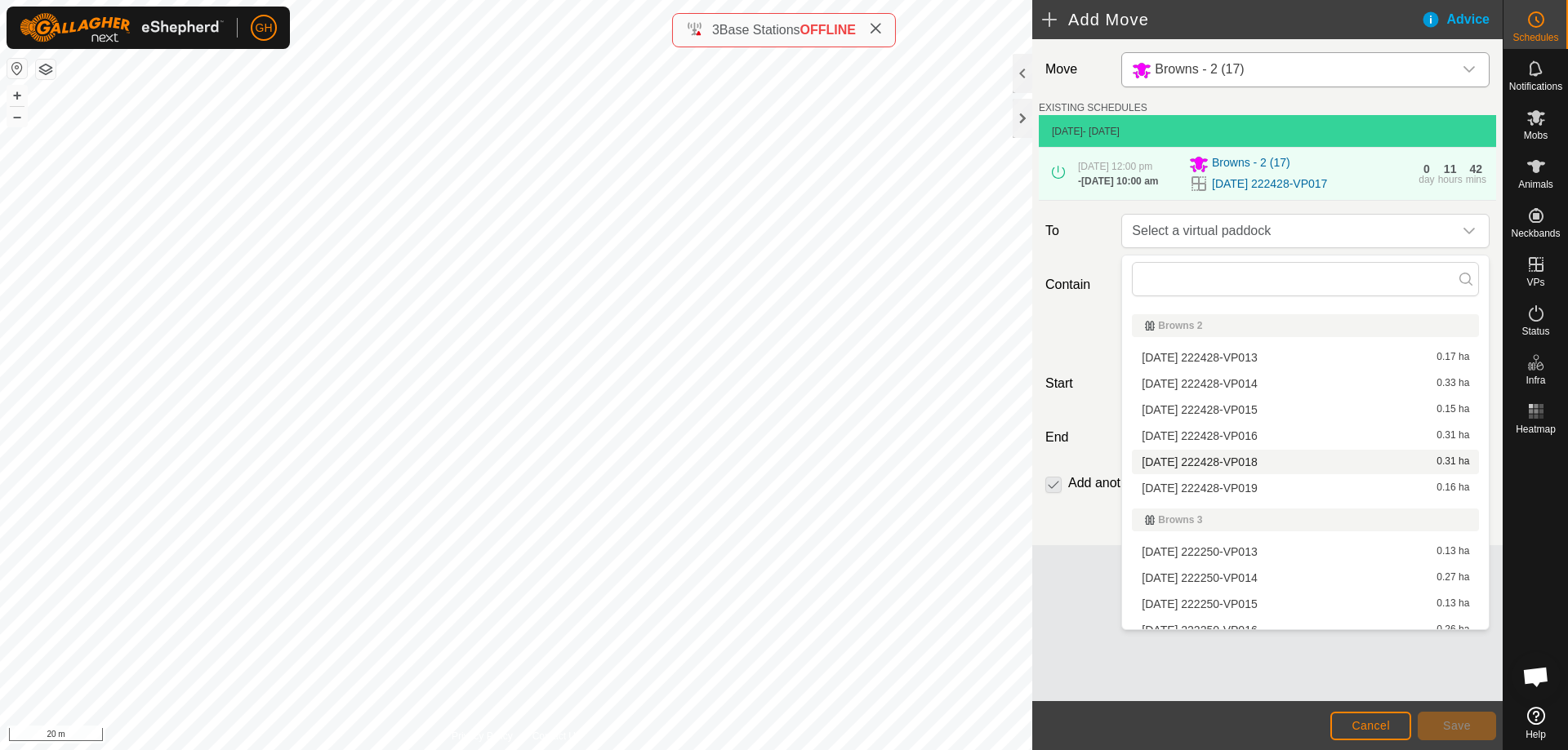
click at [1262, 458] on li "[DATE] 222428-VP018 0.31 ha" at bounding box center [1305, 462] width 347 height 24
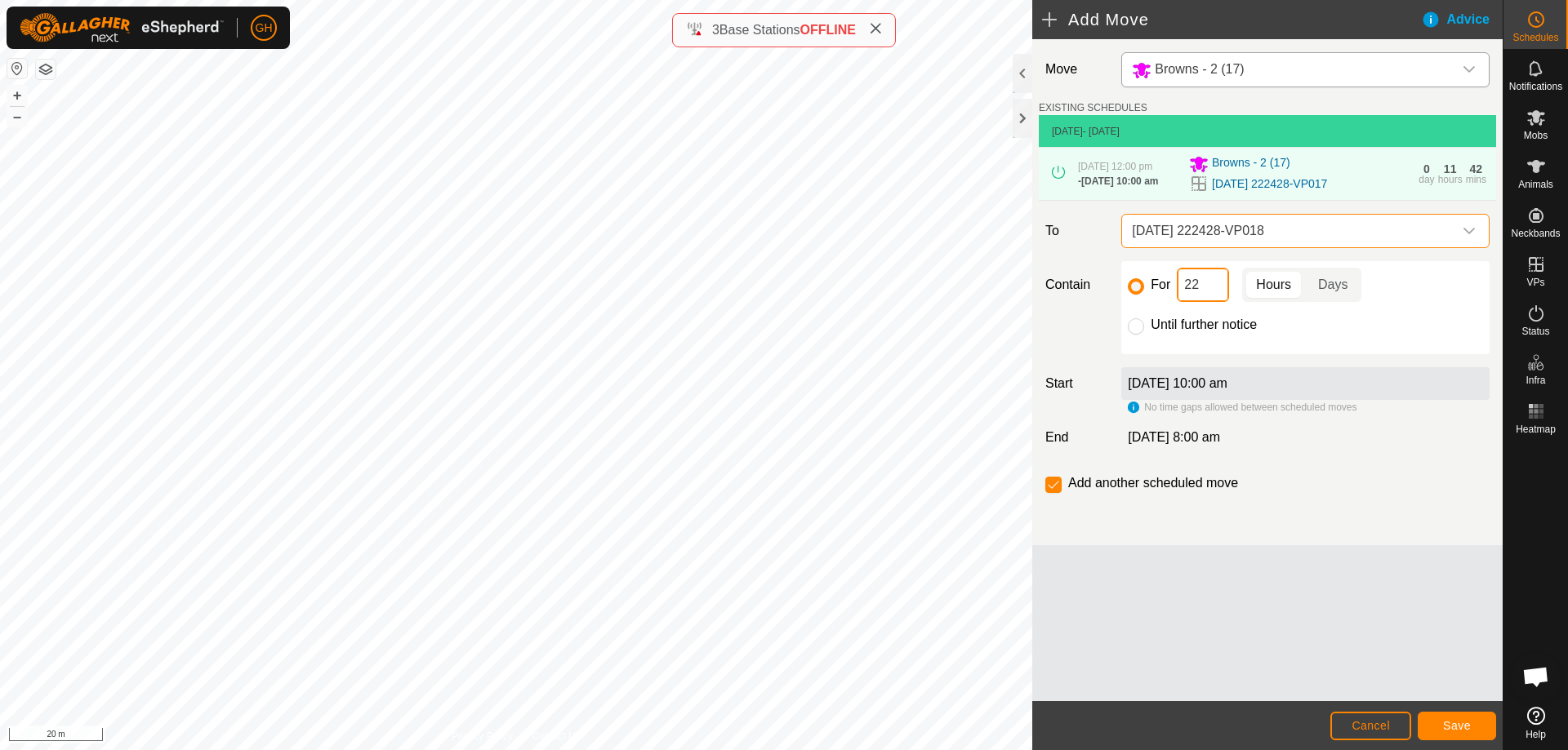
click at [1211, 290] on input "22" at bounding box center [1202, 284] width 52 height 34
click at [1475, 726] on button "Save" at bounding box center [1457, 726] width 78 height 28
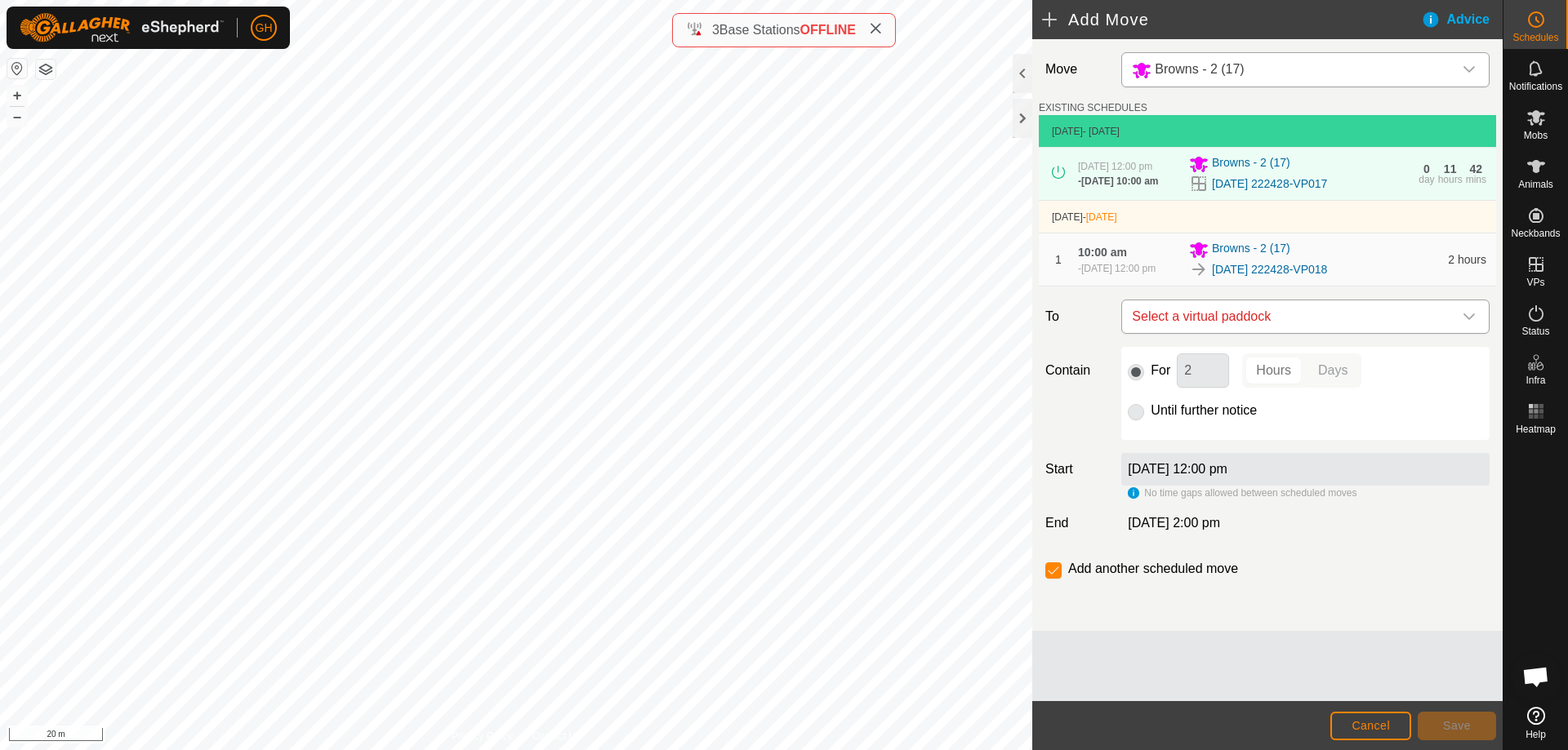
click at [1281, 323] on span "Select a virtual paddock" at bounding box center [1289, 316] width 327 height 32
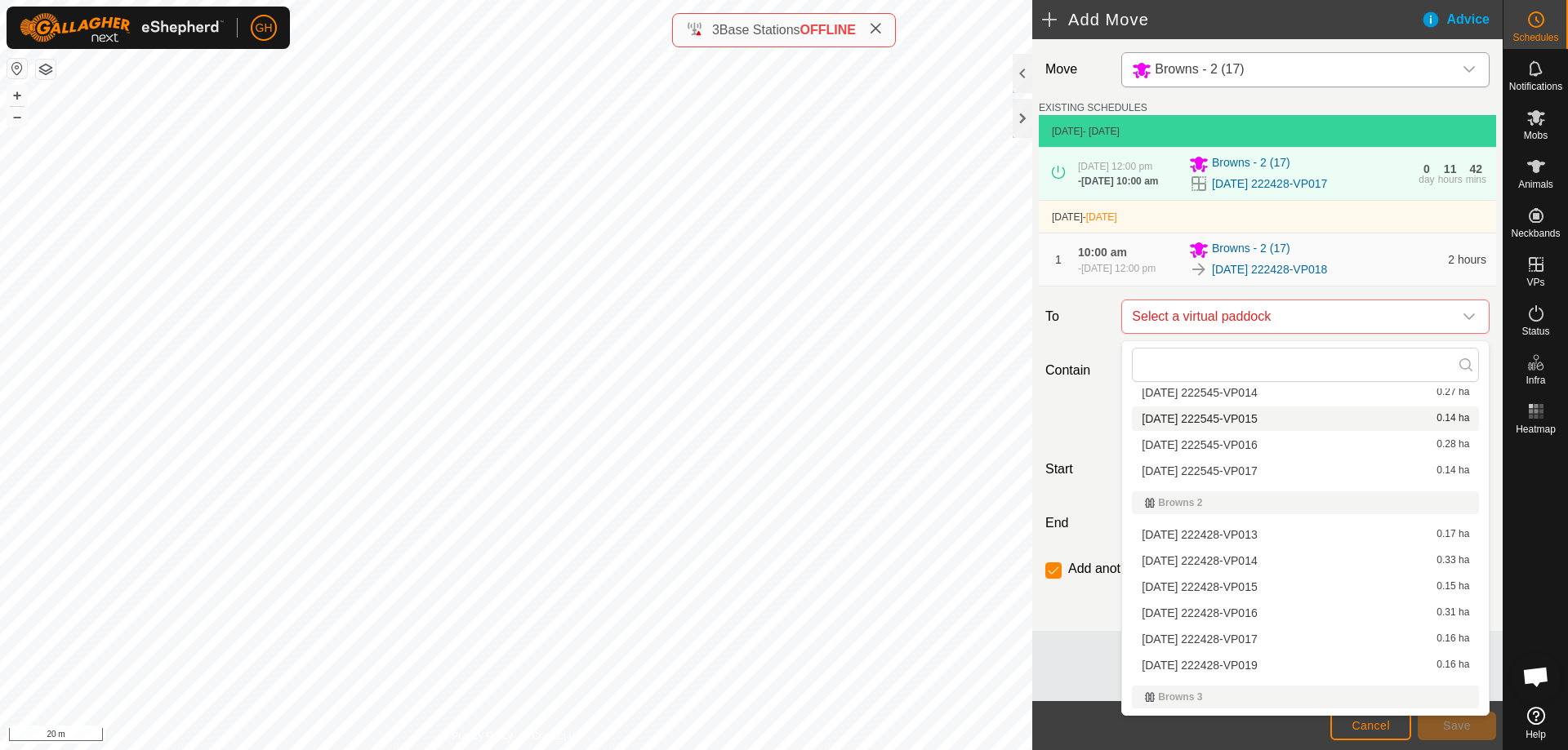
scroll to position [81, 0]
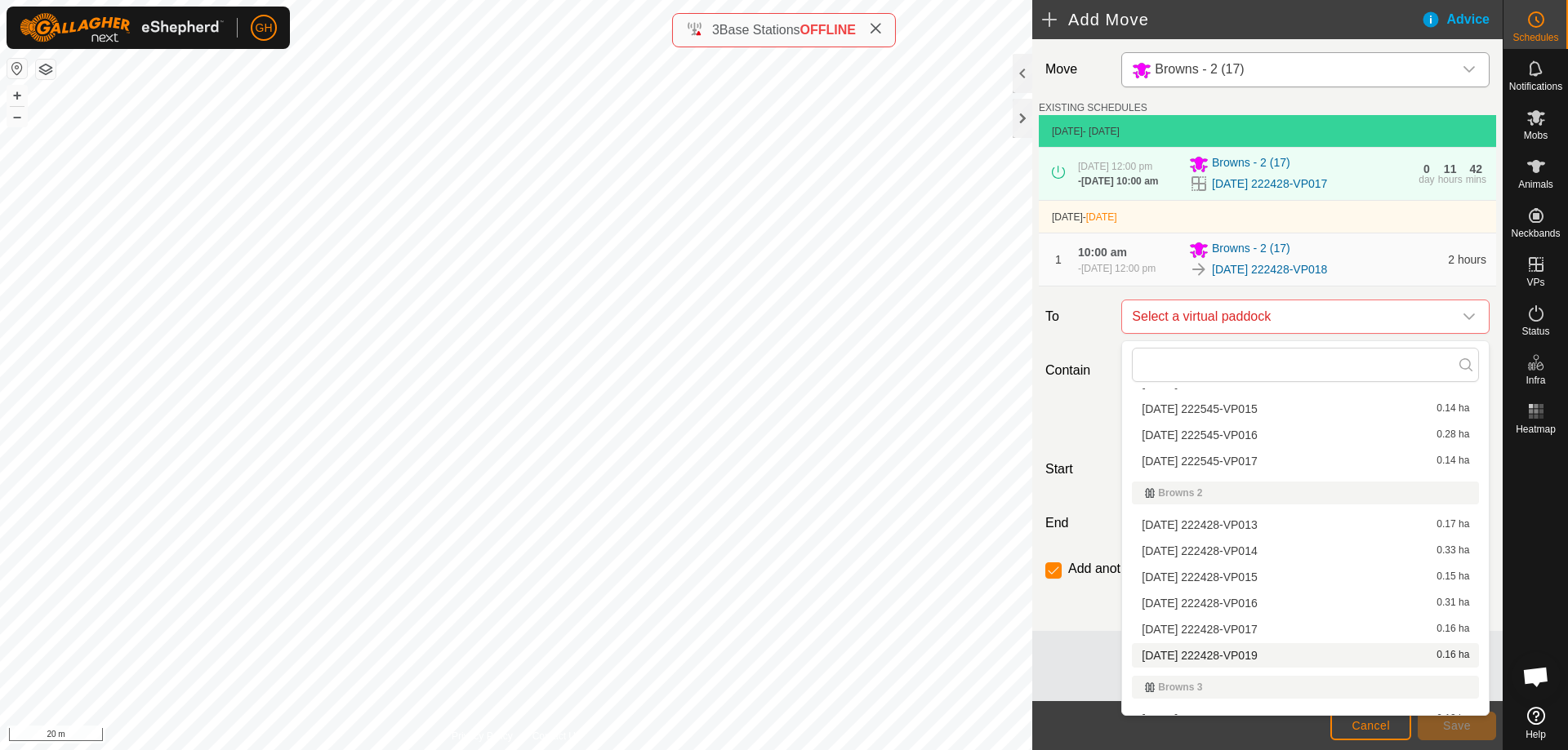
click at [1298, 656] on li "[DATE] 222428-VP019 0.16 ha" at bounding box center [1305, 655] width 347 height 24
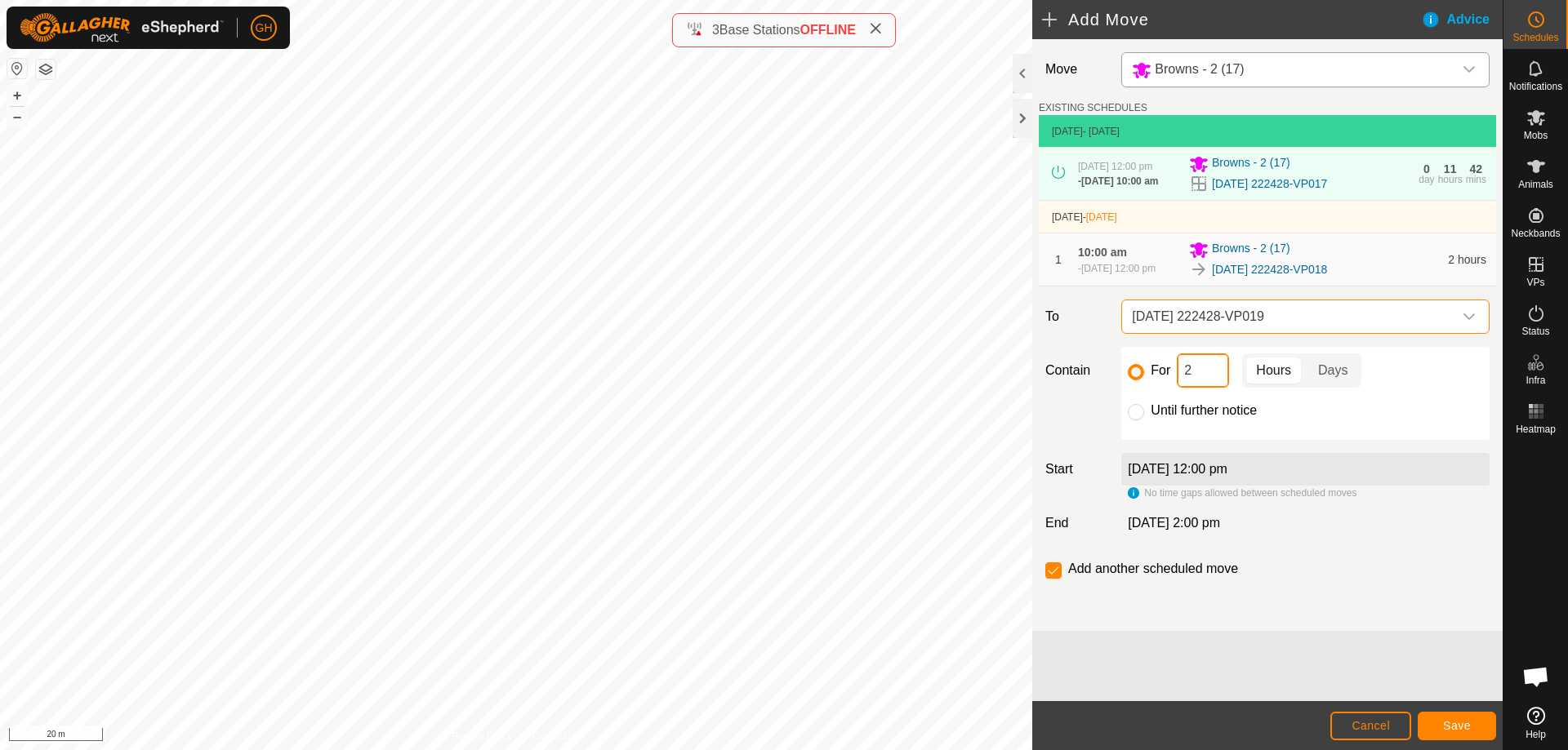
click at [1203, 378] on input "2" at bounding box center [1202, 370] width 52 height 34
type input "22"
click at [1059, 576] on input "checkbox" at bounding box center [1054, 571] width 17 height 17
checkbox input "false"
click at [1473, 728] on button "Save" at bounding box center [1457, 726] width 78 height 28
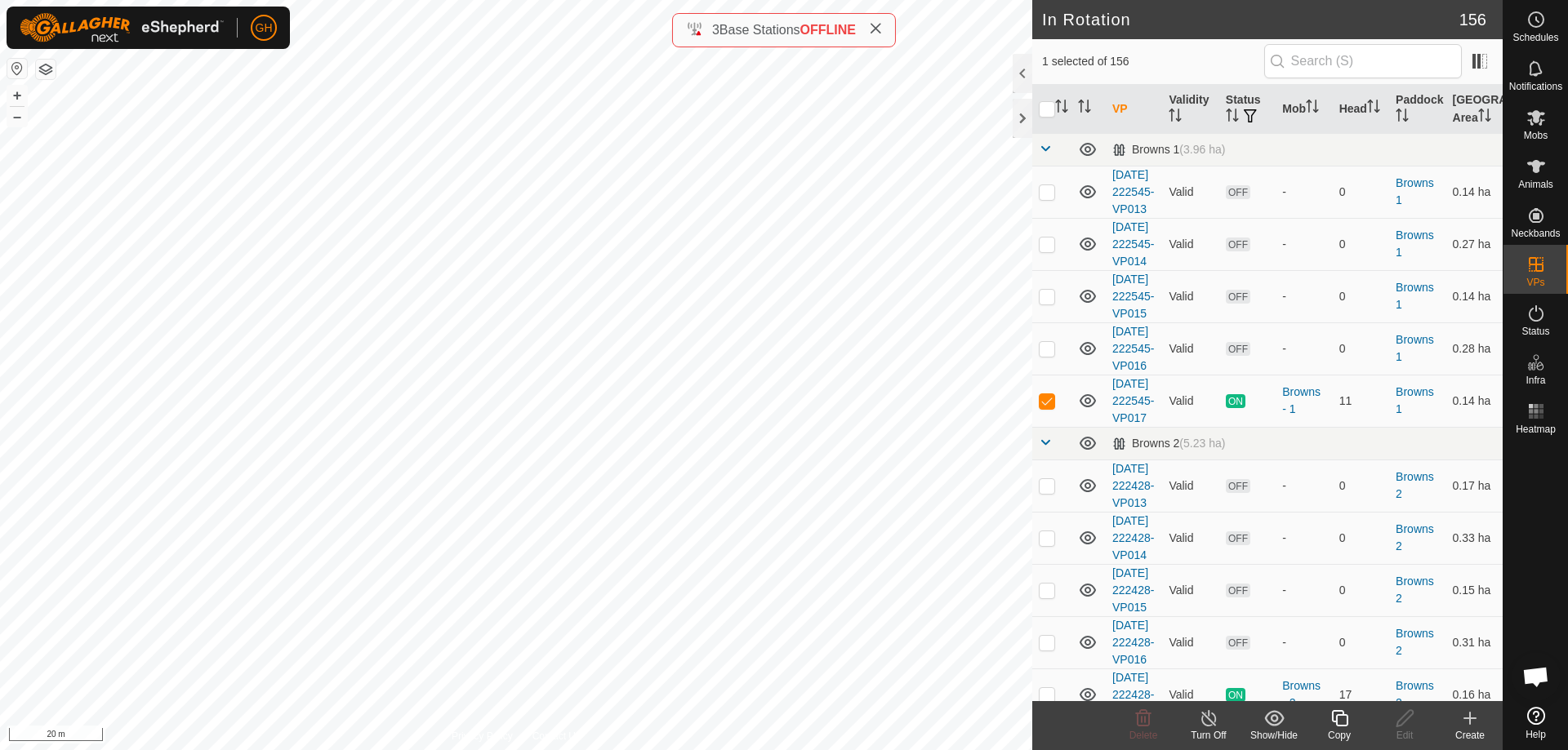
click at [1347, 718] on icon at bounding box center [1339, 718] width 17 height 17
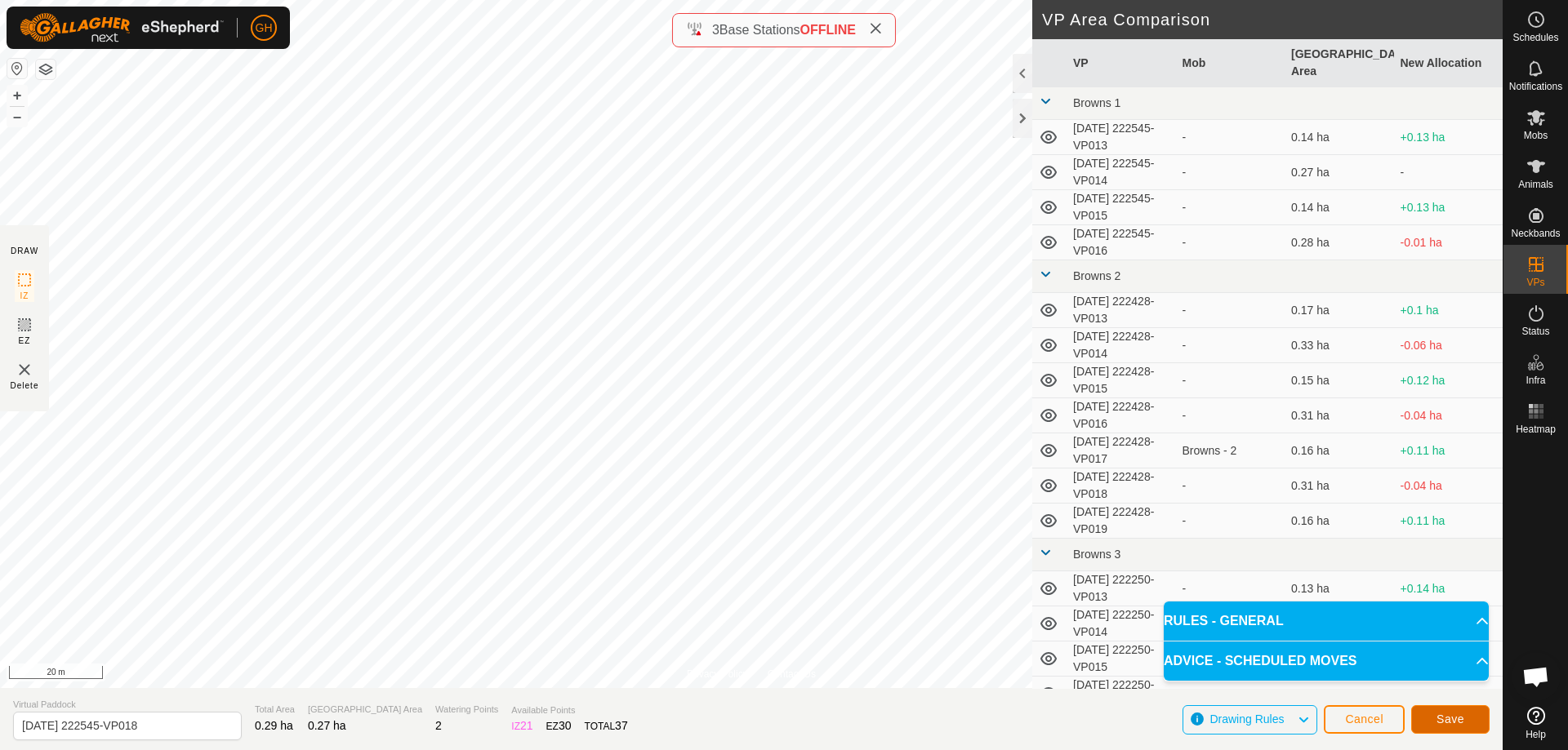
click at [1455, 715] on span "Save" at bounding box center [1450, 719] width 27 height 13
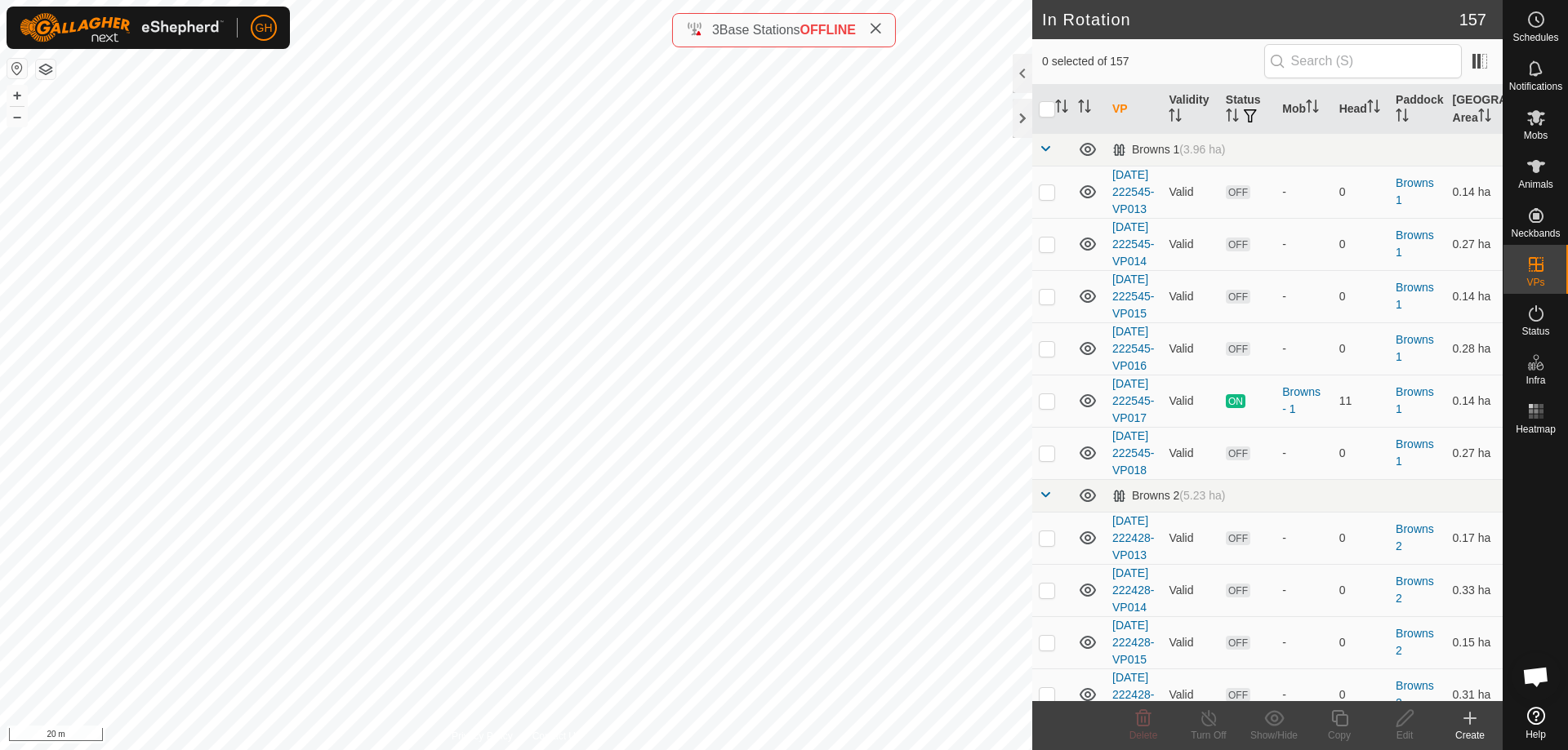
checkbox input "true"
click at [1350, 728] on copy-svg-icon at bounding box center [1339, 718] width 66 height 20
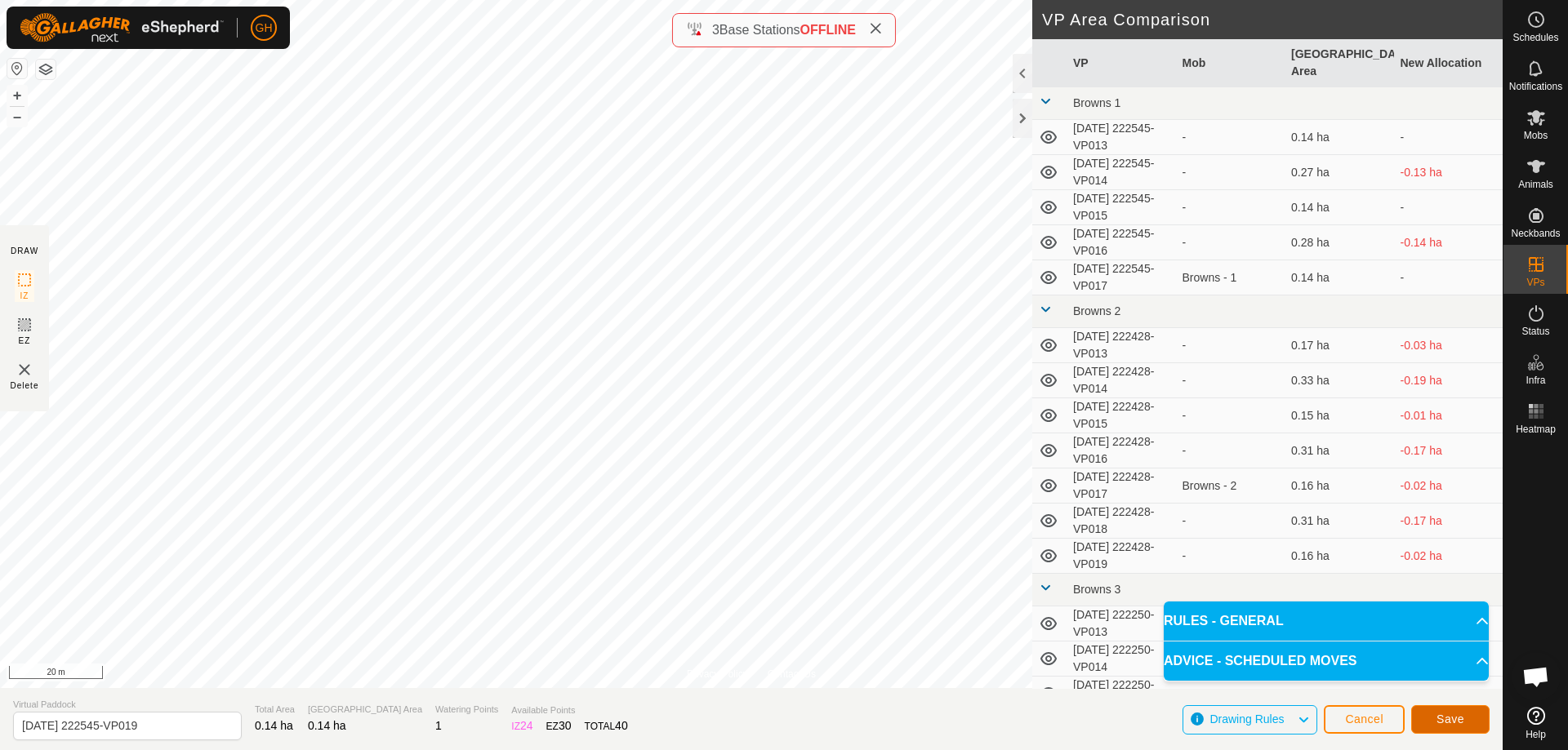
click at [1431, 718] on button "Save" at bounding box center [1451, 719] width 78 height 28
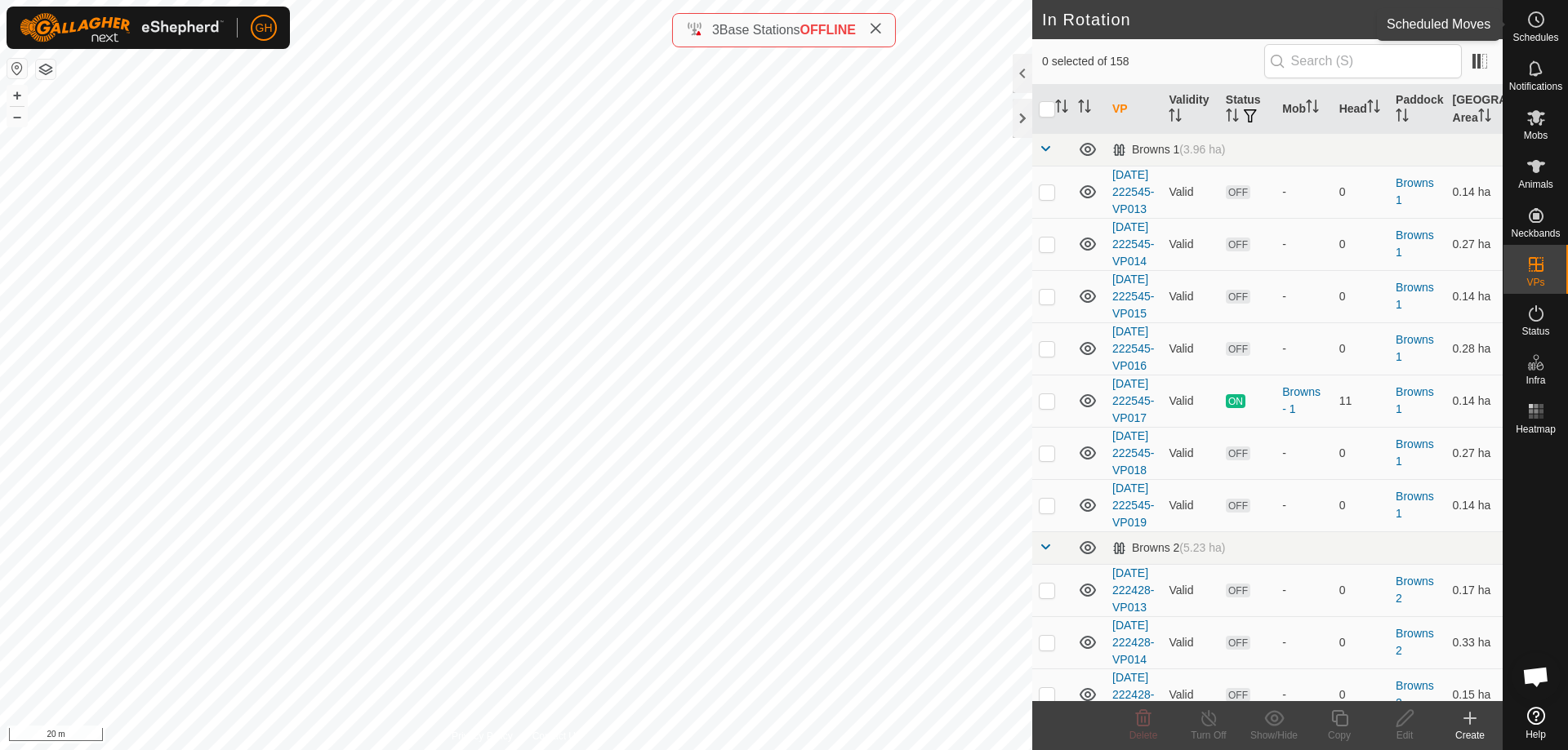
click at [1537, 22] on icon at bounding box center [1537, 20] width 2 height 5
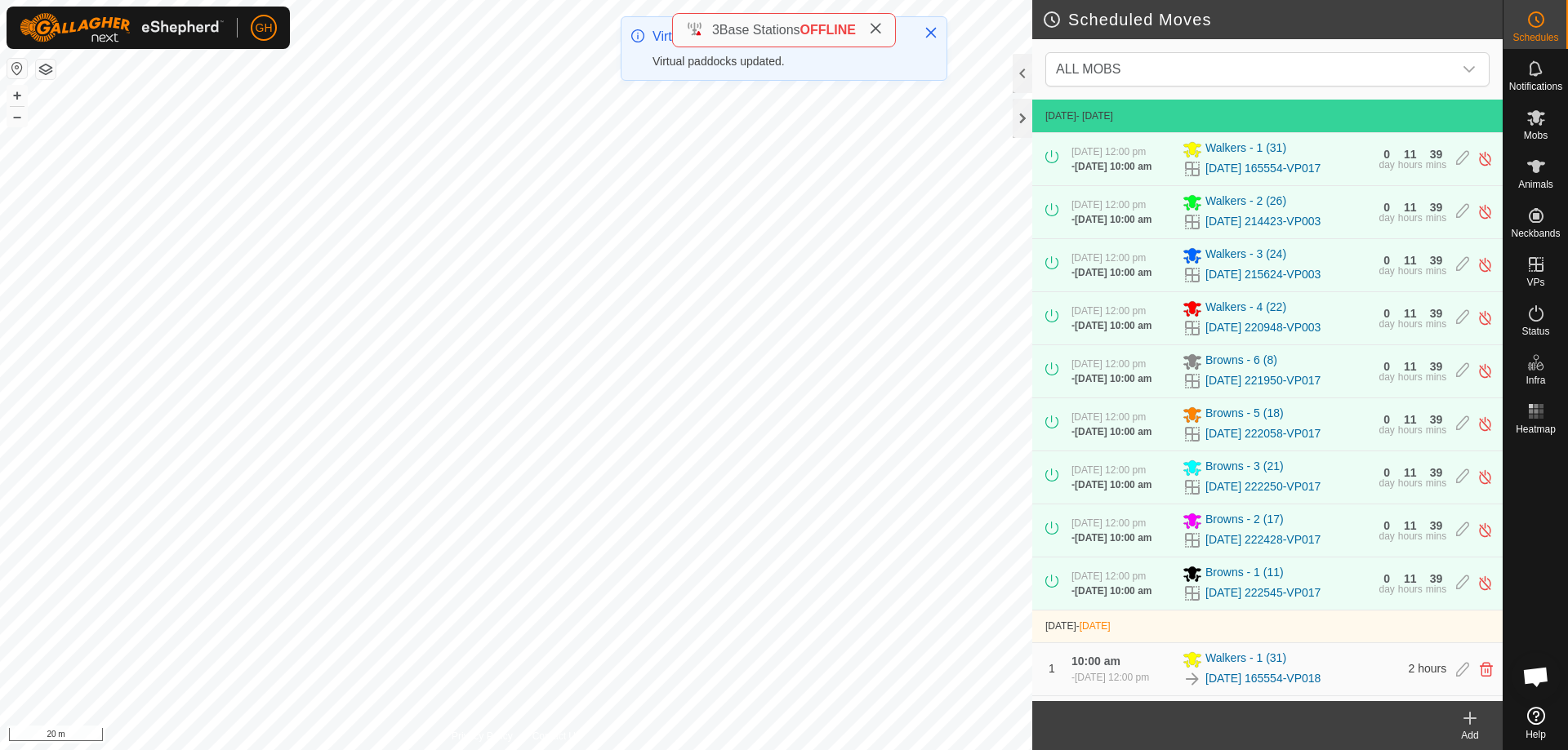
click at [1480, 724] on create-svg-icon at bounding box center [1470, 718] width 66 height 20
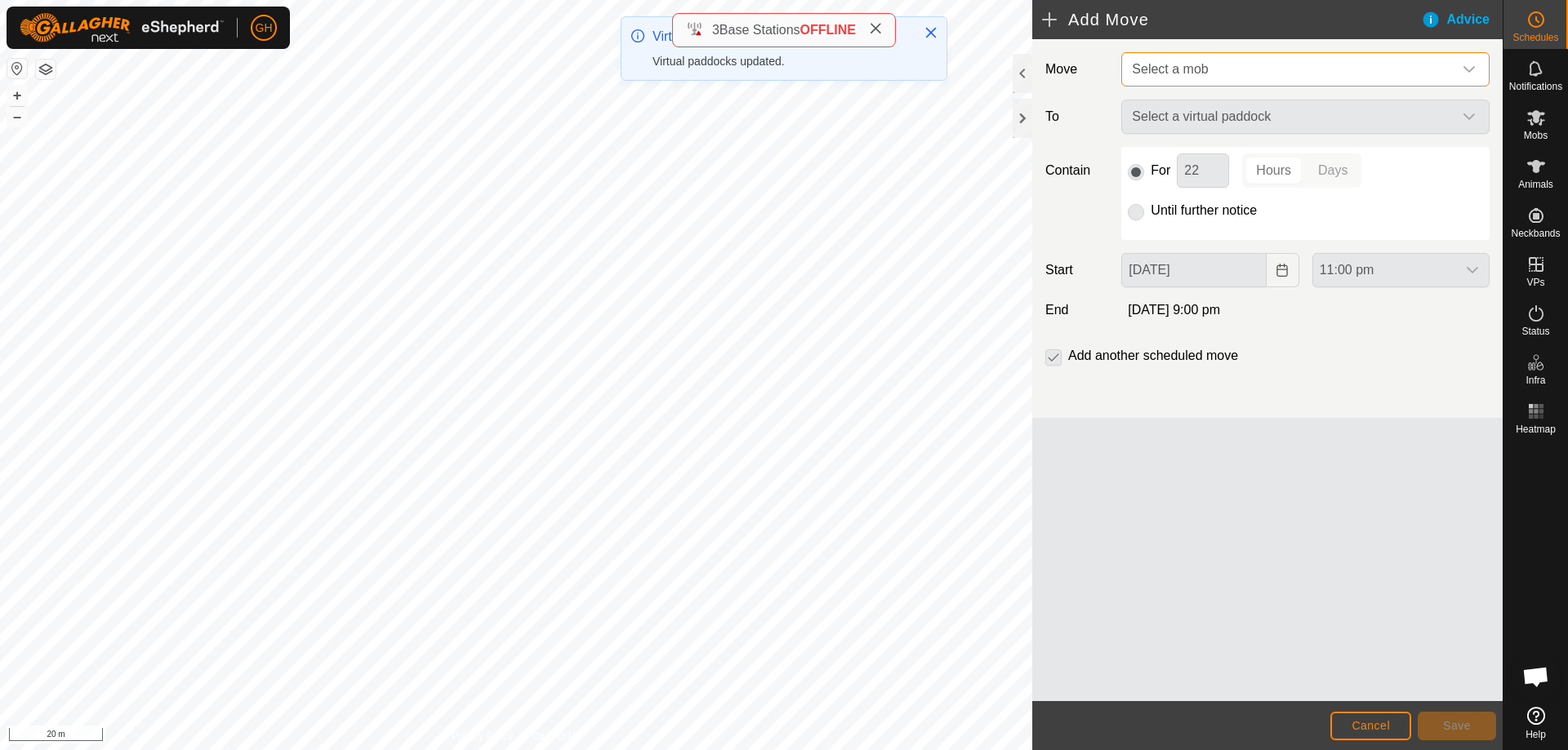
click at [1251, 56] on span "Select a mob" at bounding box center [1289, 69] width 327 height 32
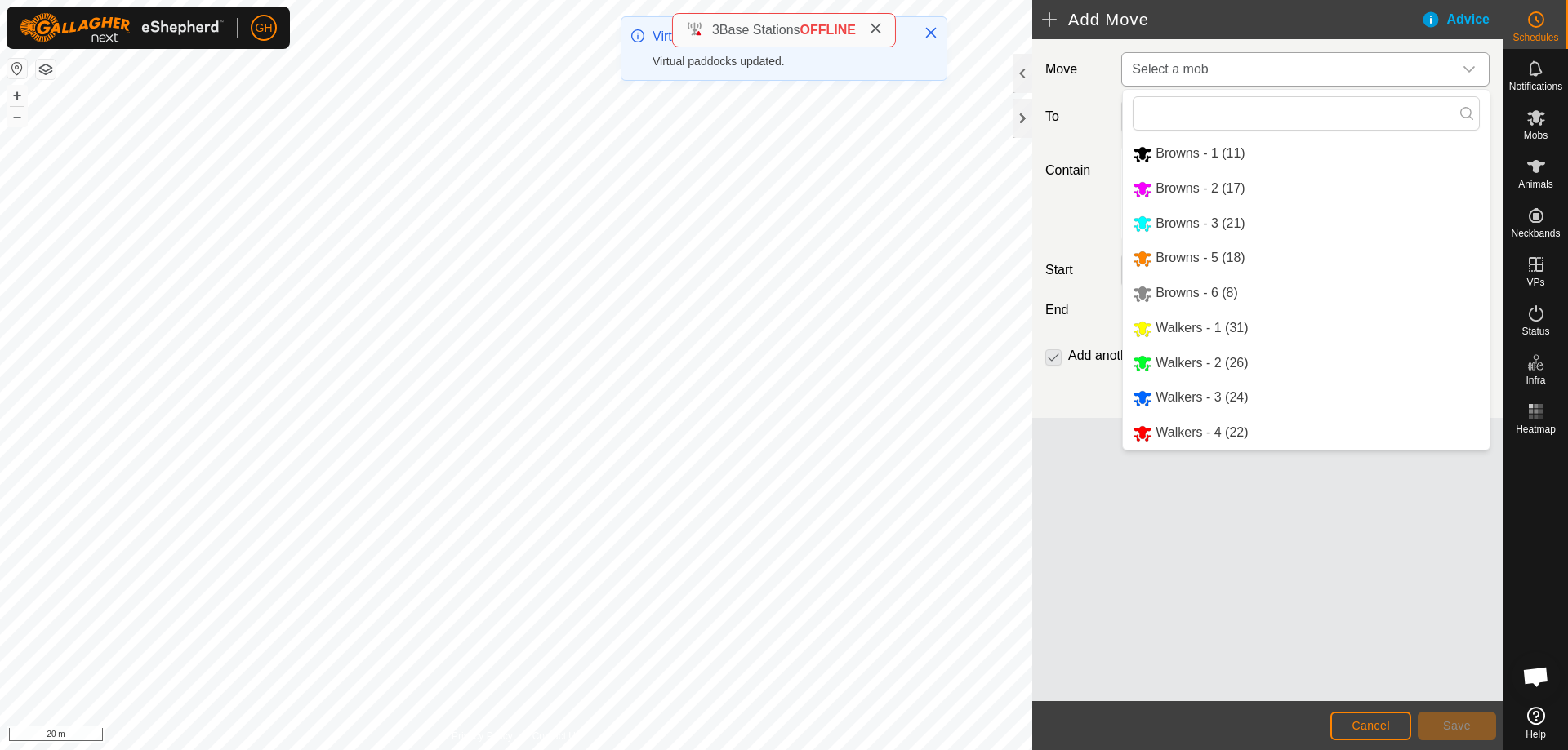
click at [1232, 158] on li "Browns - 1 (11)" at bounding box center [1306, 154] width 366 height 33
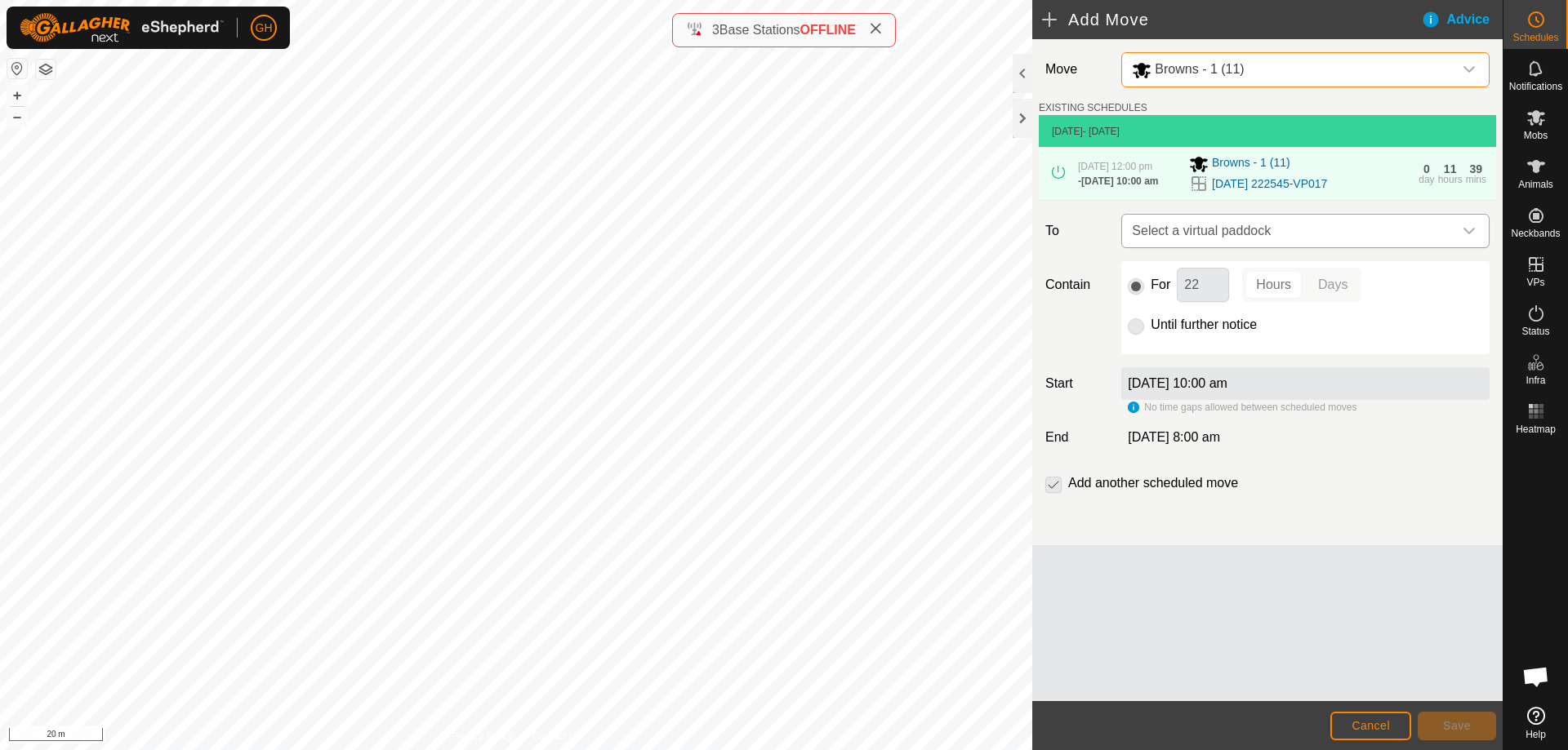
click at [1265, 239] on span "Select a virtual paddock" at bounding box center [1289, 231] width 327 height 32
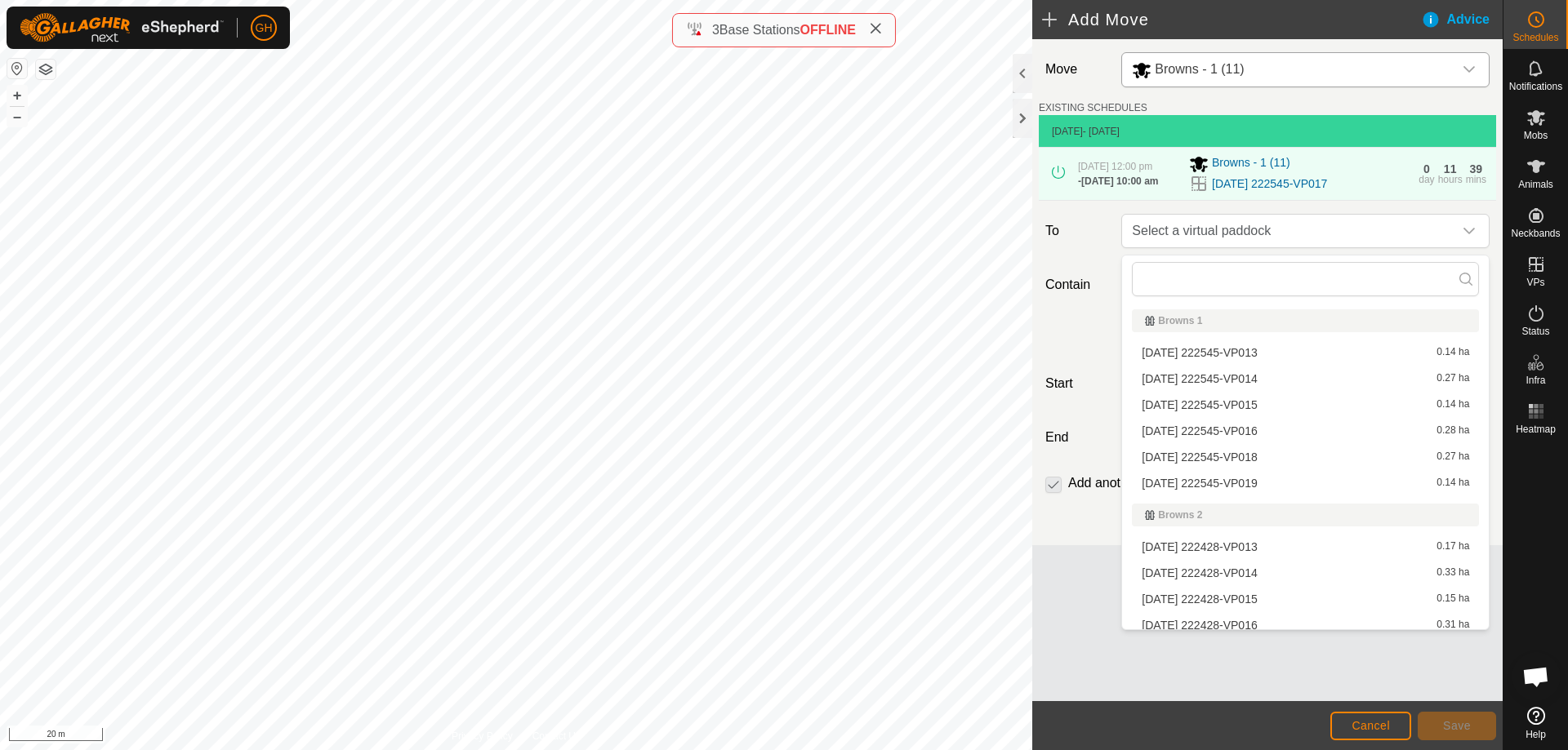
click at [1286, 453] on li "[DATE] 222545-VP018 0.27 ha" at bounding box center [1305, 457] width 347 height 24
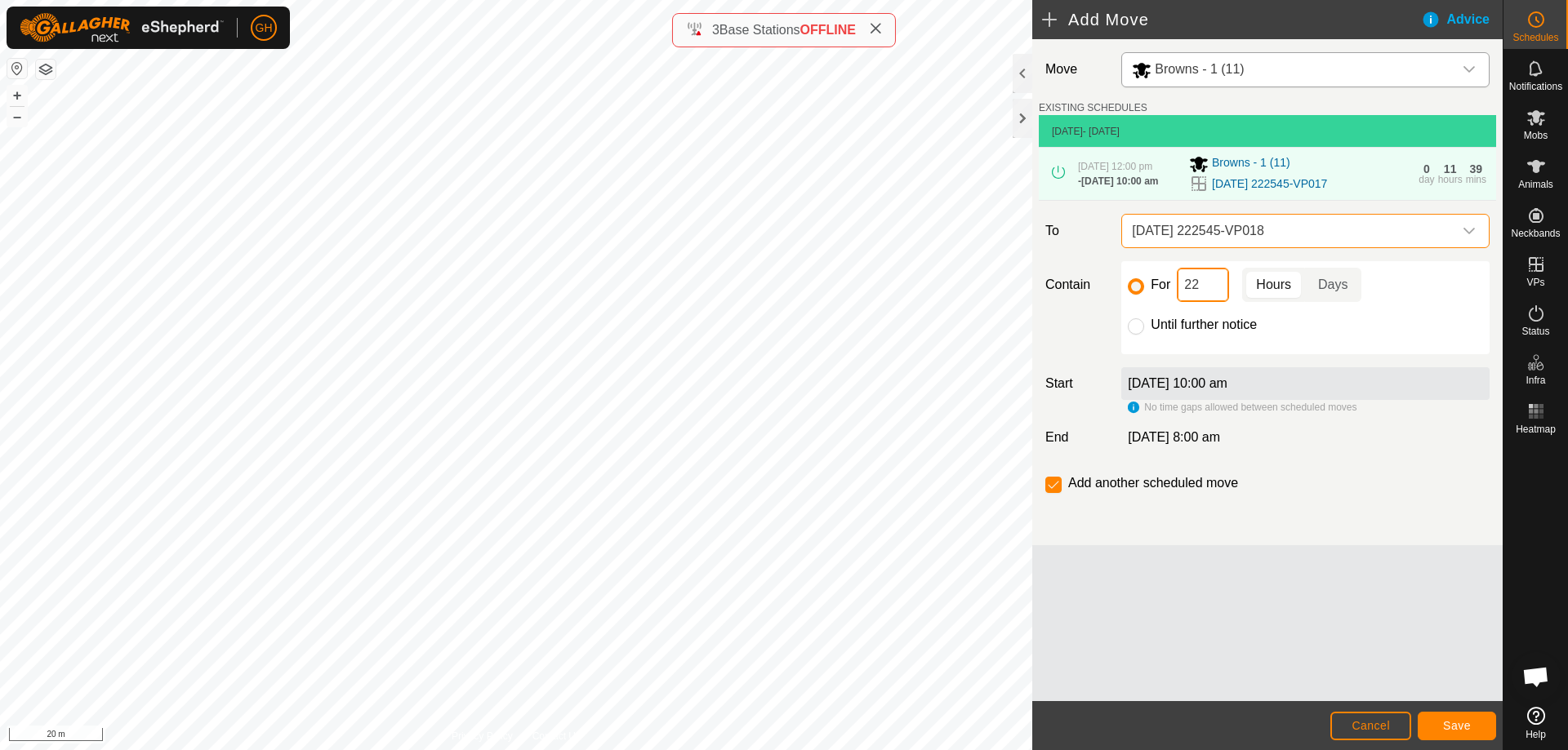
click at [1221, 293] on input "22" at bounding box center [1202, 284] width 52 height 34
click at [1471, 723] on button "Save" at bounding box center [1457, 726] width 78 height 28
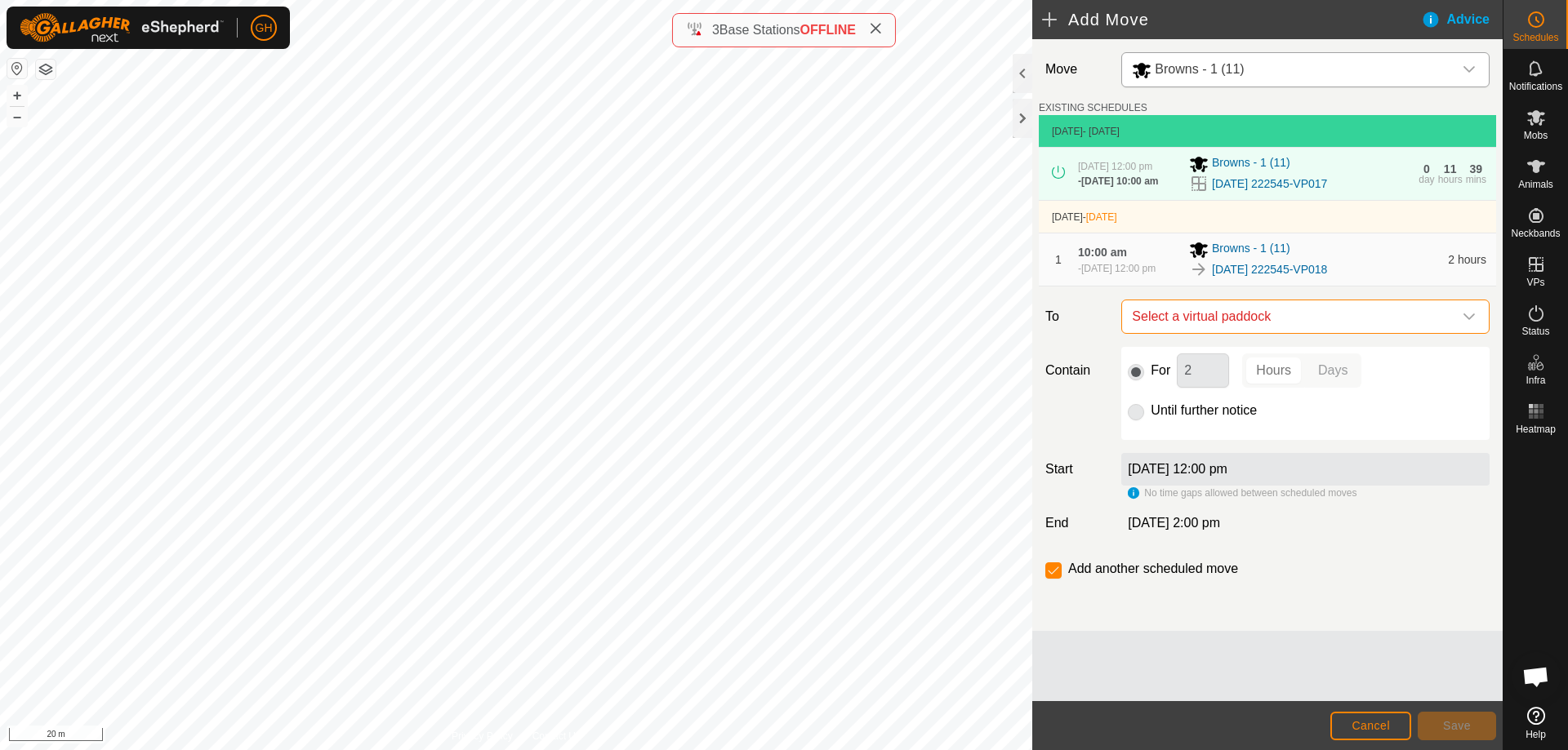
click at [1246, 314] on span "Select a virtual paddock" at bounding box center [1289, 316] width 327 height 32
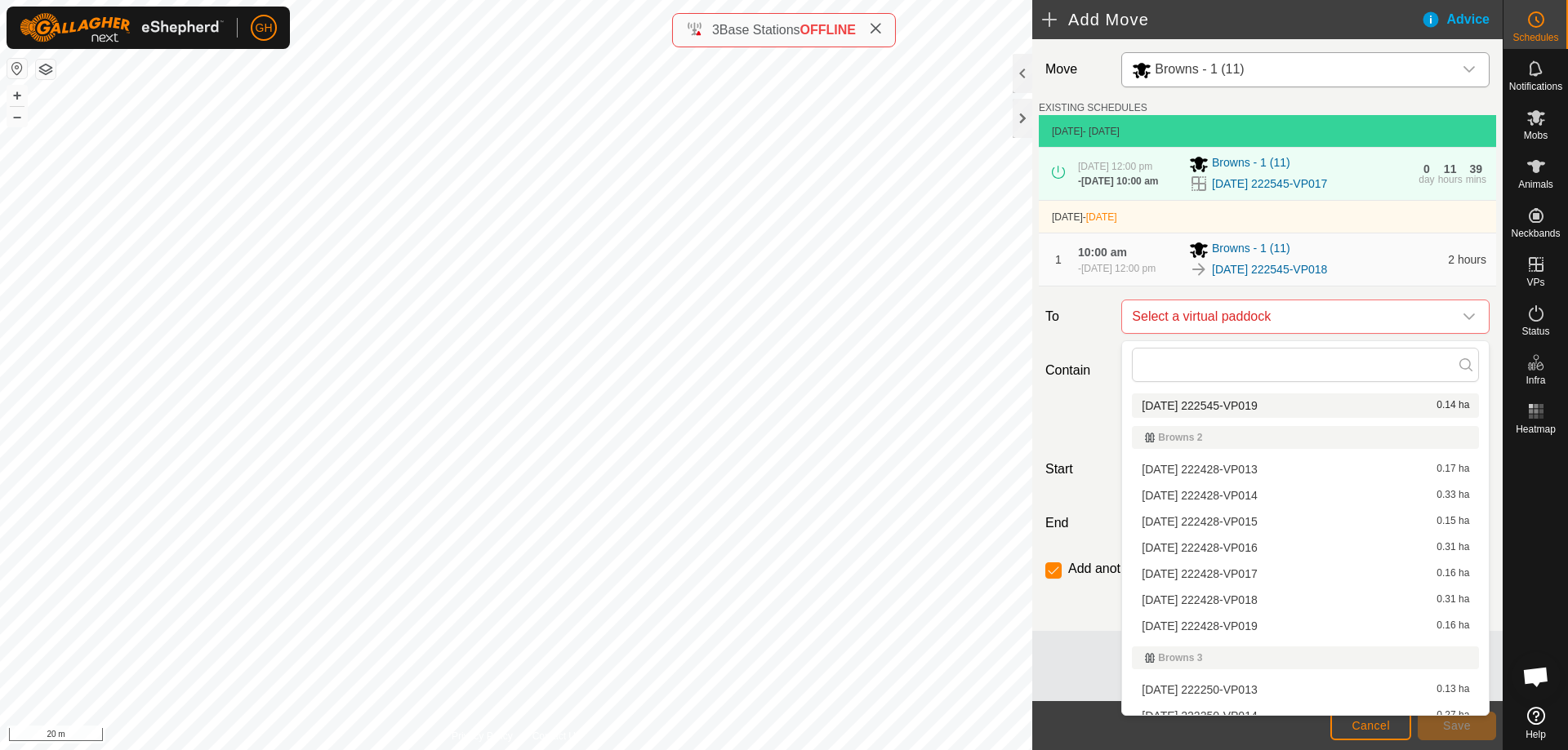
scroll to position [164, 0]
click at [1261, 406] on li "[DATE] 222545-VP019 0.14 ha" at bounding box center [1305, 405] width 347 height 24
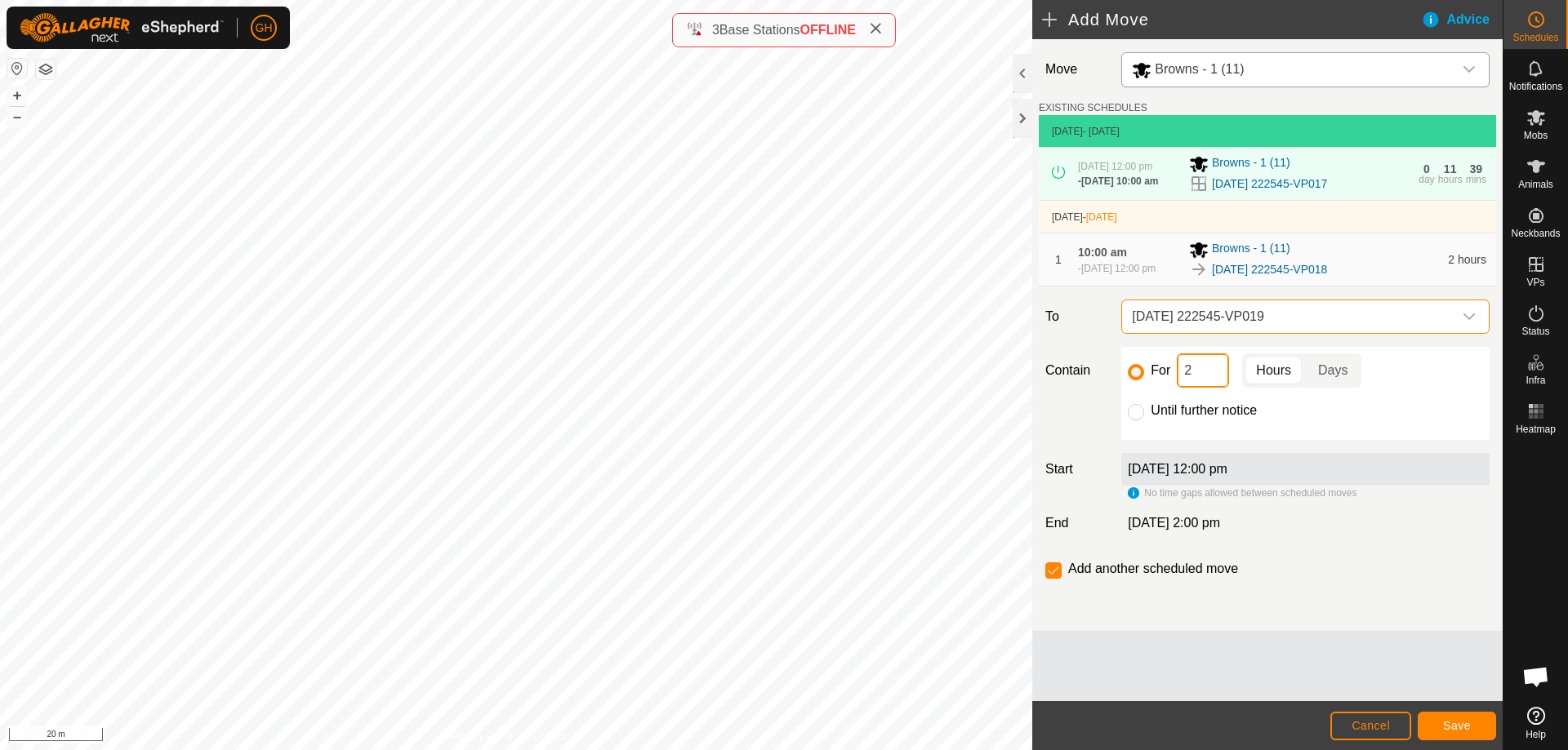
click at [1214, 372] on input "2" at bounding box center [1202, 370] width 52 height 34
type input "22"
click at [1053, 579] on input "checkbox" at bounding box center [1054, 571] width 17 height 17
checkbox input "false"
click at [1453, 728] on span "Save" at bounding box center [1457, 726] width 27 height 13
